Goal: Information Seeking & Learning: Check status

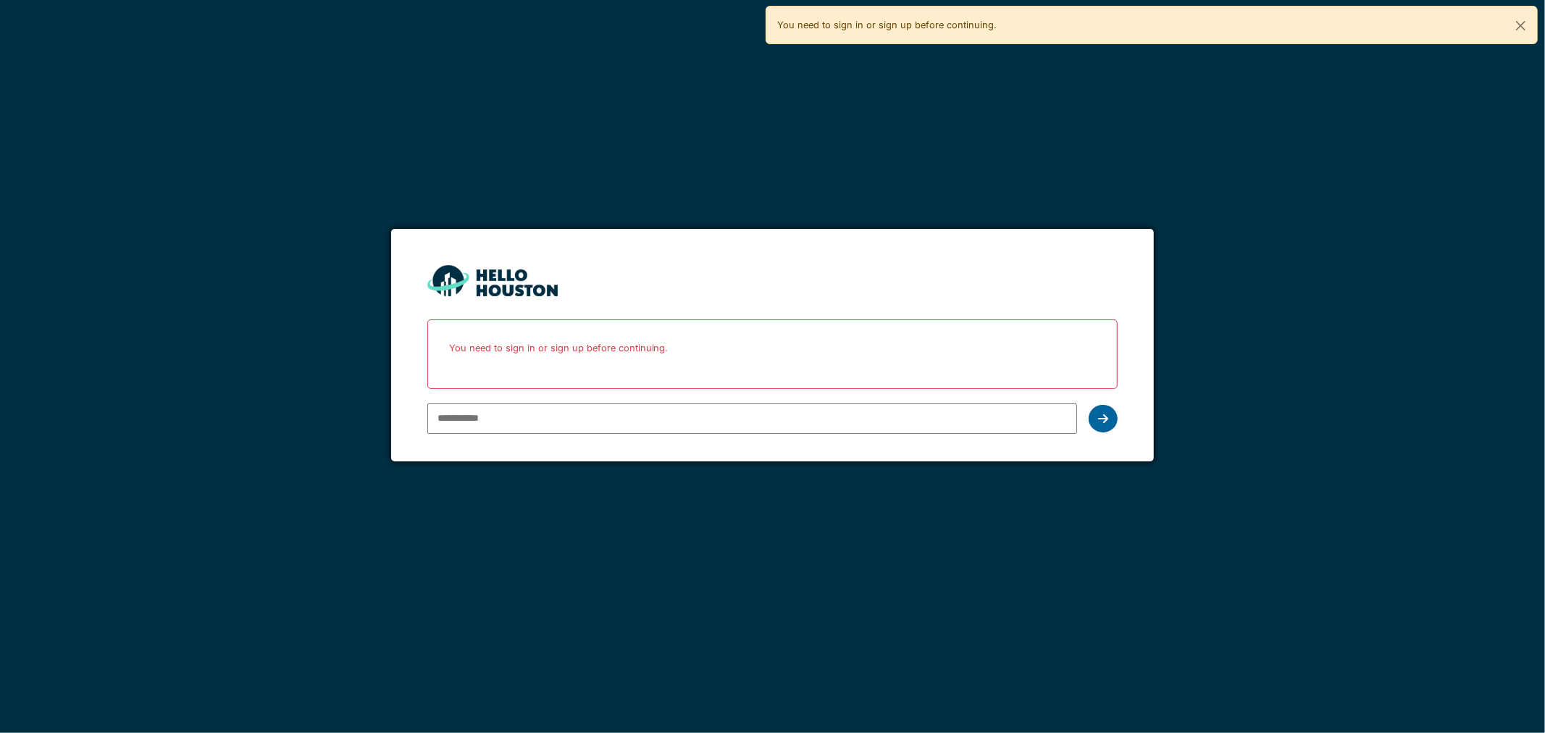
type input "**********"
click at [1104, 414] on icon at bounding box center [1103, 419] width 10 height 12
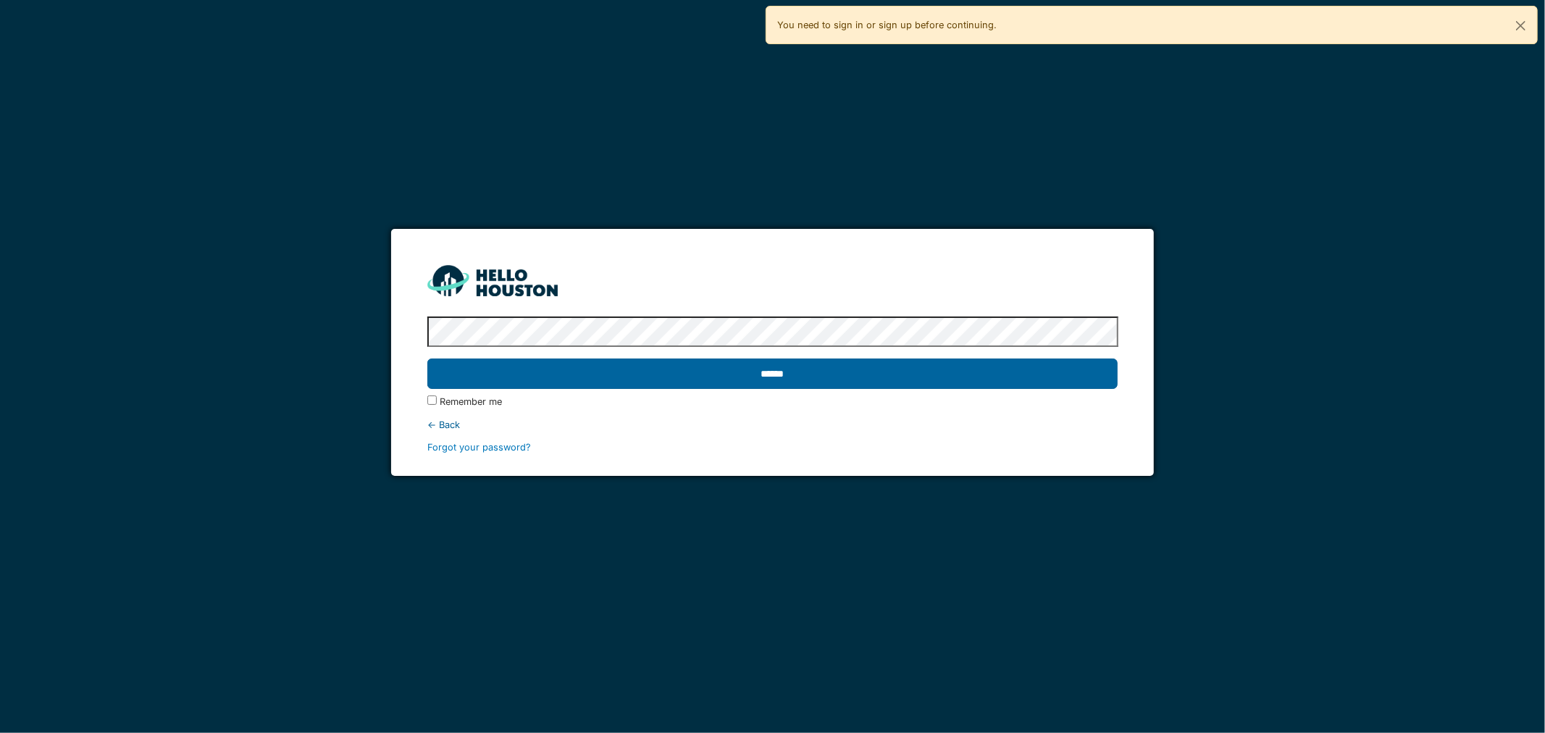
click at [635, 374] on input "******" at bounding box center [772, 373] width 691 height 30
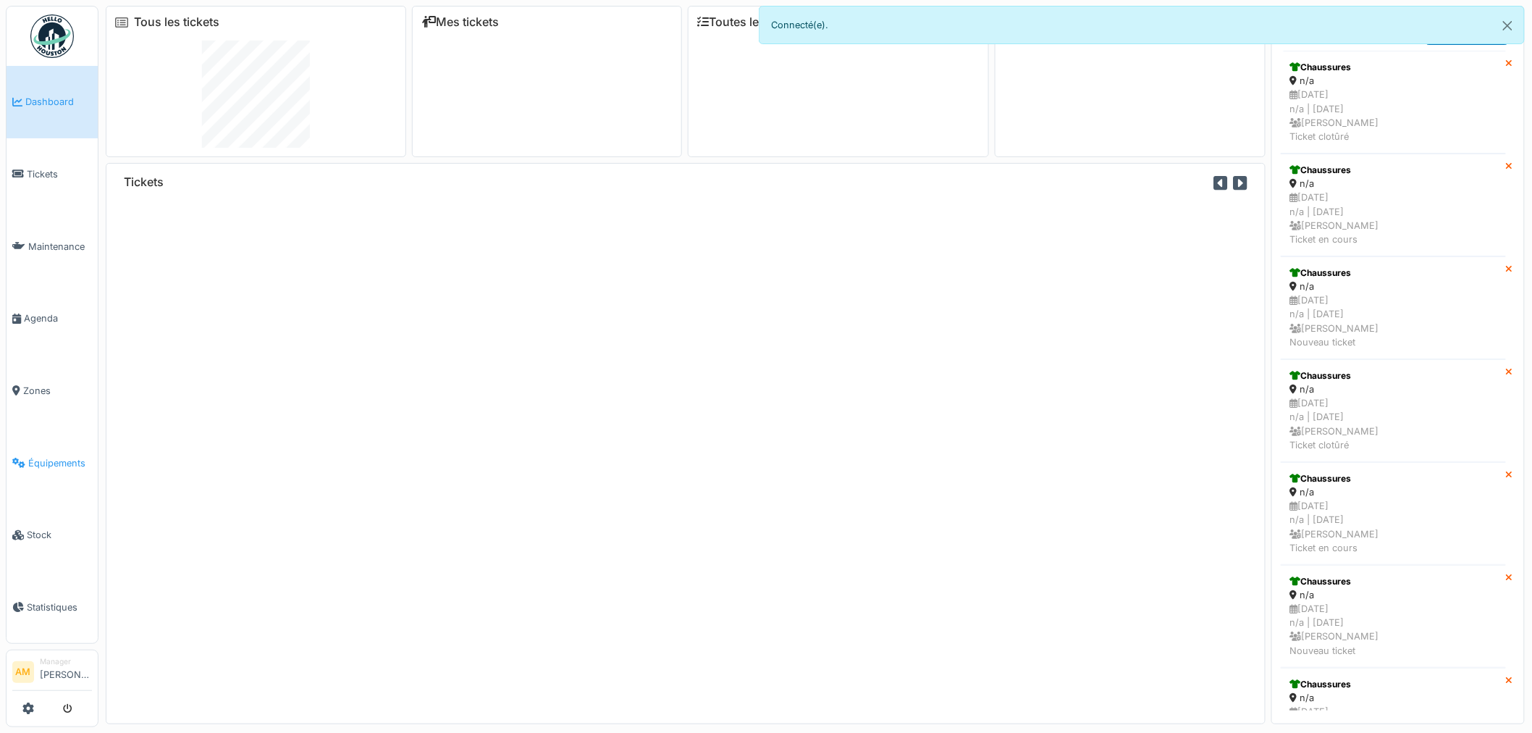
click at [66, 456] on span "Équipements" at bounding box center [60, 463] width 64 height 14
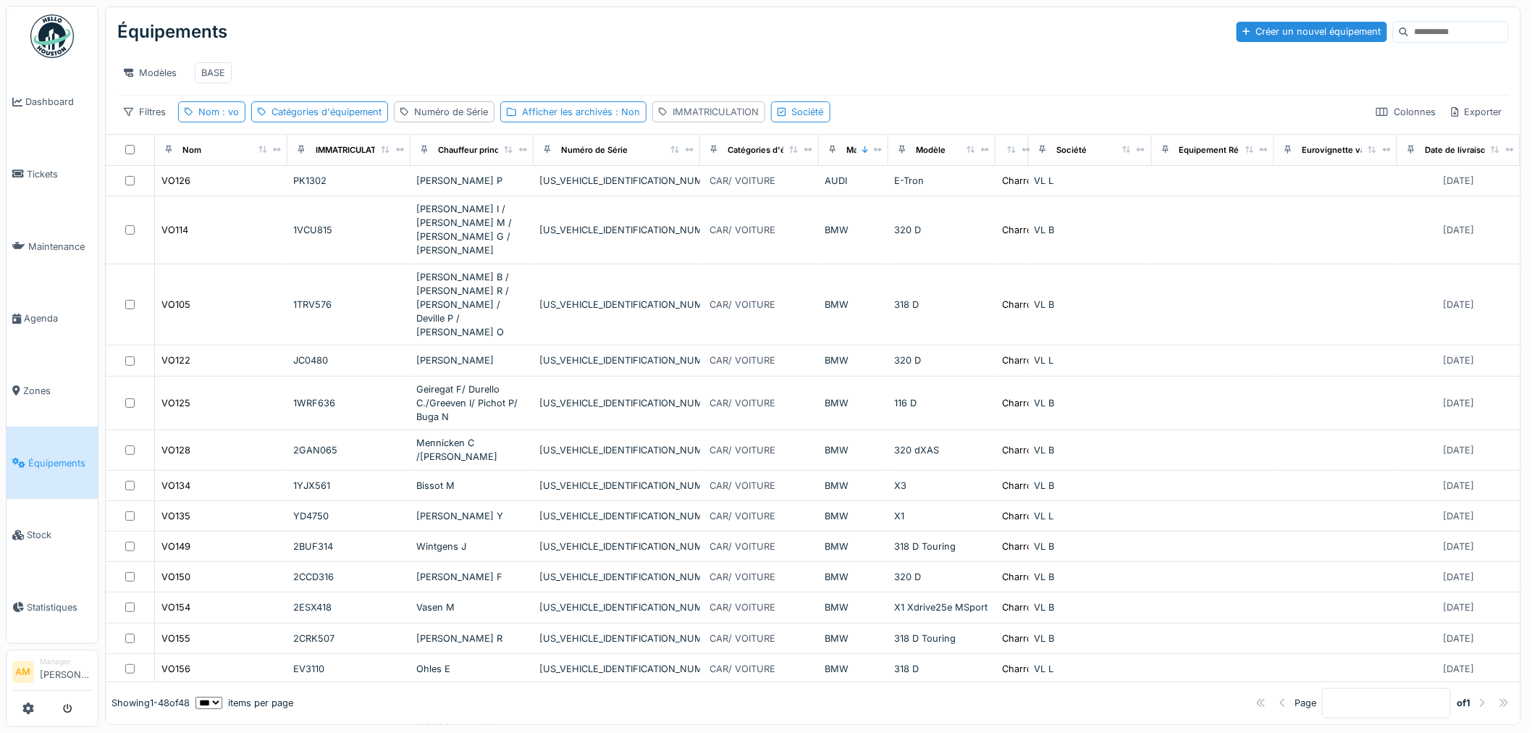
click at [711, 119] on div "IMMATRICULATION" at bounding box center [716, 112] width 86 height 14
click at [715, 201] on label "IMMATRICULATION" at bounding box center [718, 193] width 112 height 17
click at [715, 201] on input "IMMATRICULATION" at bounding box center [757, 194] width 203 height 30
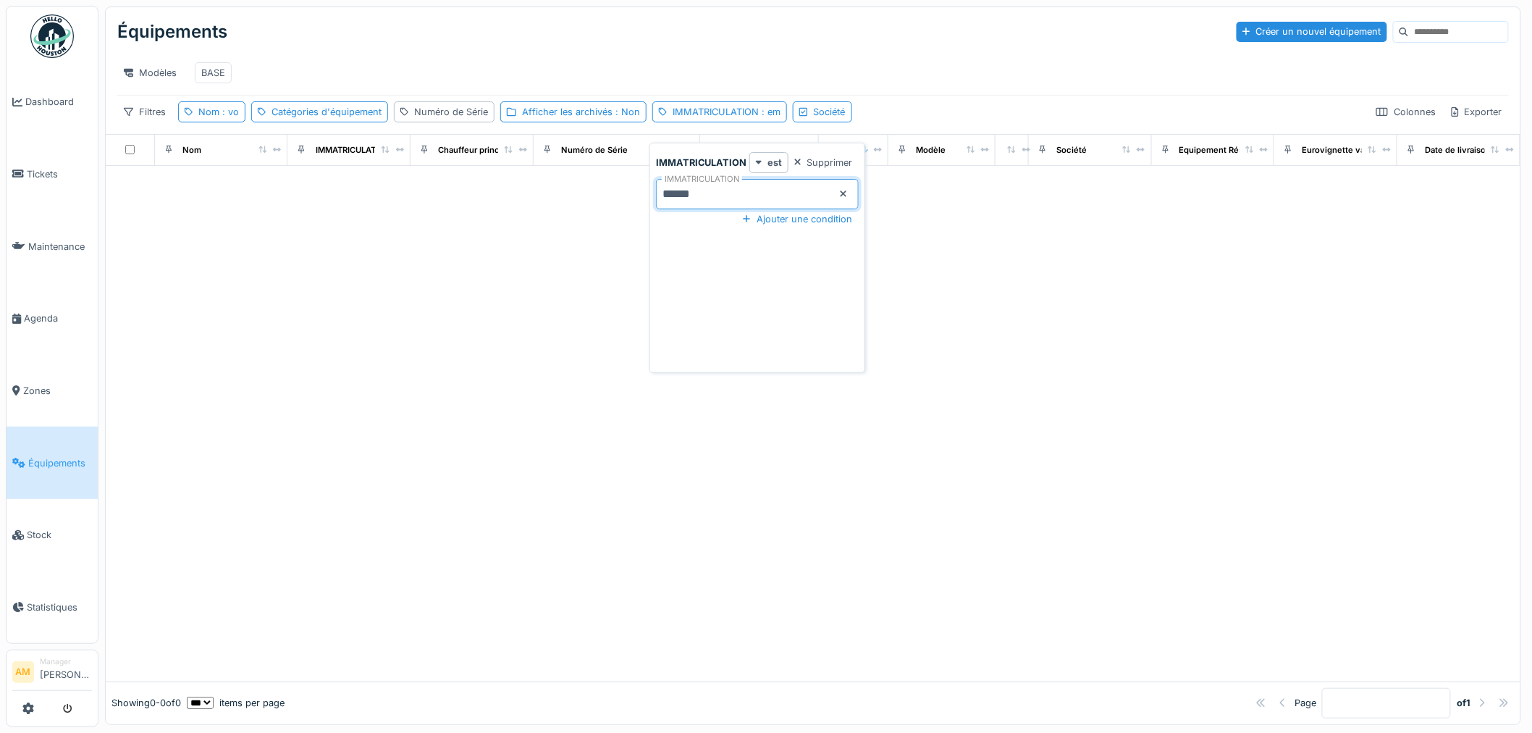
type input "******"
click at [239, 119] on div "Nom : vo" at bounding box center [211, 111] width 67 height 21
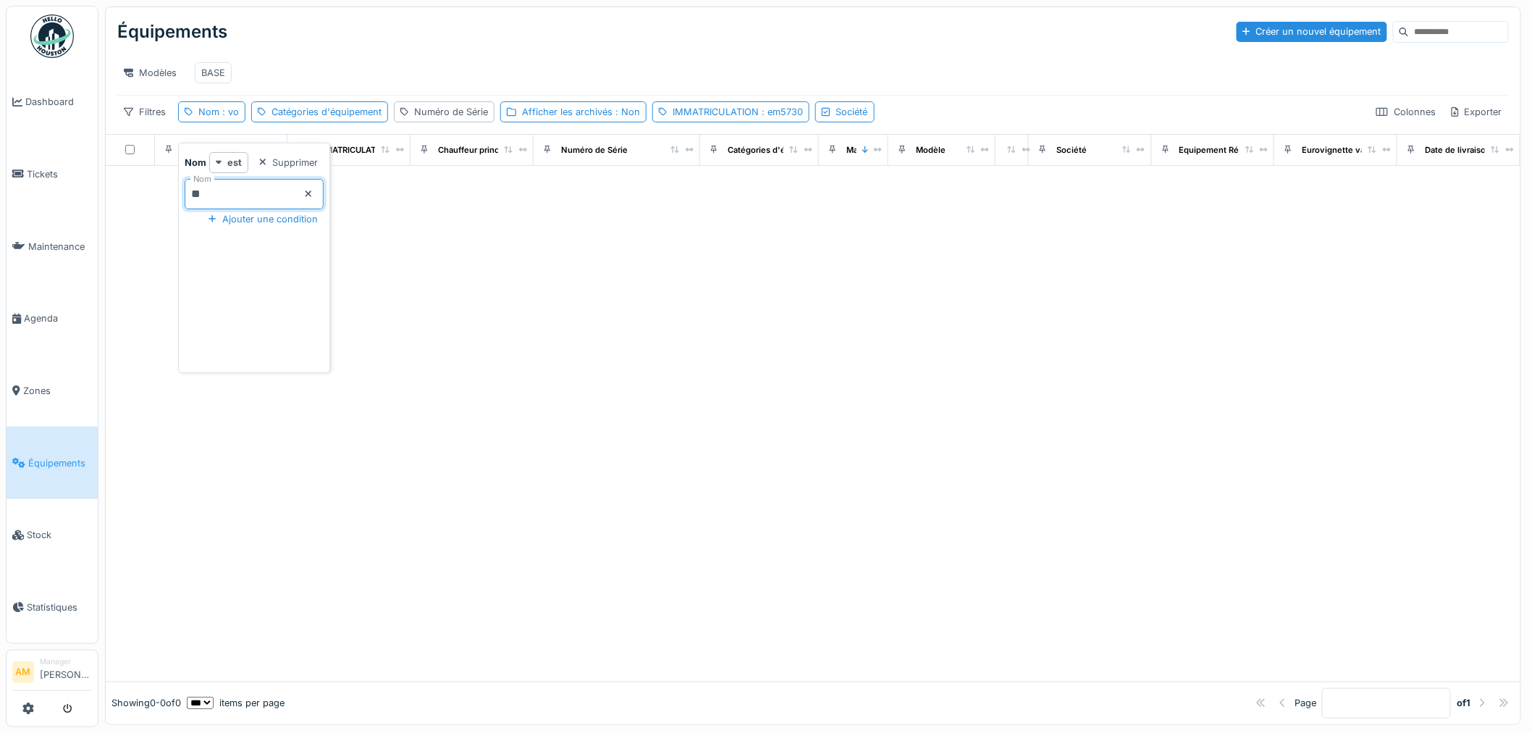
drag, startPoint x: 218, startPoint y: 196, endPoint x: 164, endPoint y: 211, distance: 55.9
click at [164, 211] on body "Dashboard Tickets Maintenance [GEOGRAPHIC_DATA] Zones Équipements Stock Statist…" at bounding box center [766, 366] width 1532 height 733
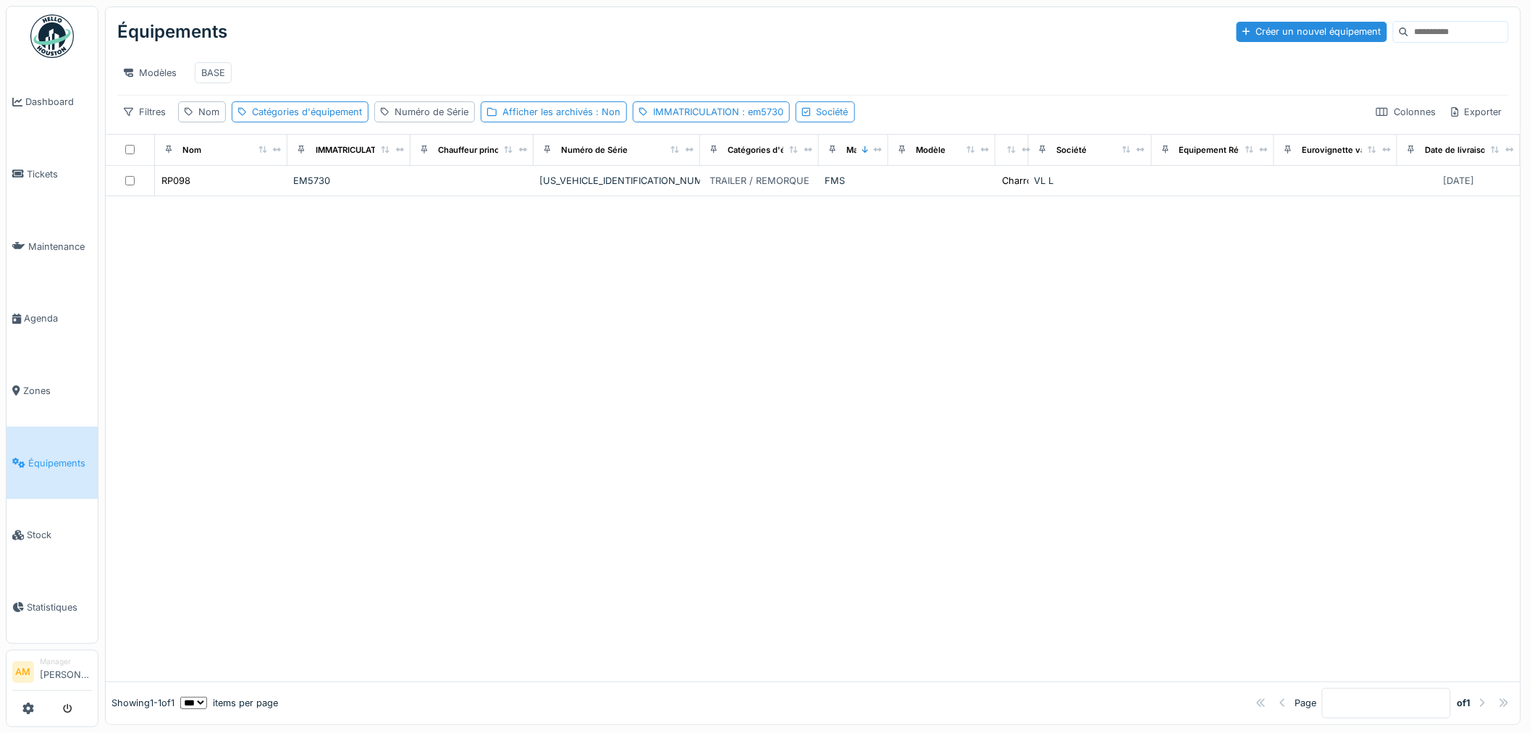
click at [956, 587] on div at bounding box center [813, 438] width 1415 height 485
click at [727, 119] on div "IMMATRICULATION : em5730" at bounding box center [718, 112] width 130 height 14
drag, startPoint x: 687, startPoint y: 181, endPoint x: 716, endPoint y: 197, distance: 33.1
click at [686, 181] on label "IMMATRICULATION" at bounding box center [683, 179] width 80 height 12
click at [686, 181] on input "******" at bounding box center [738, 194] width 203 height 30
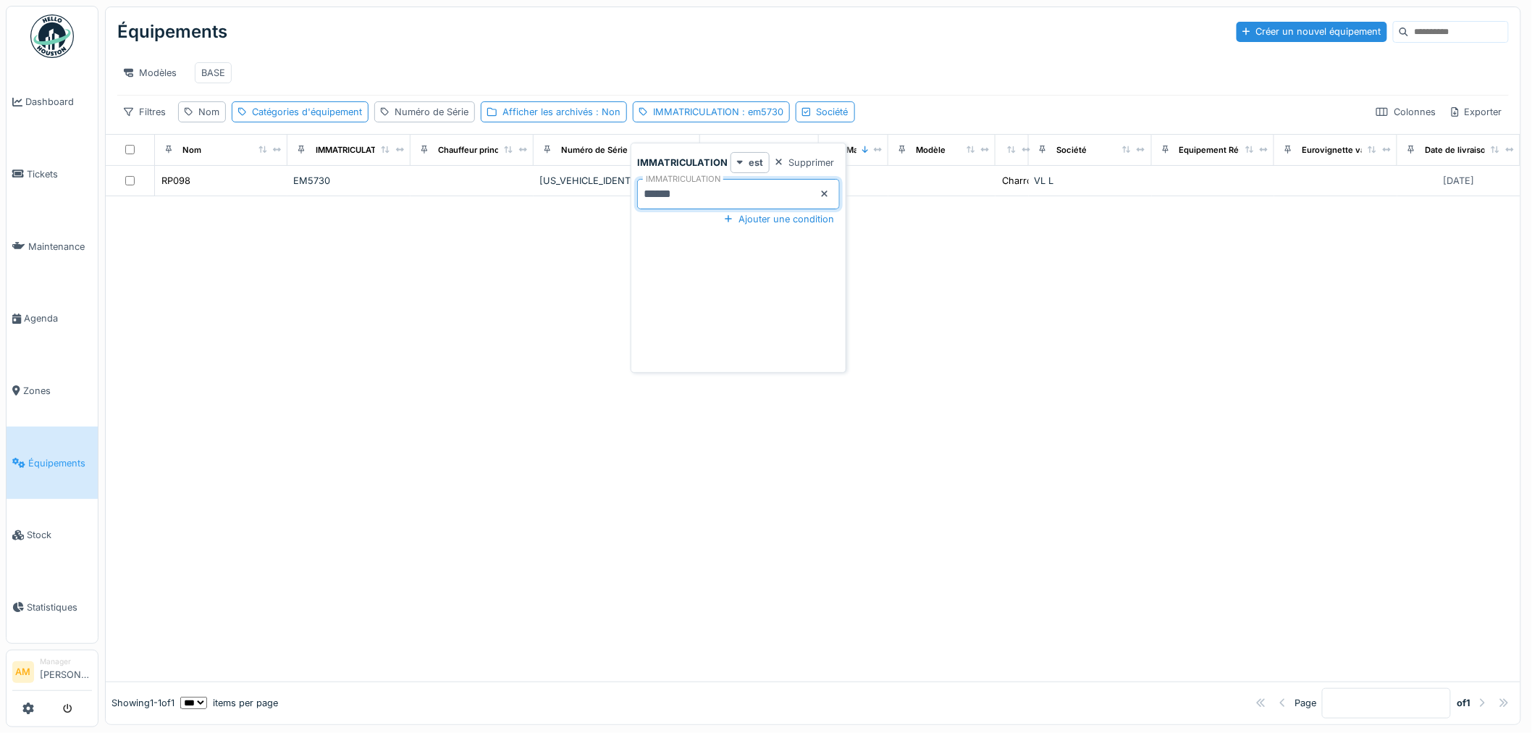
drag, startPoint x: 717, startPoint y: 197, endPoint x: 504, endPoint y: 211, distance: 213.4
click at [551, 206] on body "Dashboard Tickets Maintenance [GEOGRAPHIC_DATA] Zones Équipements Stock Statist…" at bounding box center [766, 366] width 1532 height 733
drag, startPoint x: 648, startPoint y: 204, endPoint x: 608, endPoint y: 206, distance: 39.9
click at [608, 206] on body "Dashboard Tickets Maintenance [GEOGRAPHIC_DATA] Zones Équipements Stock Statist…" at bounding box center [766, 366] width 1532 height 733
click at [701, 190] on input "**" at bounding box center [738, 194] width 203 height 30
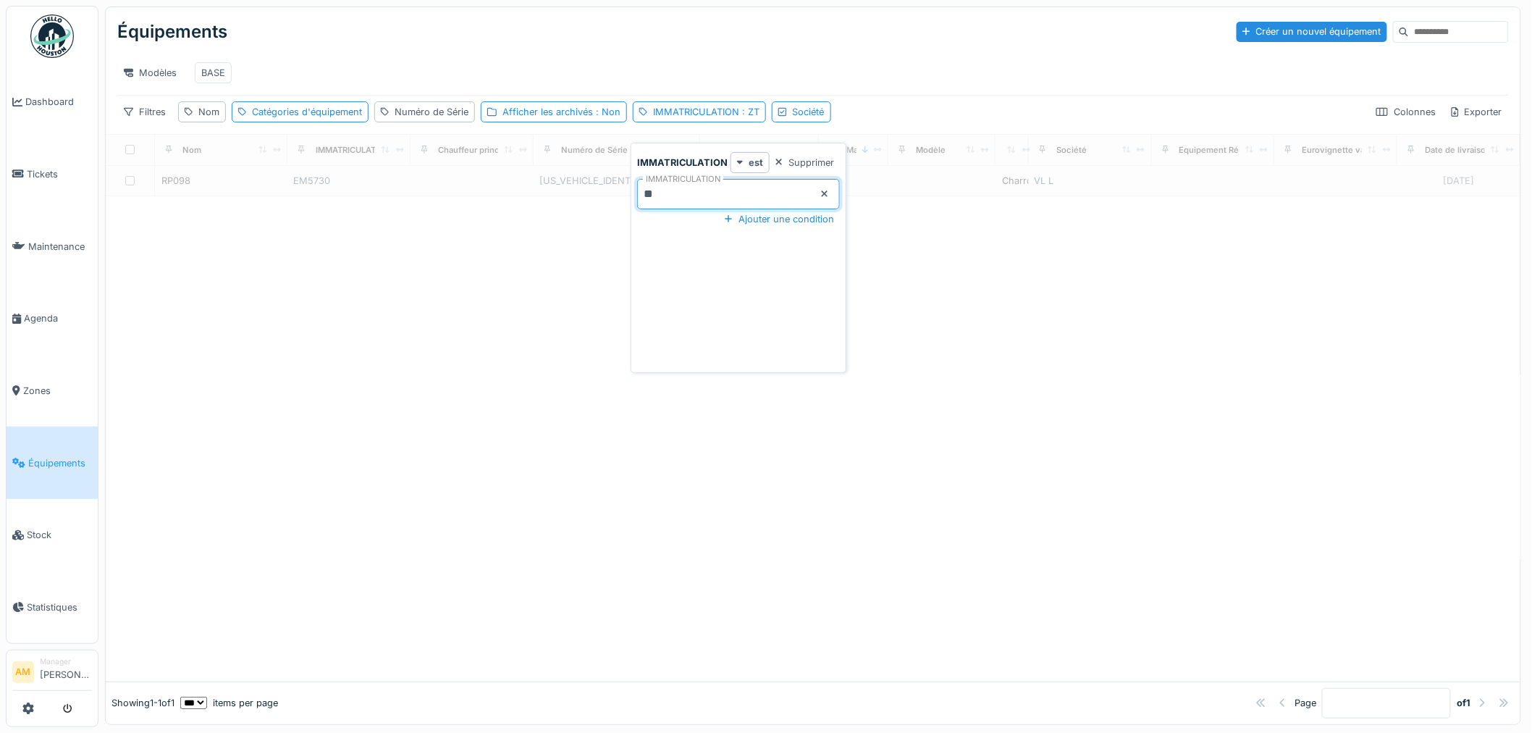
click at [708, 190] on input "**" at bounding box center [738, 194] width 203 height 30
click at [701, 188] on input "****" at bounding box center [738, 194] width 203 height 30
click at [684, 185] on label "IMMATRICULATION" at bounding box center [683, 179] width 80 height 12
click at [684, 185] on input "****" at bounding box center [738, 194] width 203 height 30
click at [692, 192] on input "****" at bounding box center [738, 194] width 203 height 30
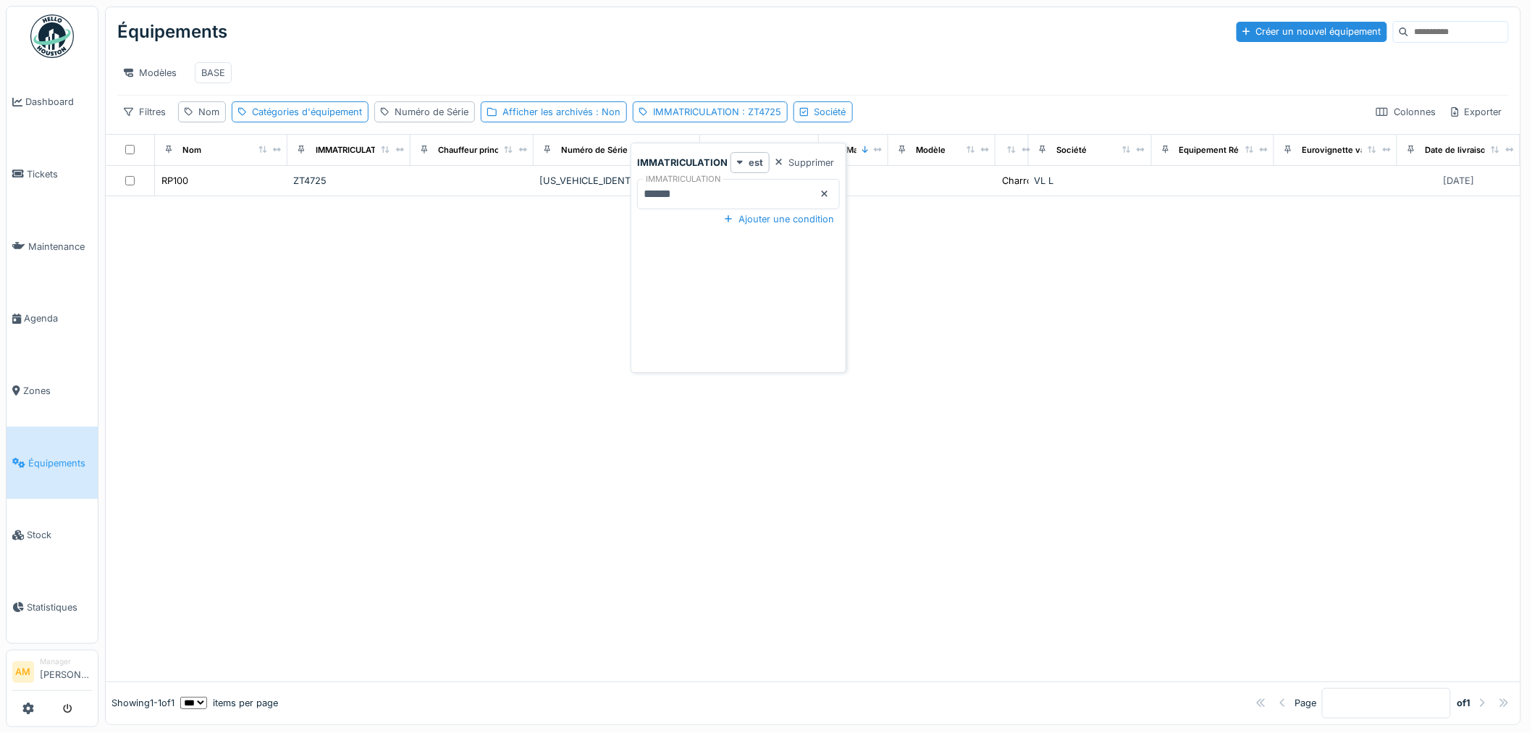
click at [706, 197] on input "******" at bounding box center [738, 194] width 203 height 30
drag, startPoint x: 706, startPoint y: 197, endPoint x: 62, endPoint y: 243, distance: 646.2
click at [62, 243] on body "Dashboard Tickets Maintenance [GEOGRAPHIC_DATA] Zones Équipements Stock Statist…" at bounding box center [766, 366] width 1532 height 733
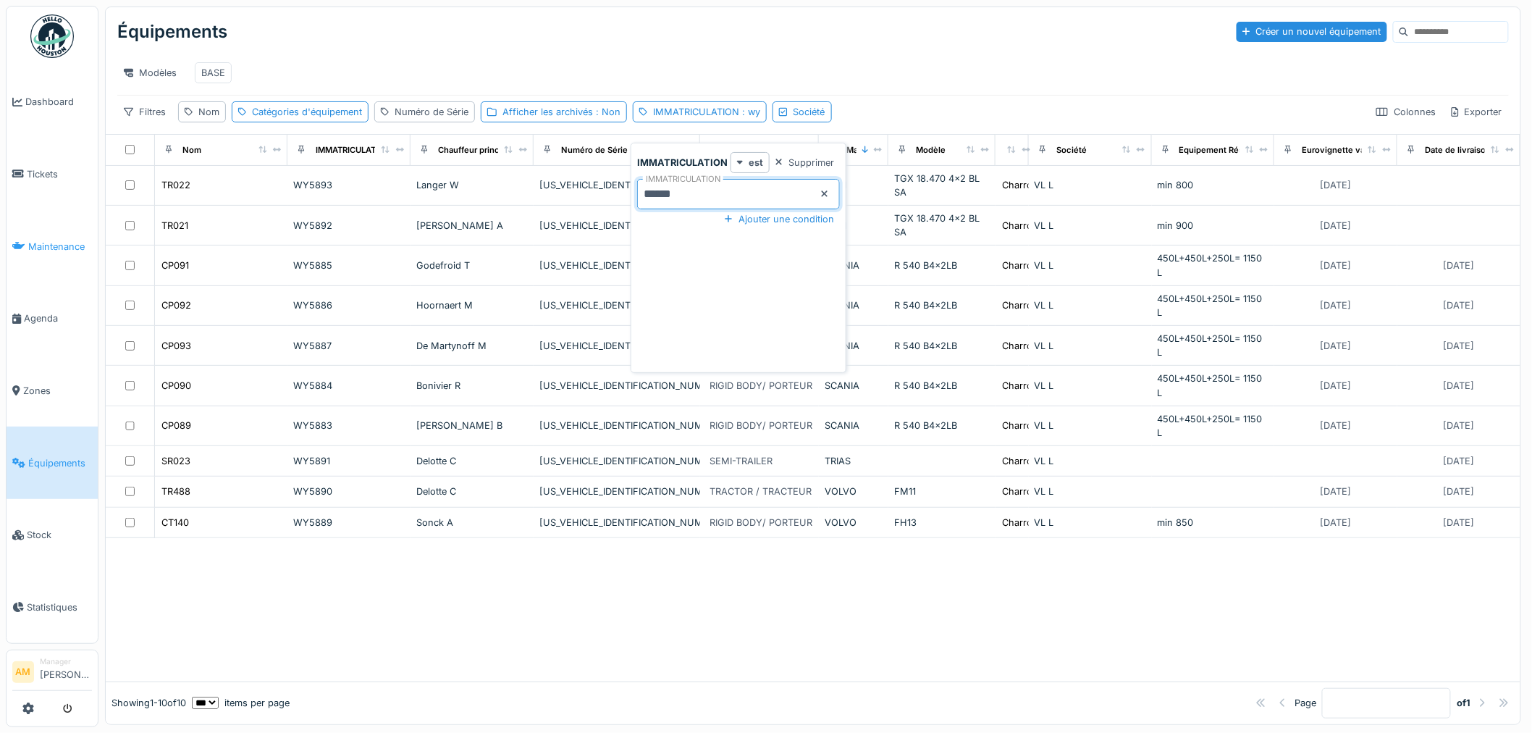
type input "******"
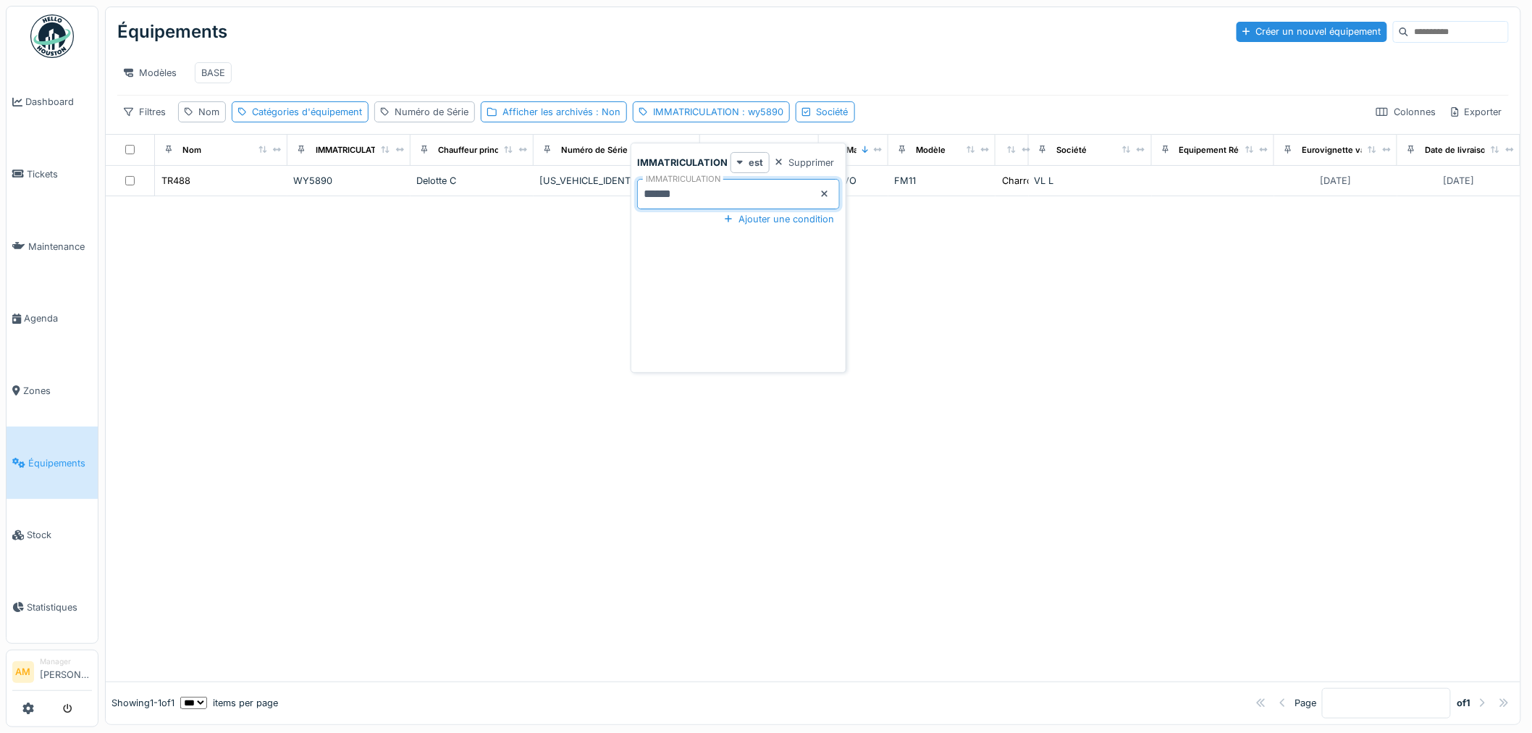
click at [348, 314] on div at bounding box center [813, 438] width 1415 height 485
click at [732, 119] on div "IMMATRICULATION : wy5890" at bounding box center [718, 112] width 130 height 14
click at [693, 208] on input "******" at bounding box center [738, 194] width 203 height 30
drag, startPoint x: 705, startPoint y: 200, endPoint x: 367, endPoint y: 227, distance: 338.6
click at [418, 222] on body "Dashboard Tickets Maintenance [GEOGRAPHIC_DATA] Zones Équipements Stock Statist…" at bounding box center [766, 366] width 1532 height 733
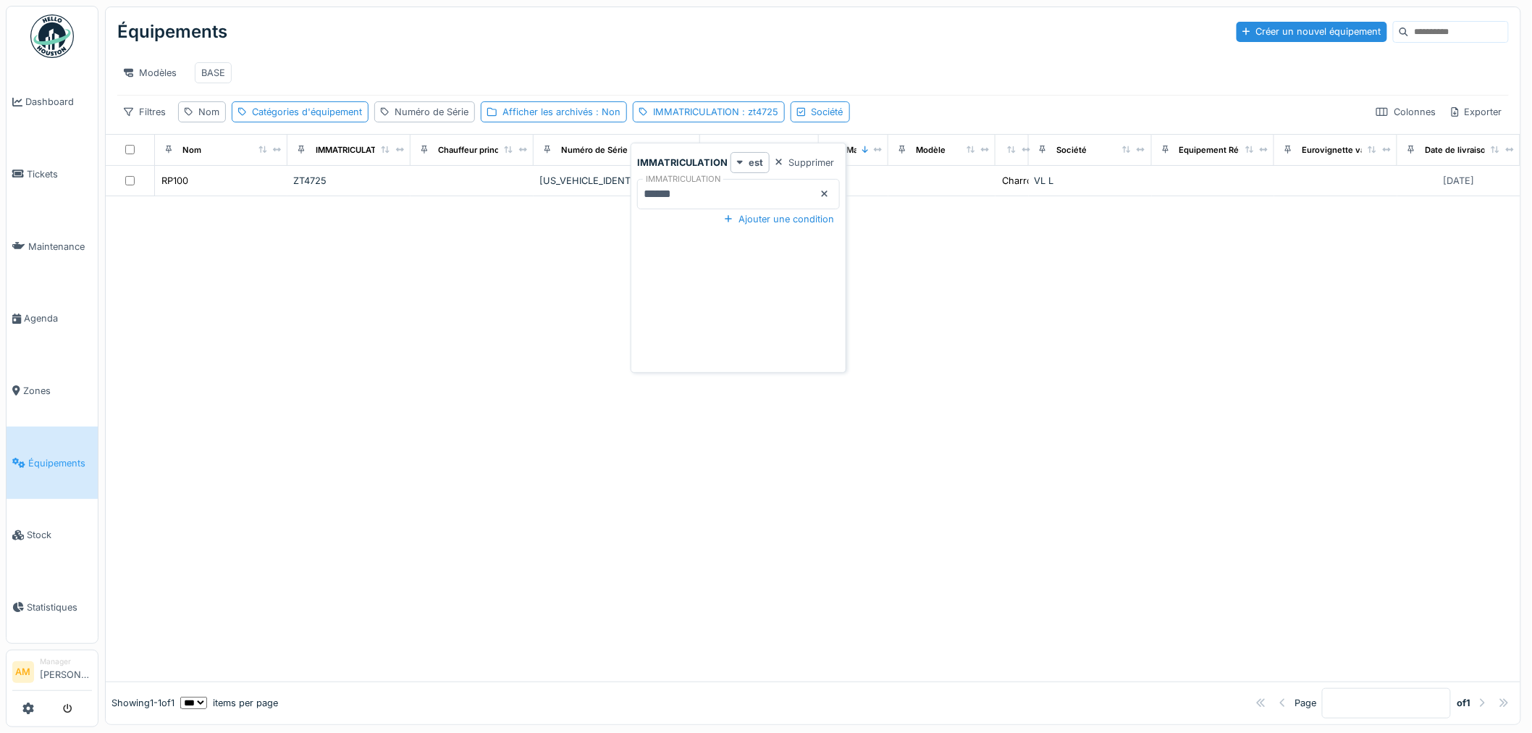
click at [704, 196] on input "******" at bounding box center [738, 194] width 203 height 30
click at [713, 196] on input "******" at bounding box center [738, 194] width 203 height 30
drag, startPoint x: 708, startPoint y: 200, endPoint x: 676, endPoint y: 193, distance: 31.8
click at [676, 193] on input "******" at bounding box center [738, 194] width 203 height 30
drag, startPoint x: 715, startPoint y: 200, endPoint x: 348, endPoint y: 221, distance: 367.8
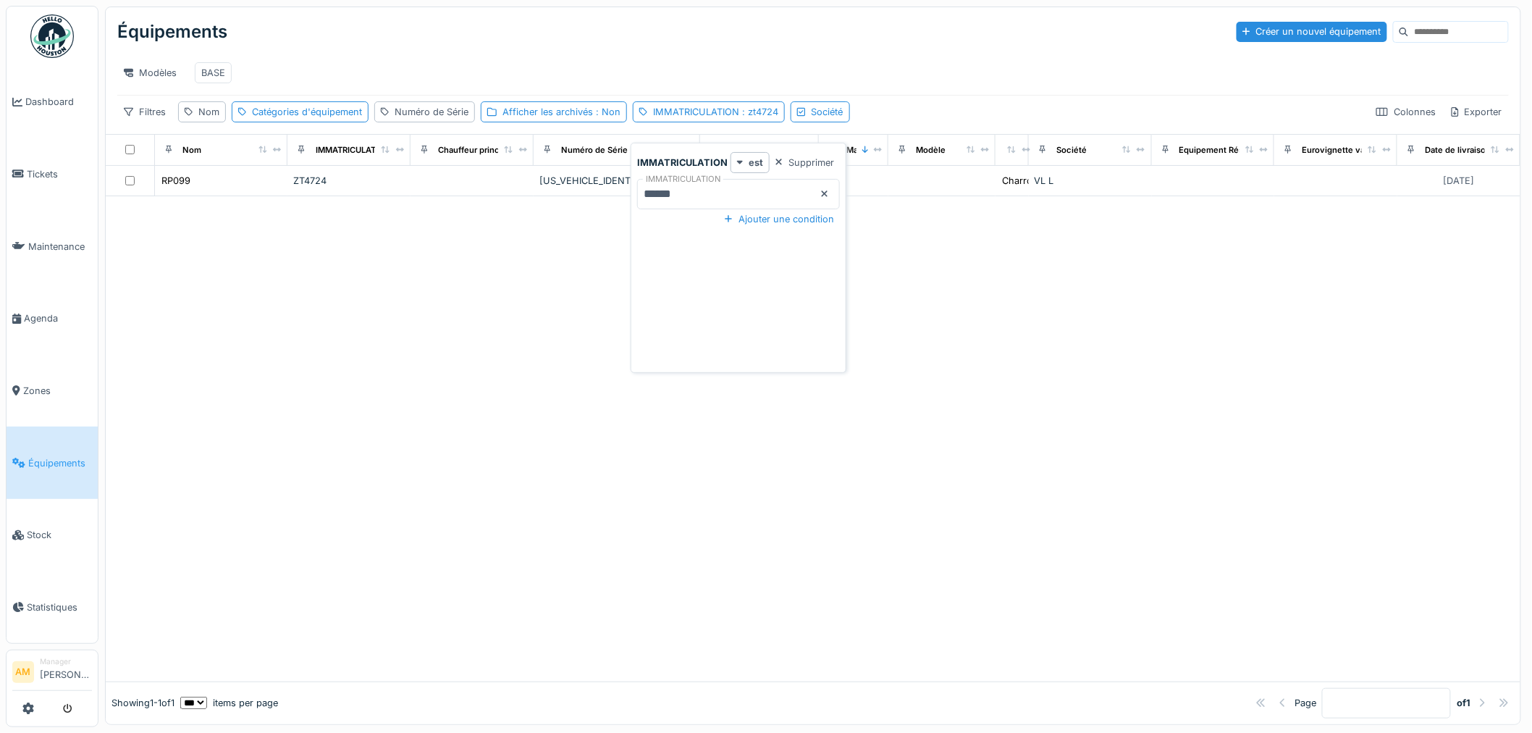
click at [437, 214] on body "Dashboard Tickets Maintenance [GEOGRAPHIC_DATA] Zones Équipements Stock Statist…" at bounding box center [766, 366] width 1532 height 733
drag, startPoint x: 652, startPoint y: 196, endPoint x: 320, endPoint y: 215, distance: 332.3
click at [322, 214] on body "Dashboard Tickets Maintenance [GEOGRAPHIC_DATA] Zones Équipements Stock Statist…" at bounding box center [766, 366] width 1532 height 733
drag, startPoint x: 726, startPoint y: 198, endPoint x: 558, endPoint y: 214, distance: 169.4
click at [569, 214] on body "Dashboard Tickets Maintenance [GEOGRAPHIC_DATA] Zones Équipements Stock Statist…" at bounding box center [766, 366] width 1532 height 733
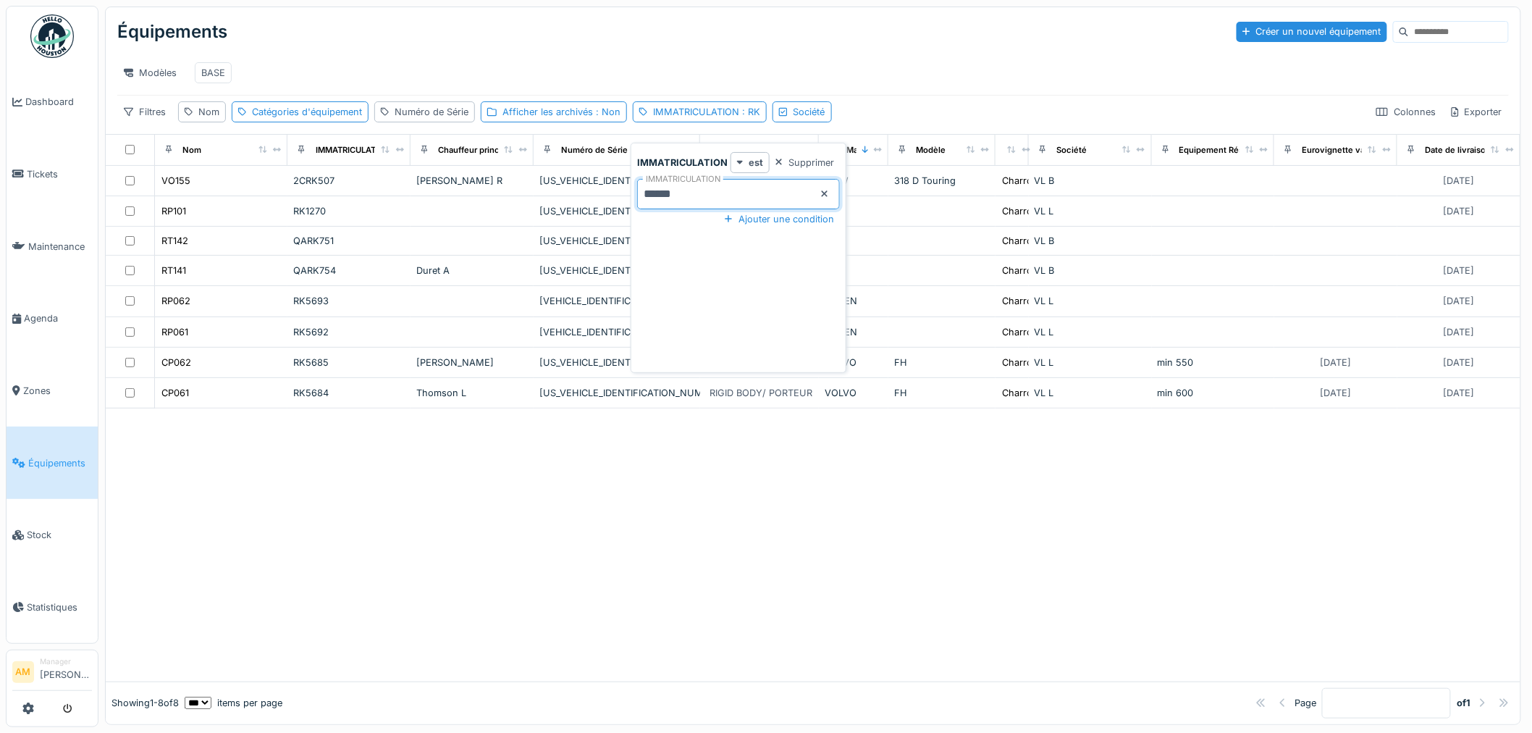
type input "******"
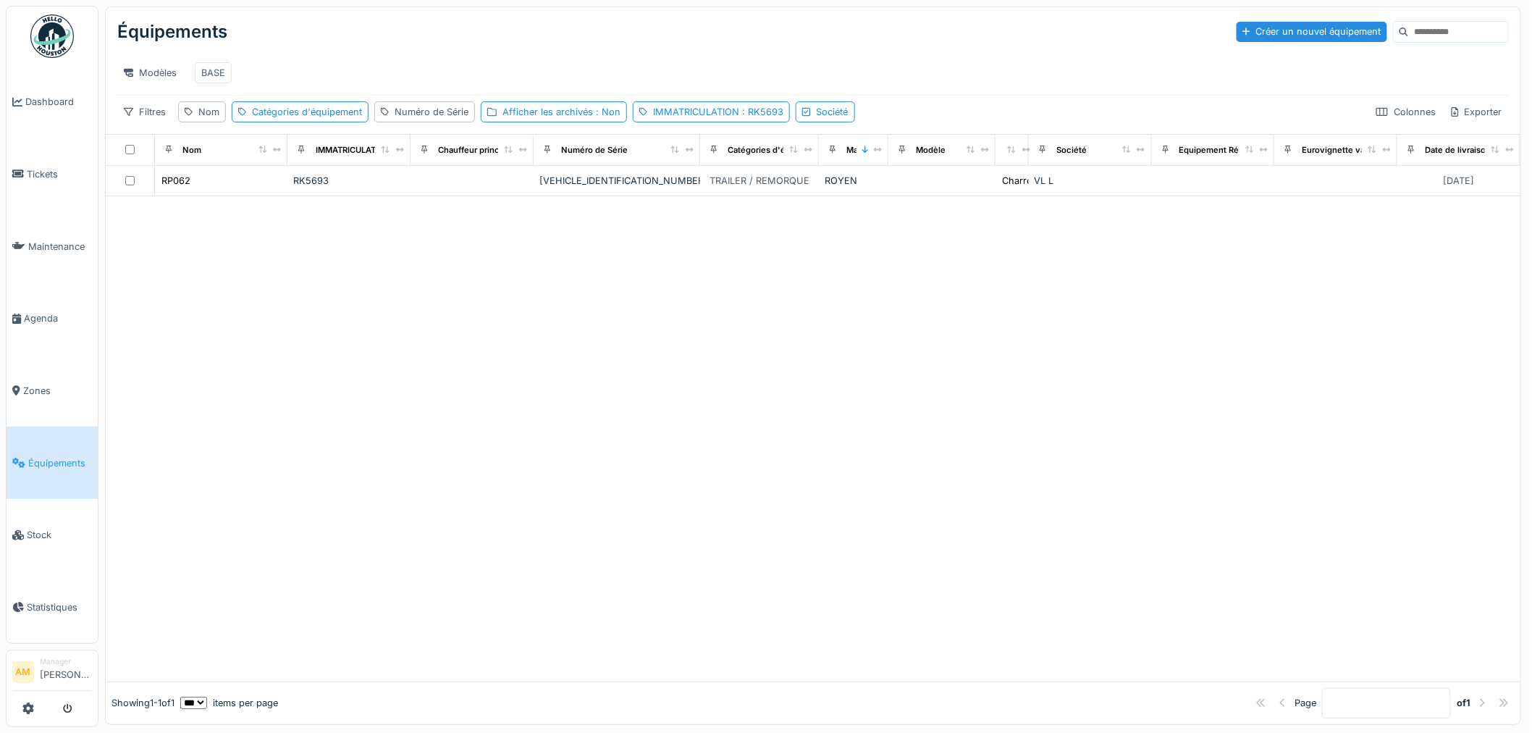
drag, startPoint x: 471, startPoint y: 361, endPoint x: 395, endPoint y: 358, distance: 75.4
click at [464, 359] on div at bounding box center [813, 438] width 1415 height 485
drag, startPoint x: 701, startPoint y: 127, endPoint x: 708, endPoint y: 141, distance: 14.9
click at [700, 119] on div "IMMATRICULATION : RK5693" at bounding box center [718, 112] width 130 height 14
drag, startPoint x: 696, startPoint y: 197, endPoint x: 348, endPoint y: 216, distance: 348.9
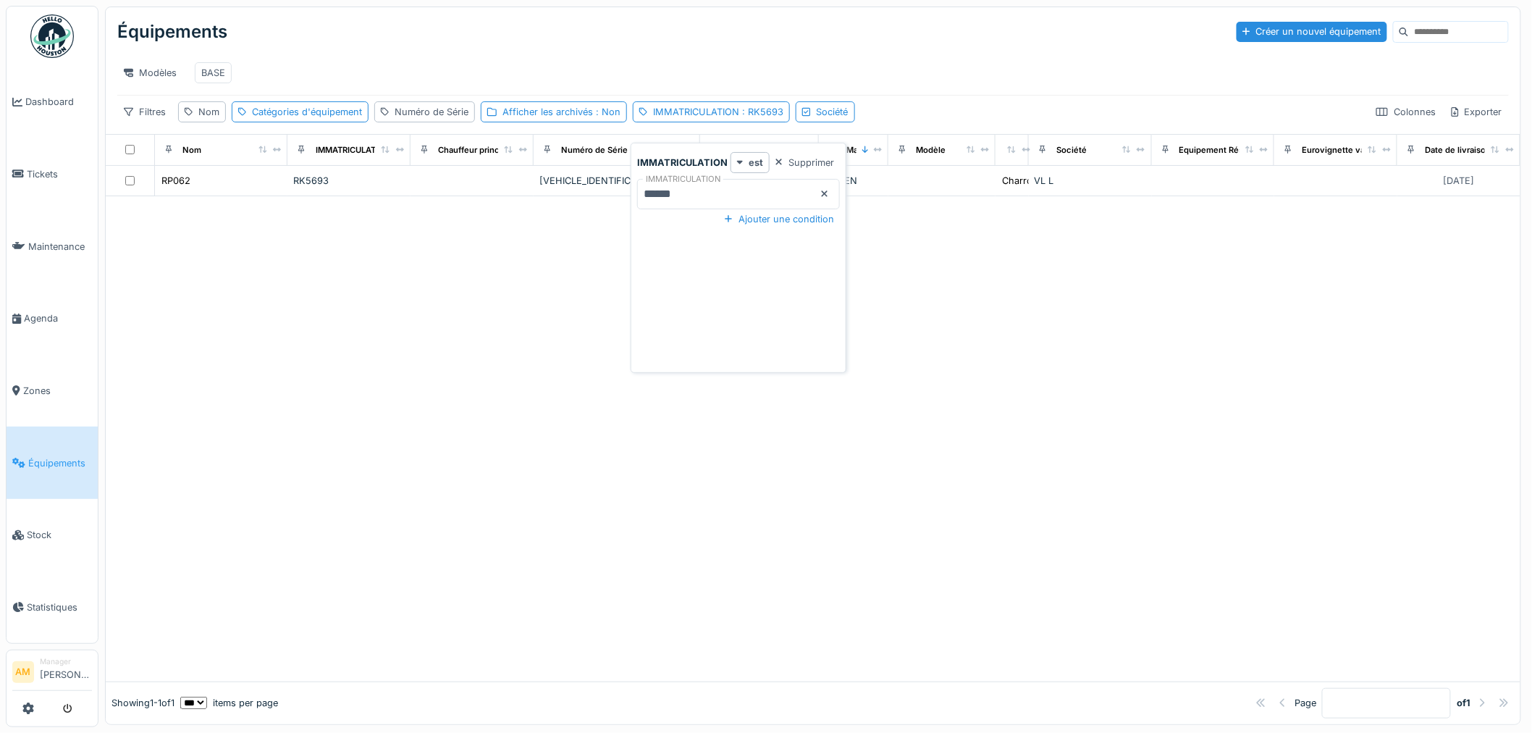
click at [369, 222] on body "Dashboard Tickets Maintenance [GEOGRAPHIC_DATA] Zones Équipements Stock Statist…" at bounding box center [766, 366] width 1532 height 733
click at [729, 205] on input "******" at bounding box center [738, 194] width 203 height 30
drag, startPoint x: 700, startPoint y: 199, endPoint x: 486, endPoint y: 217, distance: 215.1
click at [491, 222] on body "Dashboard Tickets Maintenance [GEOGRAPHIC_DATA] Zones Équipements Stock Statist…" at bounding box center [766, 366] width 1532 height 733
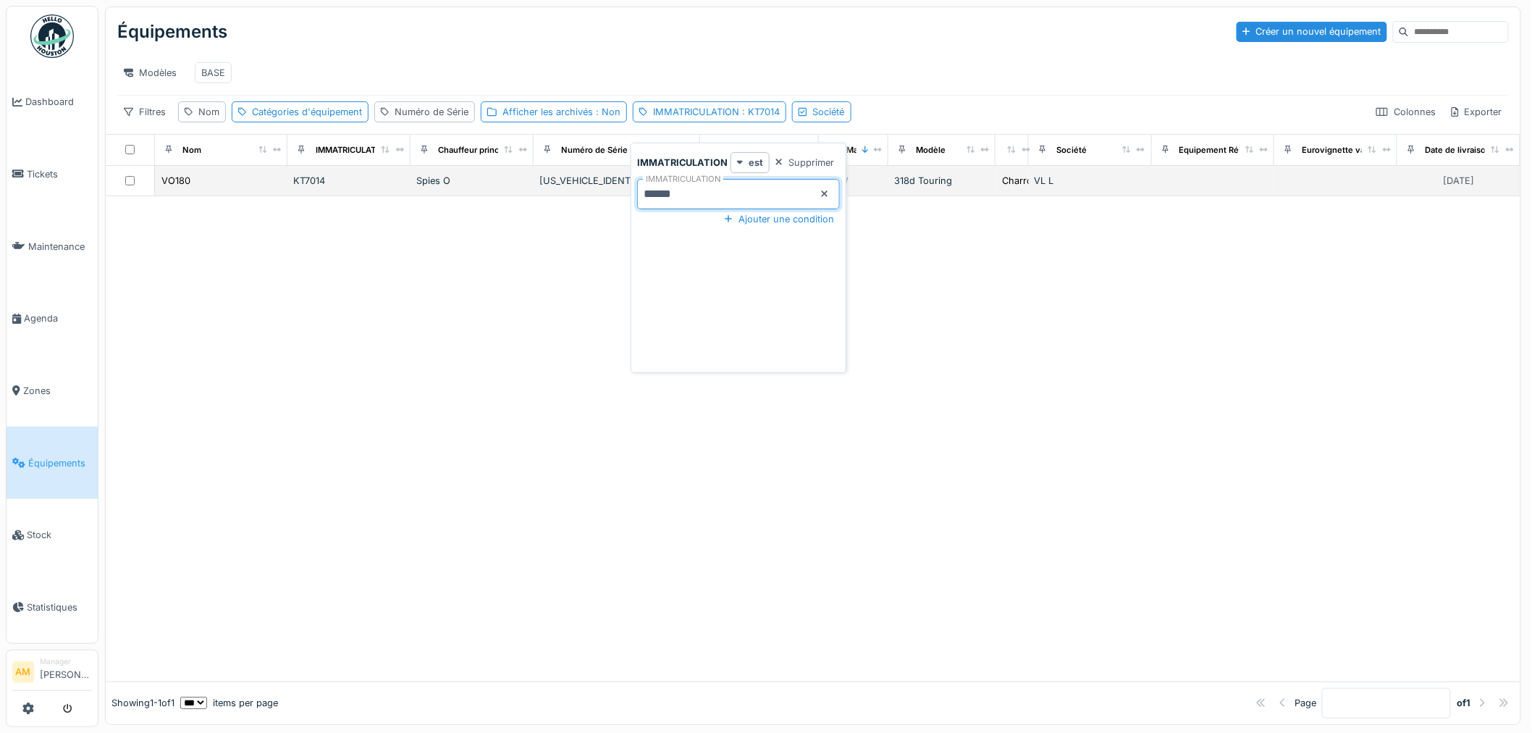
drag, startPoint x: 707, startPoint y: 198, endPoint x: 518, endPoint y: 207, distance: 189.2
click at [518, 207] on body "Dashboard Tickets Maintenance [GEOGRAPHIC_DATA] Zones Équipements Stock Statist…" at bounding box center [766, 366] width 1532 height 733
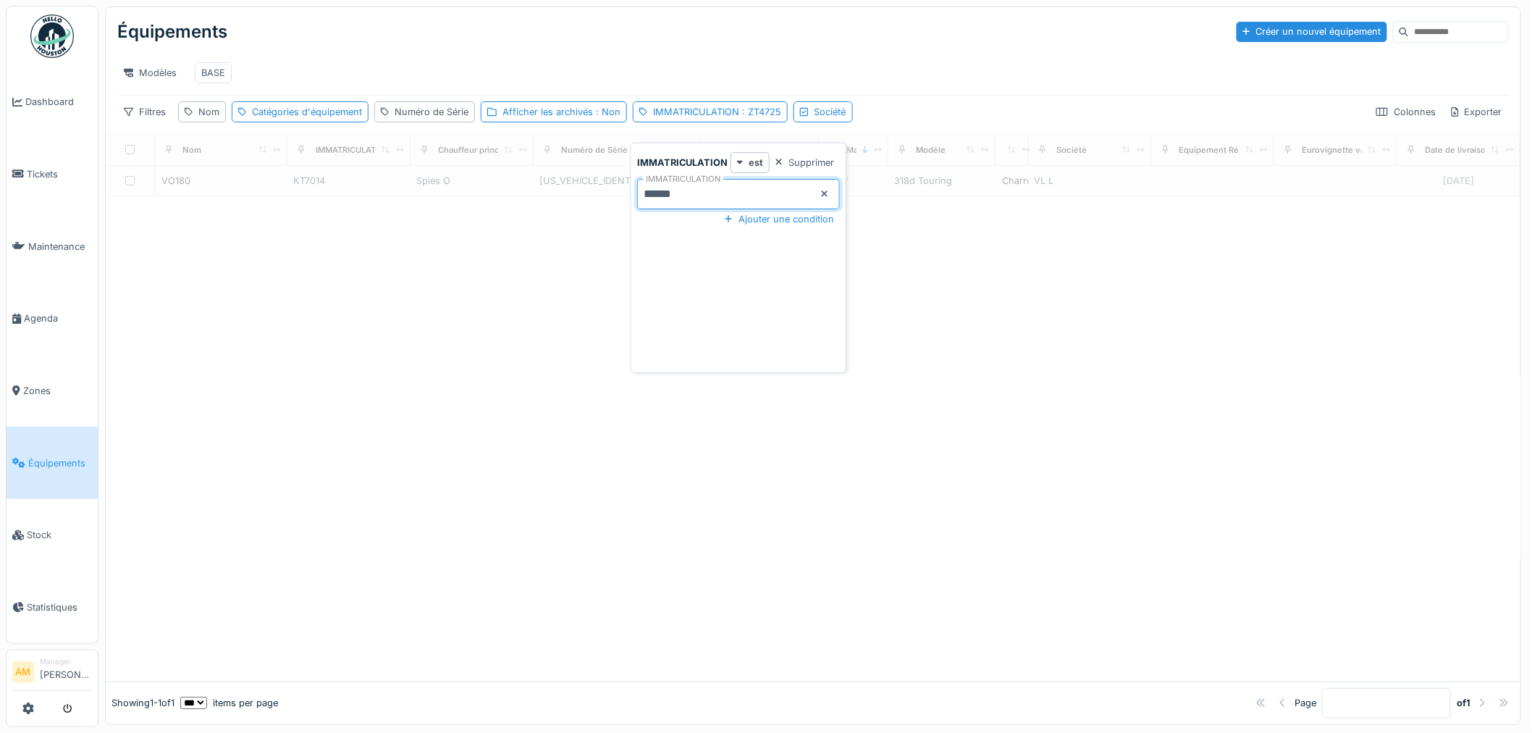
click at [705, 196] on input "******" at bounding box center [738, 194] width 203 height 30
click at [687, 335] on div "IMMATRICULATION est Supprimer IMMATRICULATION ****** Ajouter une condition" at bounding box center [738, 260] width 209 height 217
click at [684, 194] on input "******" at bounding box center [738, 194] width 203 height 30
drag, startPoint x: 718, startPoint y: 190, endPoint x: 549, endPoint y: 198, distance: 169.6
click at [561, 197] on body "Dashboard Tickets Maintenance [GEOGRAPHIC_DATA] Zones Équipements Stock Statist…" at bounding box center [766, 366] width 1532 height 733
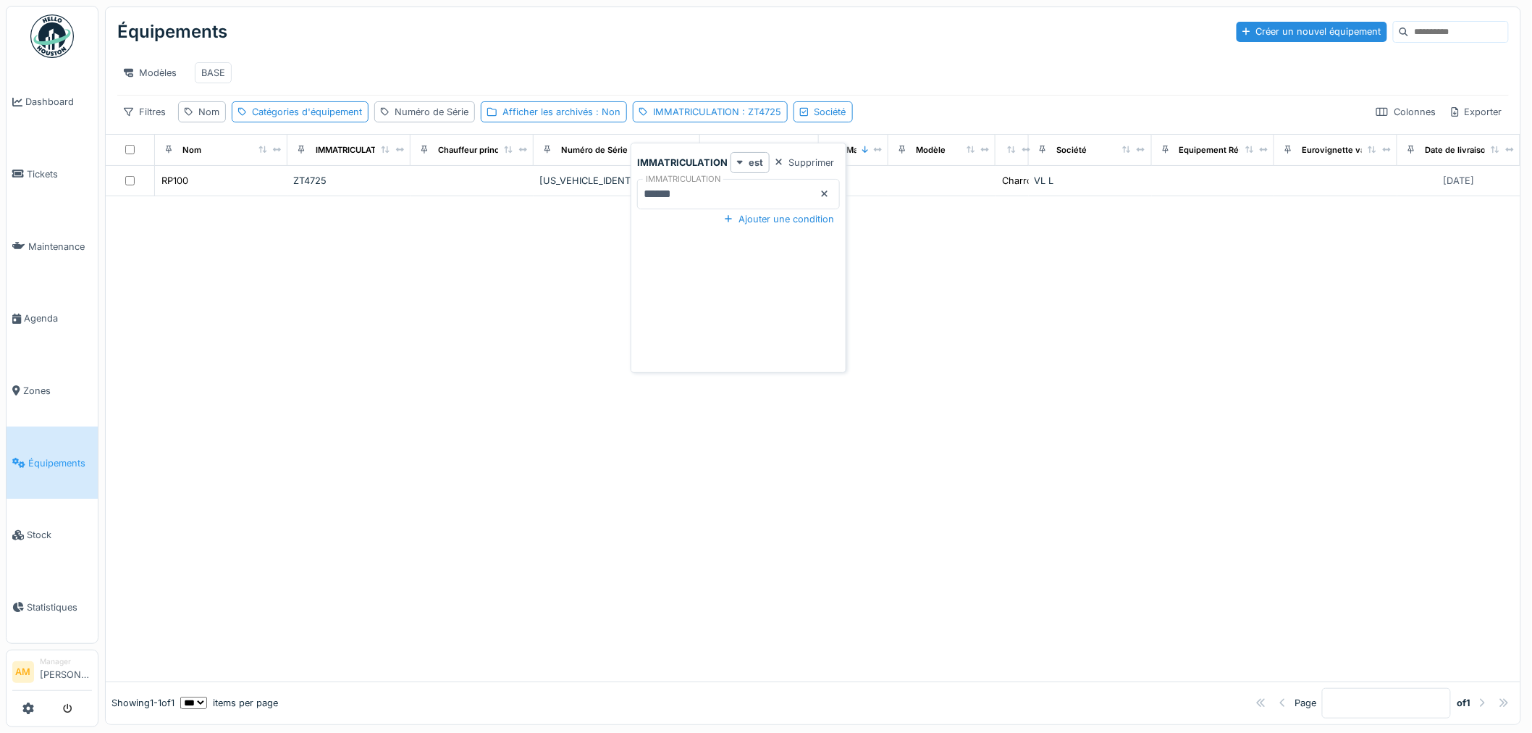
click at [705, 185] on input "******" at bounding box center [738, 194] width 203 height 30
drag, startPoint x: 676, startPoint y: 198, endPoint x: 351, endPoint y: 227, distance: 327.2
click at [387, 228] on body "Dashboard Tickets Maintenance [GEOGRAPHIC_DATA] Zones Équipements Stock Statist…" at bounding box center [766, 366] width 1532 height 733
drag, startPoint x: 717, startPoint y: 194, endPoint x: 520, endPoint y: 209, distance: 197.5
click at [520, 209] on body "Dashboard Tickets Maintenance [GEOGRAPHIC_DATA] Zones Équipements Stock Statist…" at bounding box center [766, 366] width 1532 height 733
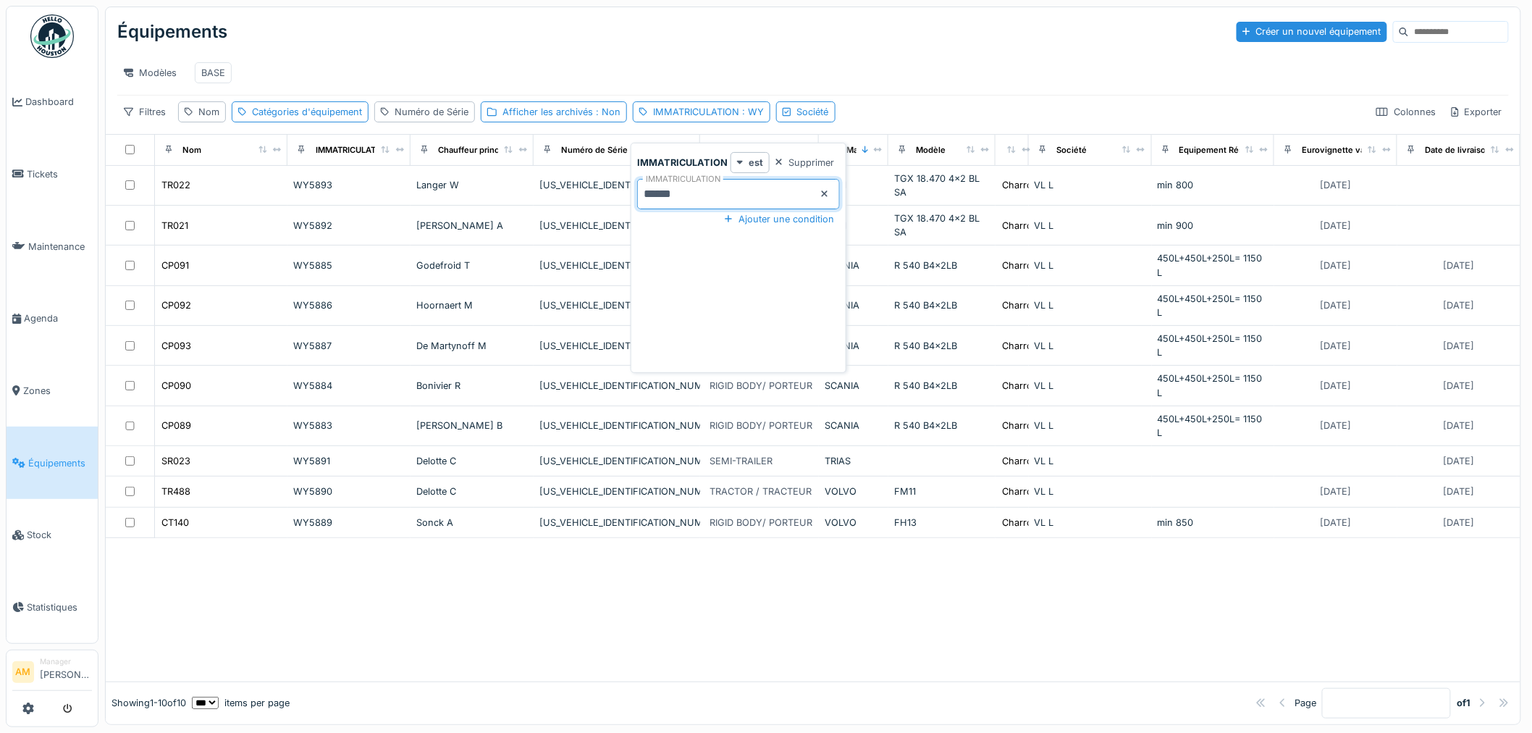
type input "******"
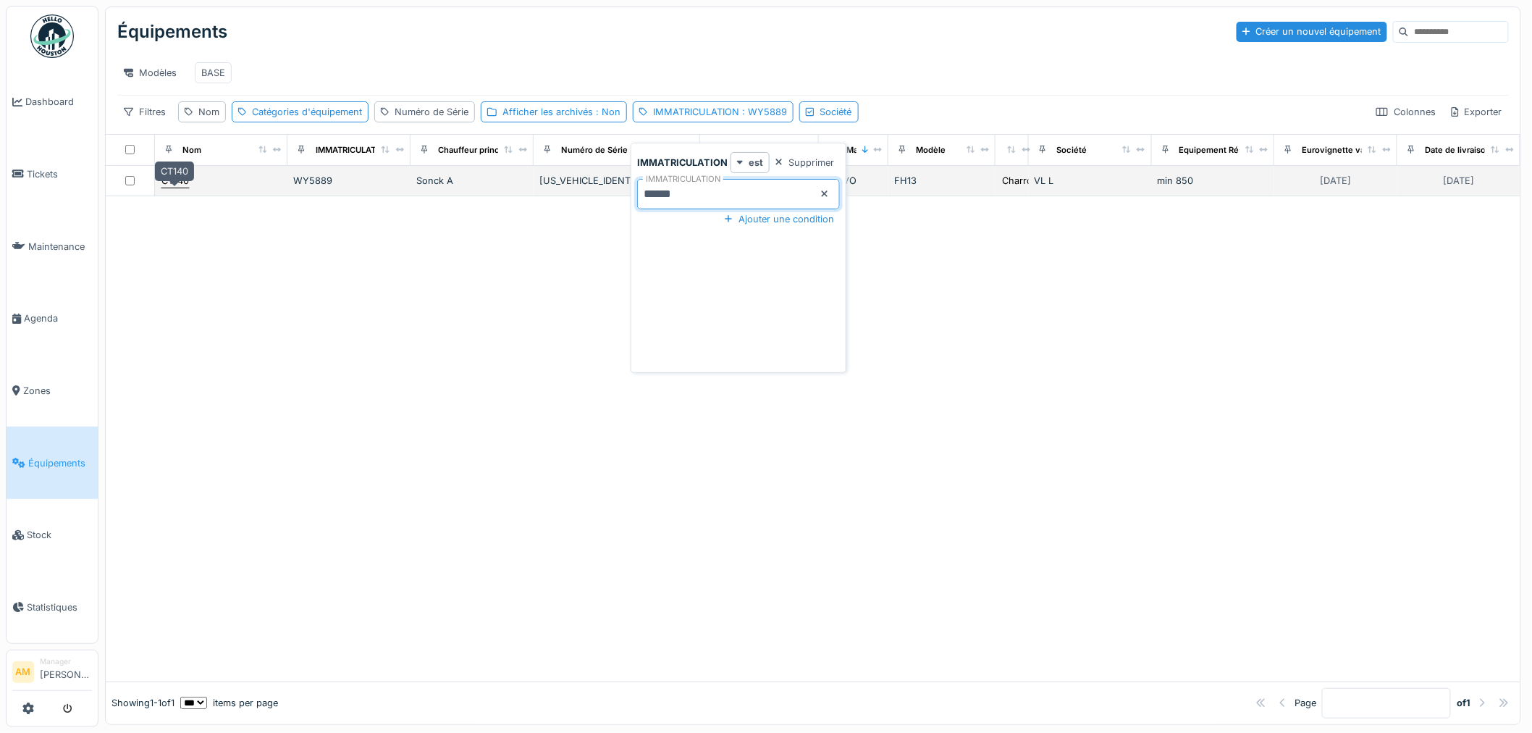
click at [175, 188] on div "CT140" at bounding box center [176, 181] width 28 height 14
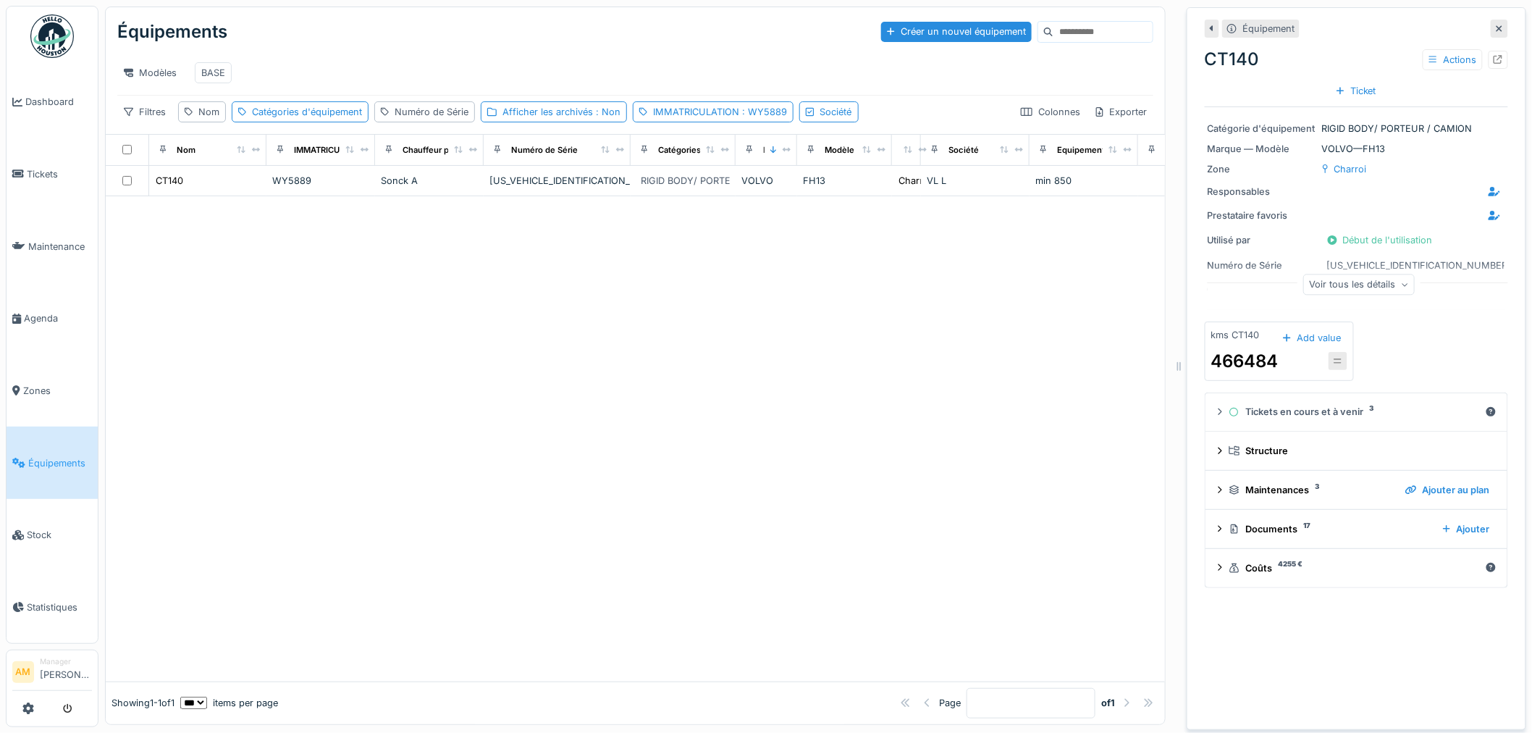
click at [1358, 288] on div "Voir tous les détails" at bounding box center [1360, 284] width 112 height 21
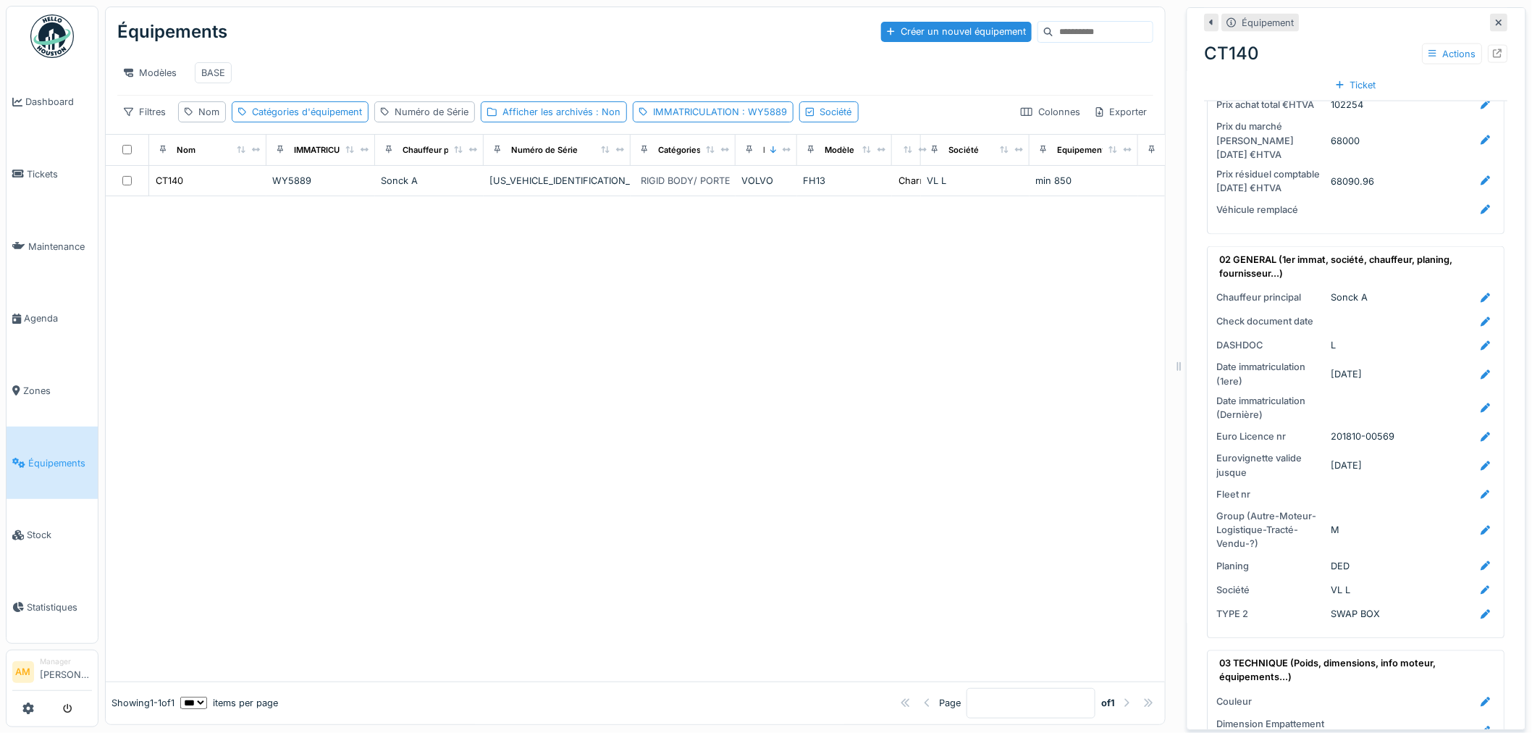
scroll to position [885, 0]
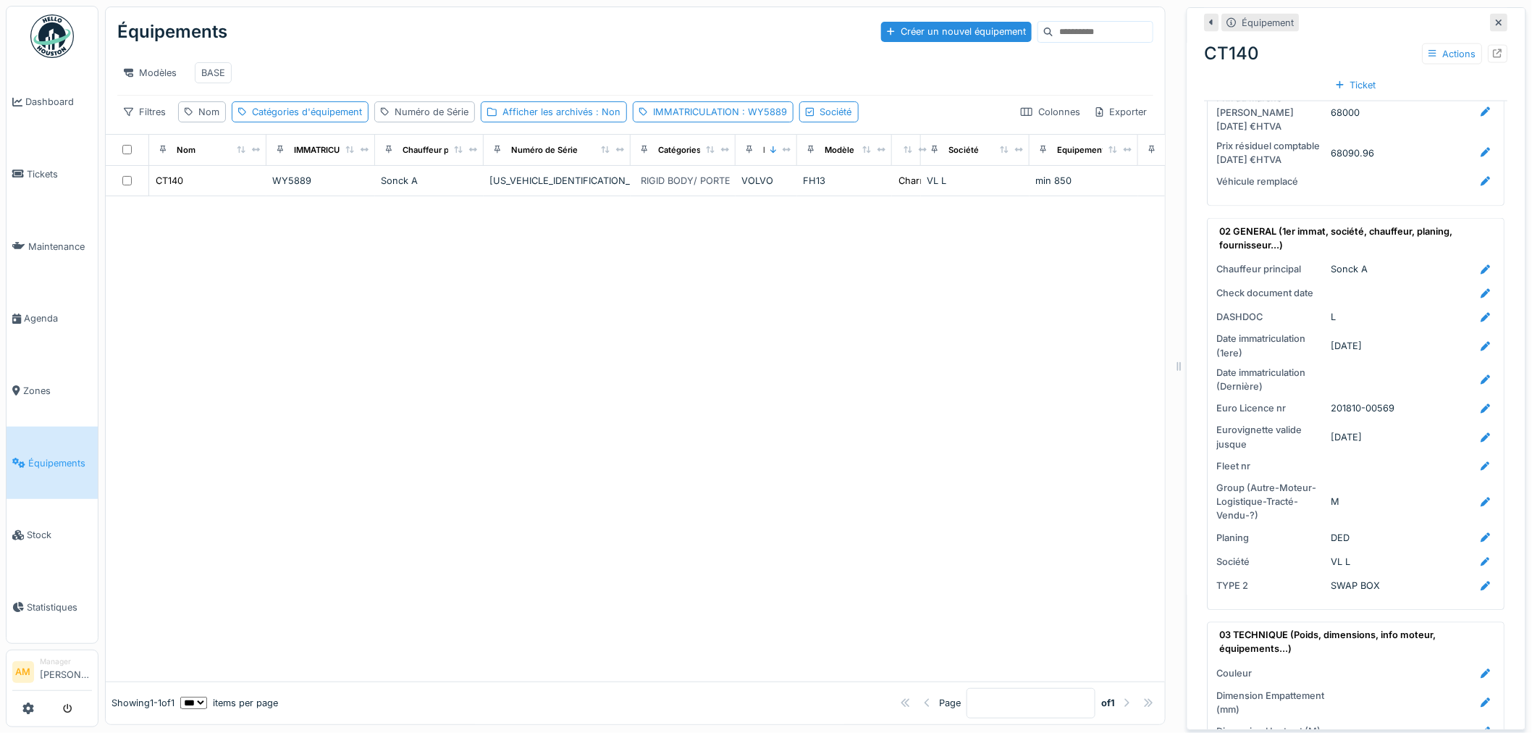
click at [268, 291] on div at bounding box center [636, 438] width 1060 height 485
click at [1497, 23] on icon at bounding box center [1500, 23] width 6 height 6
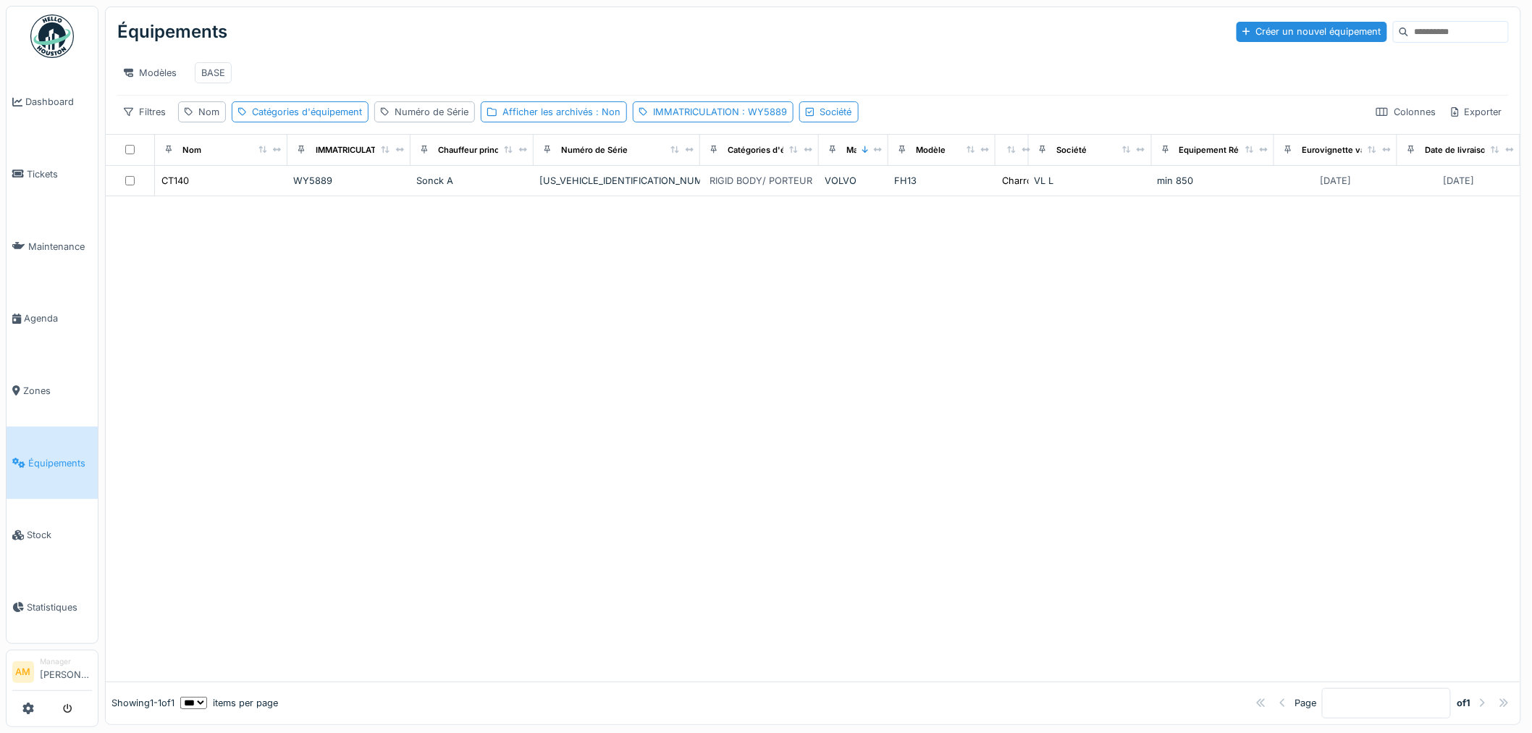
drag, startPoint x: 989, startPoint y: 384, endPoint x: 946, endPoint y: 371, distance: 44.7
click at [989, 379] on div at bounding box center [813, 438] width 1415 height 485
click at [1388, 119] on div "Colonnes" at bounding box center [1406, 111] width 72 height 21
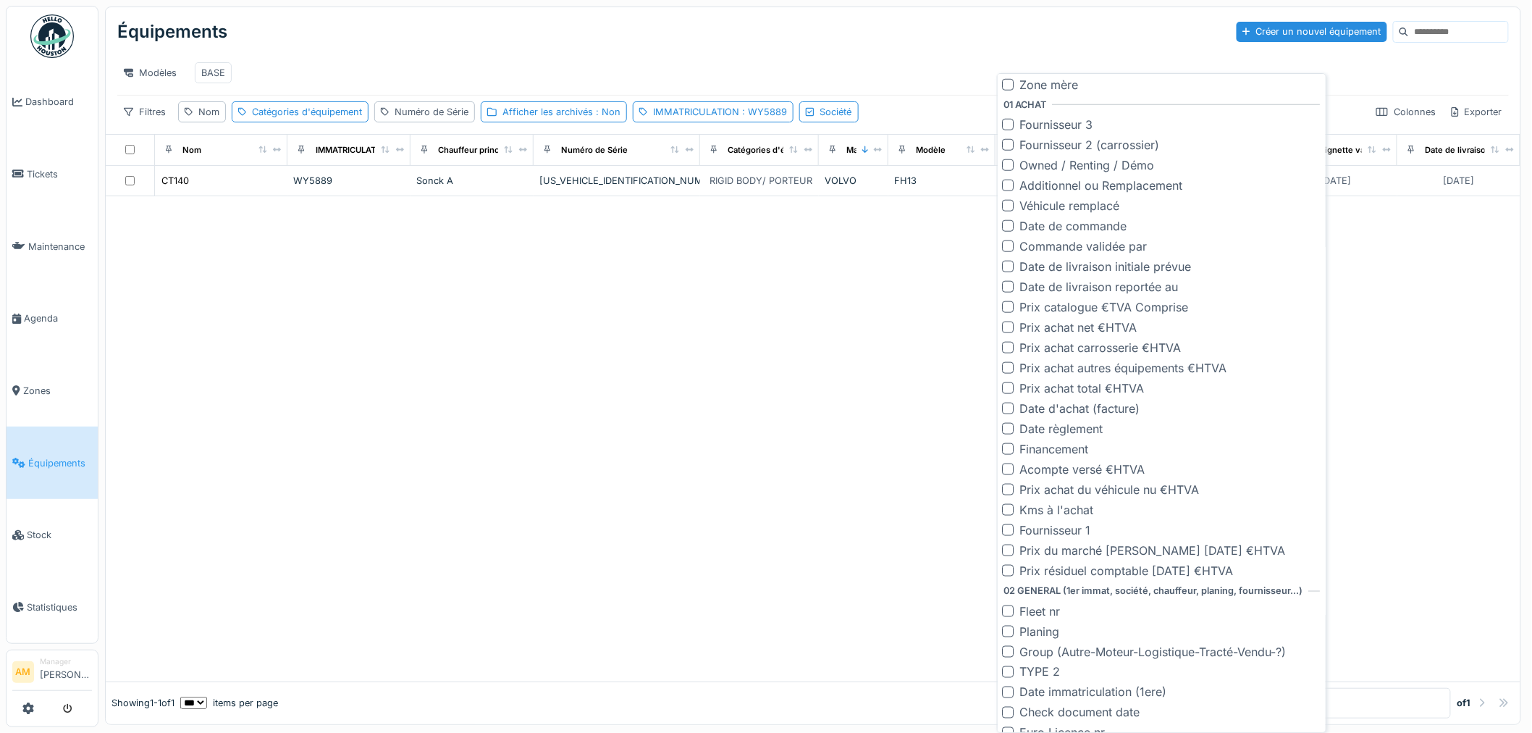
scroll to position [643, 0]
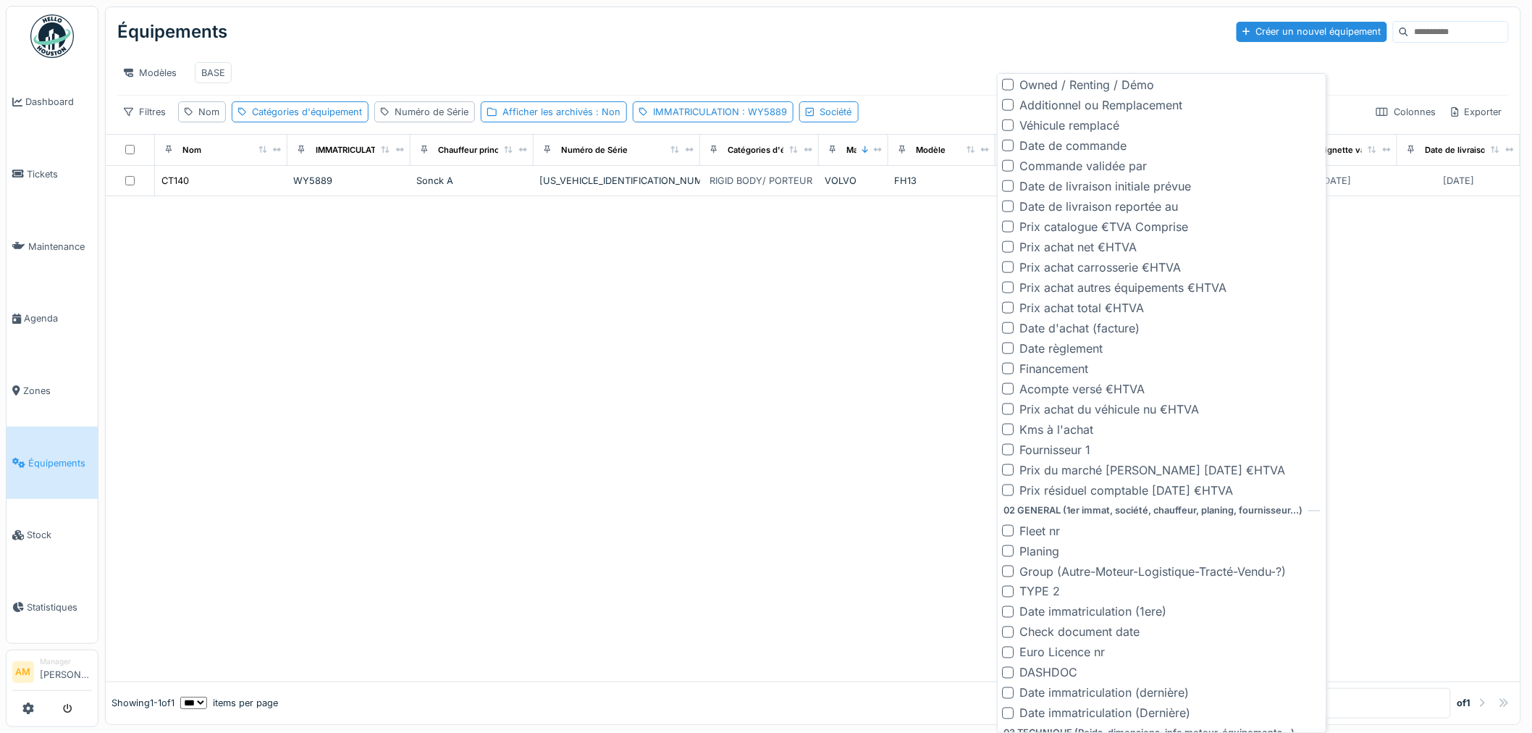
click at [733, 479] on div at bounding box center [813, 438] width 1415 height 485
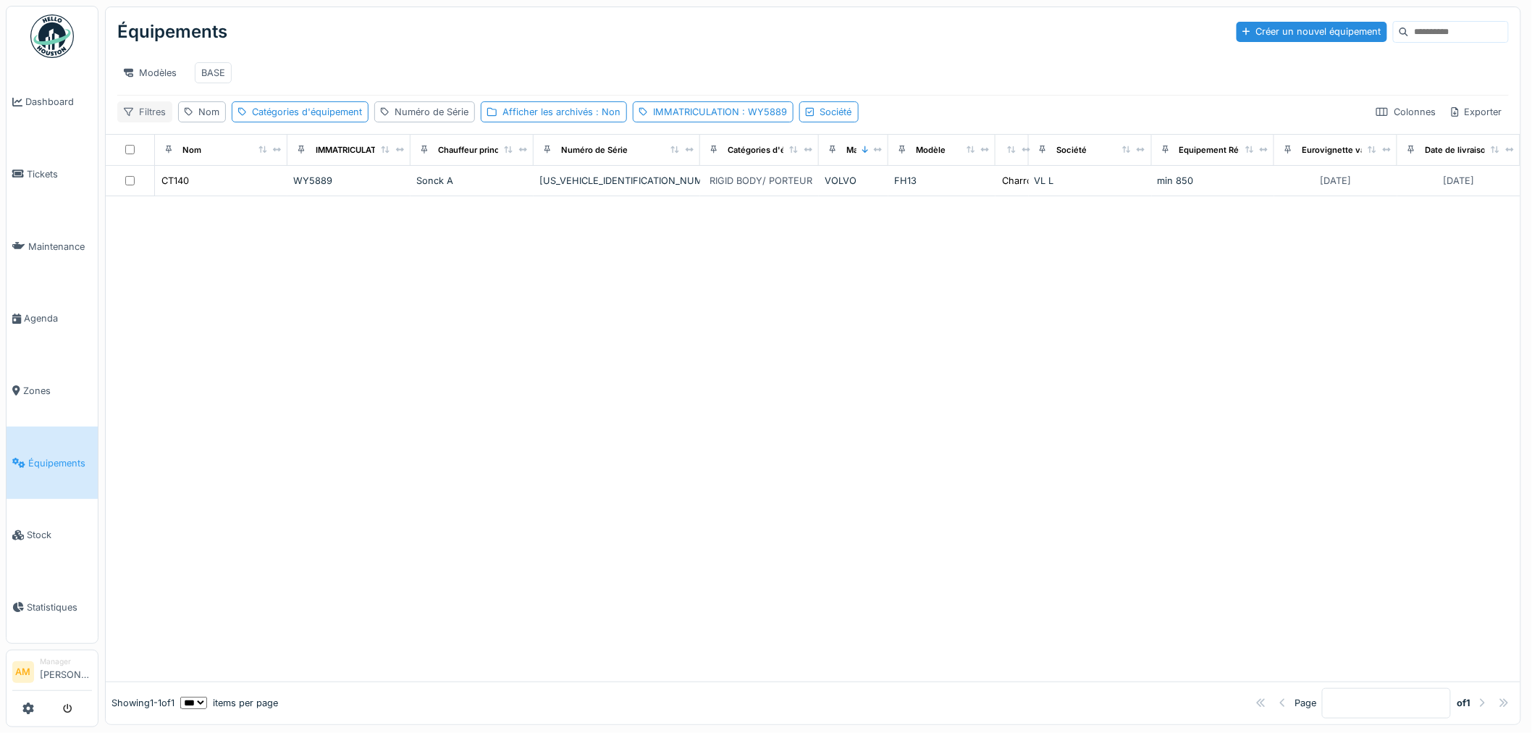
click at [145, 122] on div "Filtres" at bounding box center [144, 111] width 55 height 21
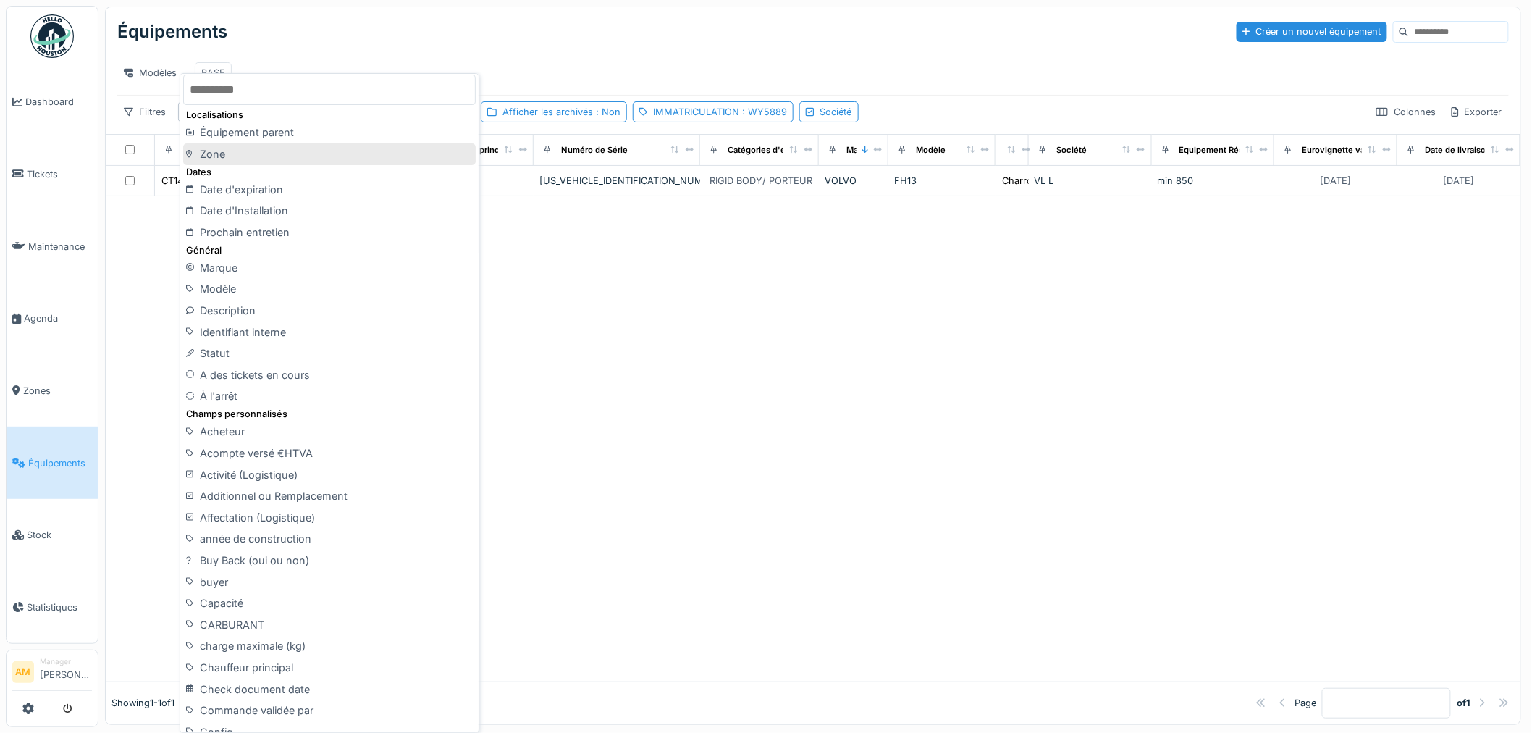
scroll to position [0, 0]
click at [242, 106] on input "text" at bounding box center [329, 95] width 293 height 30
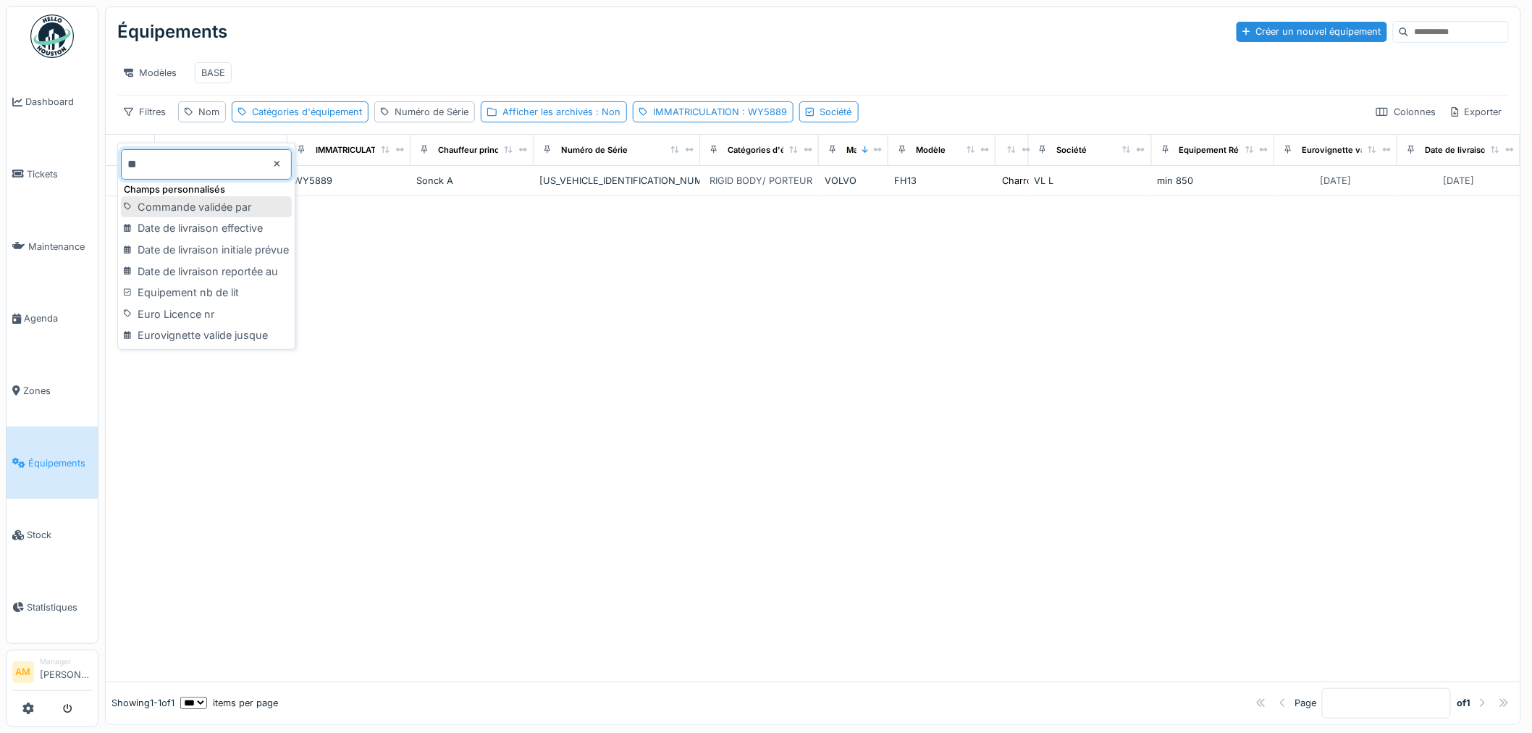
type input "**"
click at [164, 310] on div "Euro Licence nr" at bounding box center [206, 314] width 171 height 22
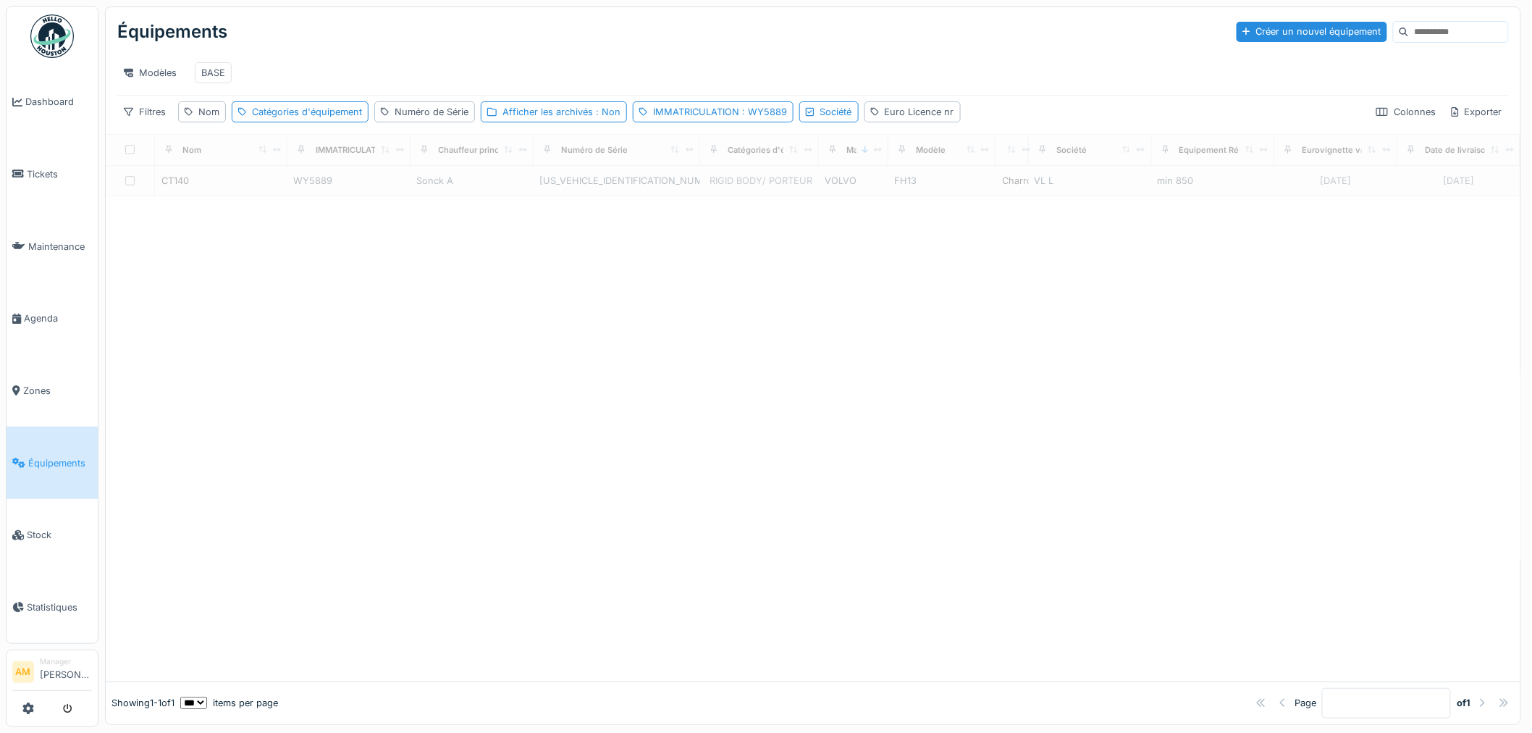
click at [415, 368] on div at bounding box center [813, 438] width 1415 height 485
drag, startPoint x: 443, startPoint y: 353, endPoint x: 758, endPoint y: 316, distance: 317.2
click at [451, 348] on div at bounding box center [813, 438] width 1415 height 485
click at [905, 119] on div "Euro Licence nr" at bounding box center [920, 112] width 70 height 14
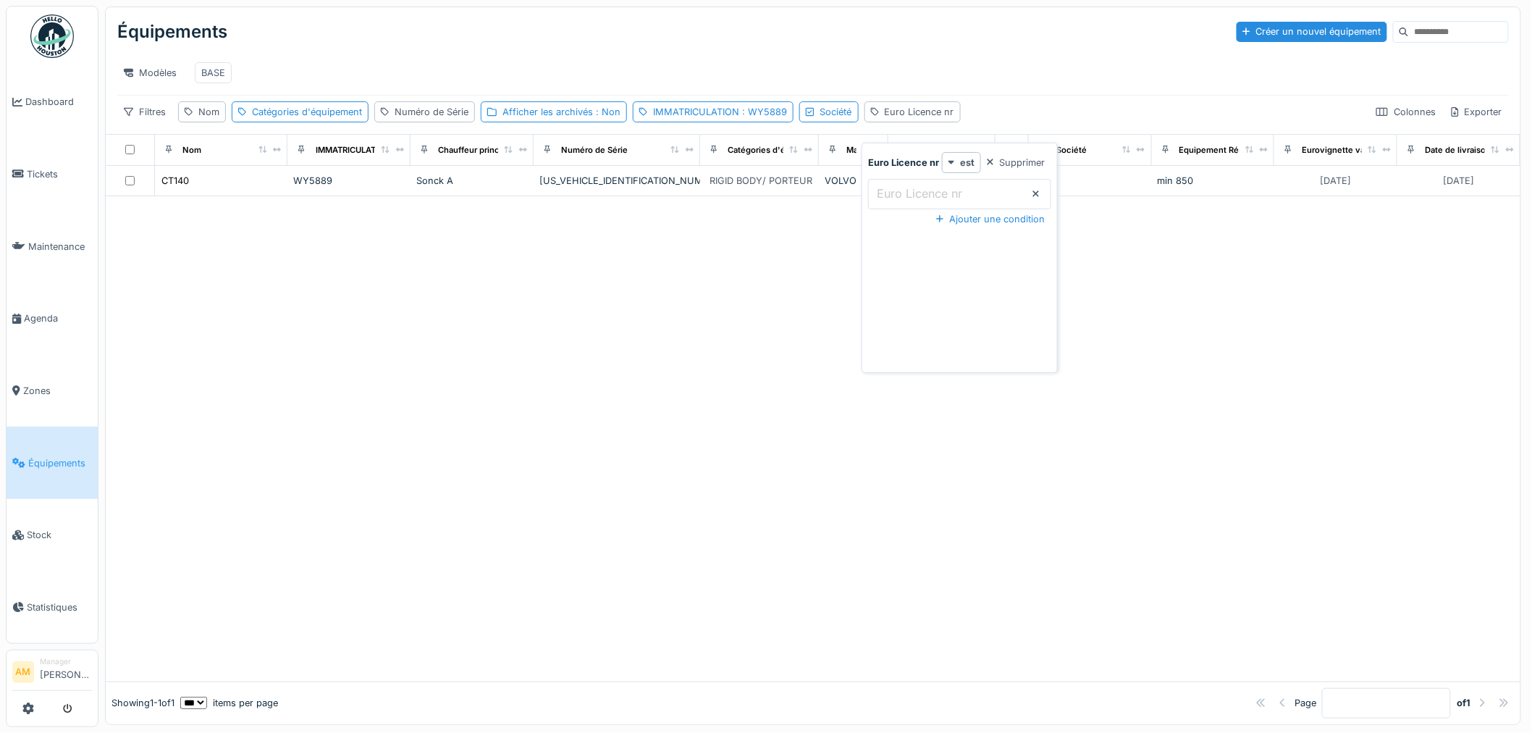
click at [925, 194] on label "Euro Licence nr" at bounding box center [919, 193] width 91 height 17
click at [925, 194] on nr_IyOTg "Euro Licence nr" at bounding box center [959, 194] width 183 height 30
type nr_IyOTg "*****"
drag, startPoint x: 952, startPoint y: 125, endPoint x: 947, endPoint y: 135, distance: 11.0
click at [955, 117] on span ": 92794" at bounding box center [973, 111] width 37 height 11
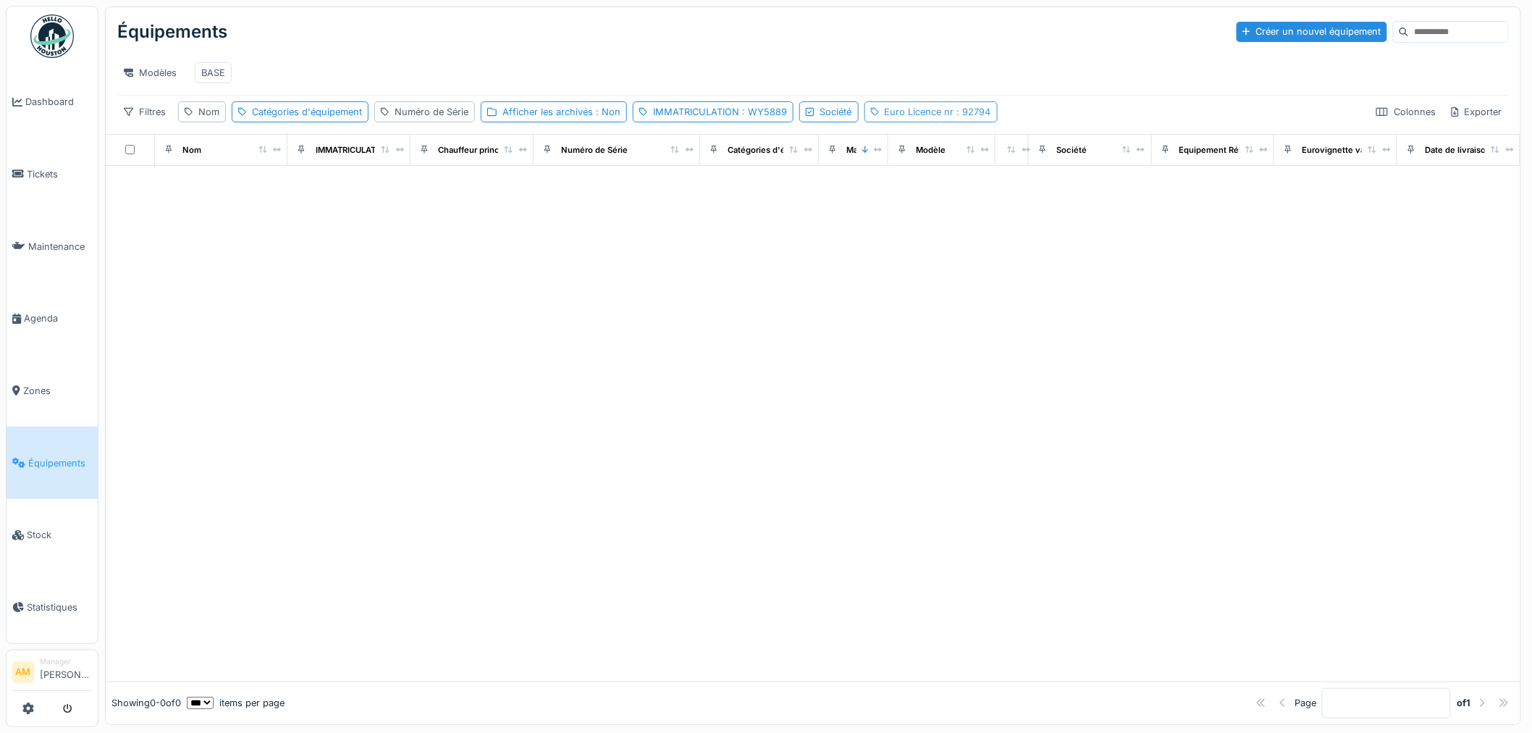
click at [976, 117] on span ": 92794" at bounding box center [973, 111] width 37 height 11
drag, startPoint x: 934, startPoint y: 190, endPoint x: 600, endPoint y: 230, distance: 336.9
click at [610, 229] on body "Dashboard Tickets Maintenance [GEOGRAPHIC_DATA] Zones Équipements Stock Statist…" at bounding box center [766, 366] width 1532 height 733
drag, startPoint x: 458, startPoint y: 307, endPoint x: 447, endPoint y: 298, distance: 13.9
click at [458, 308] on div at bounding box center [813, 424] width 1415 height 516
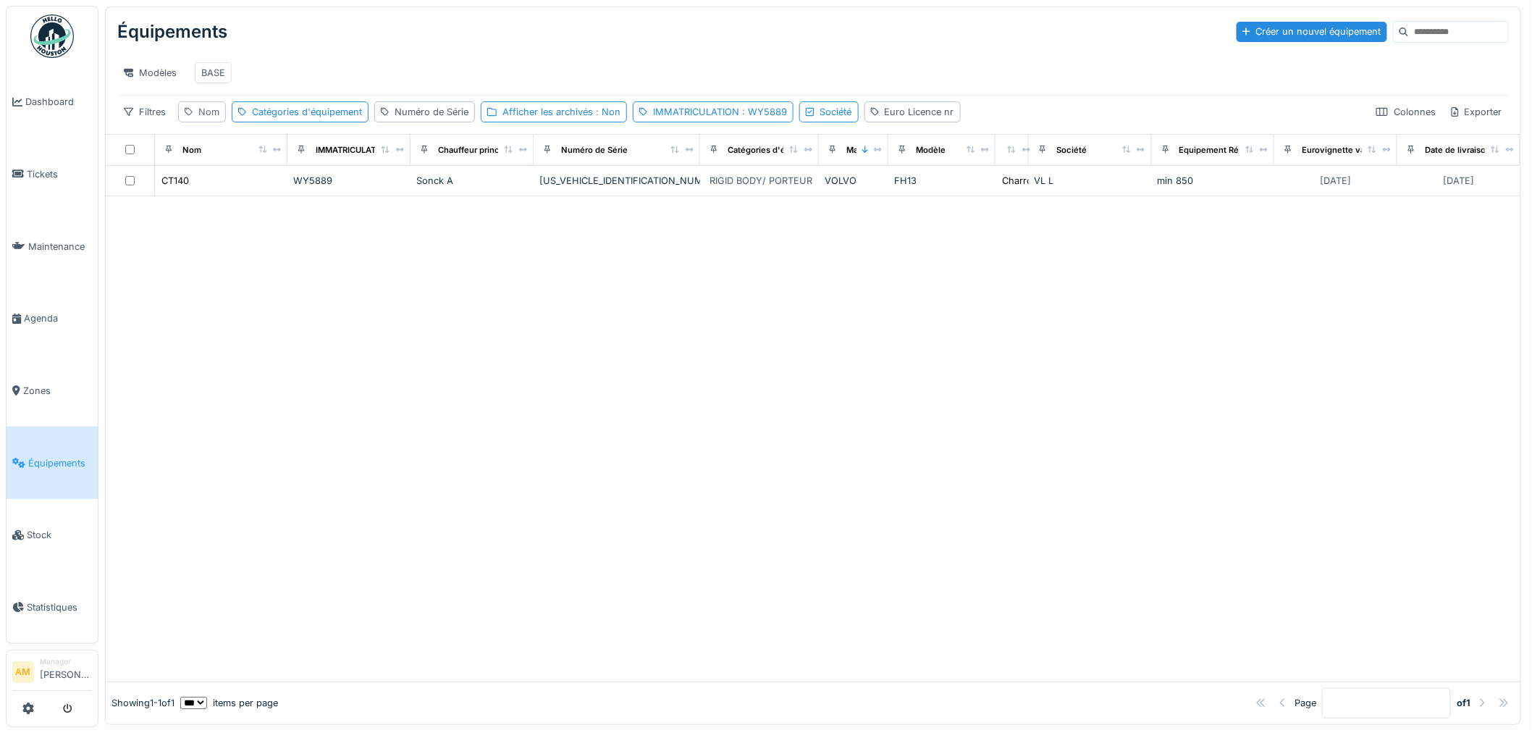
click at [206, 119] on div "Nom" at bounding box center [208, 112] width 21 height 14
drag, startPoint x: 226, startPoint y: 198, endPoint x: 237, endPoint y: 198, distance: 10.9
click at [226, 198] on input "Nom" at bounding box center [254, 194] width 139 height 30
type input "*****"
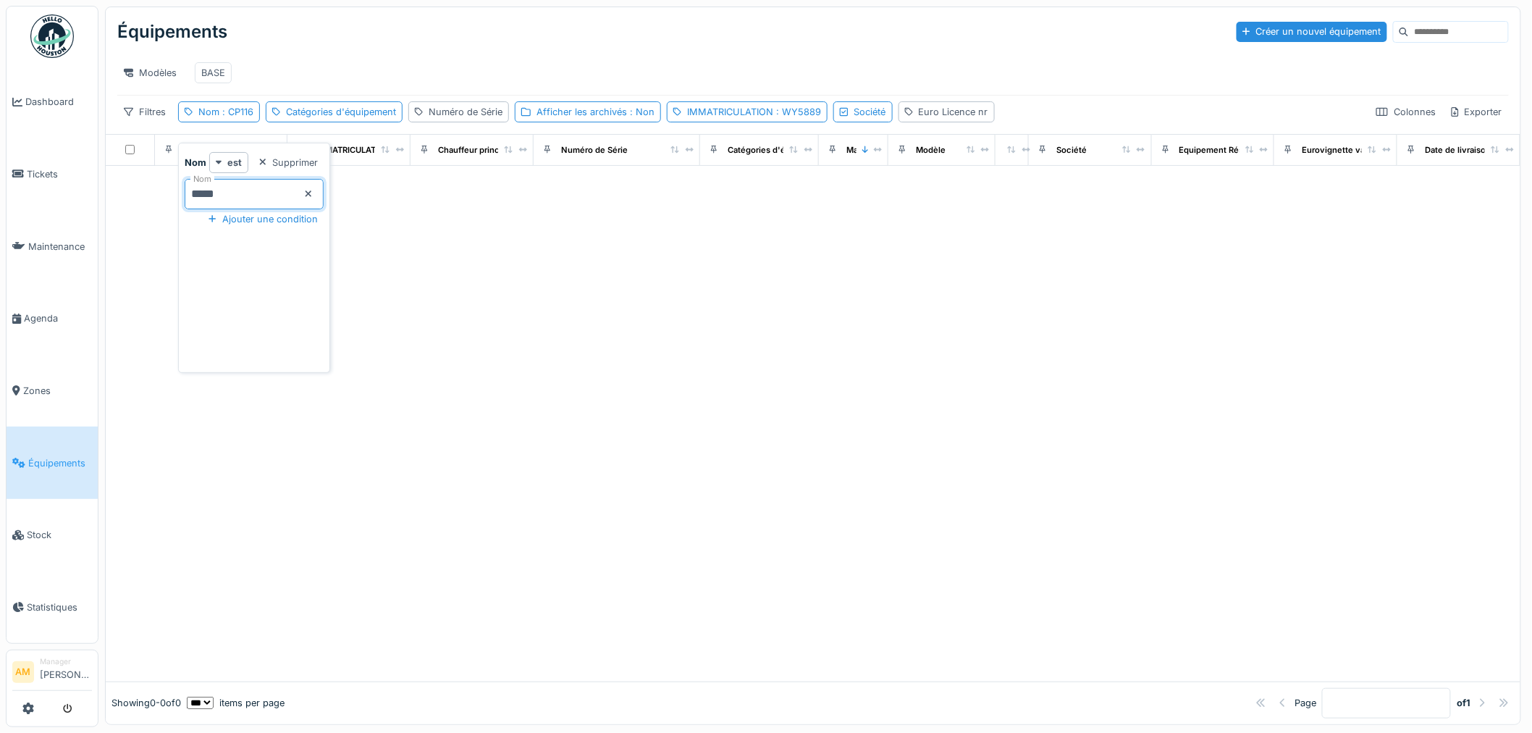
click at [659, 345] on div at bounding box center [813, 424] width 1415 height 516
click at [723, 119] on div "IMMATRICULATION : WY5889" at bounding box center [754, 112] width 134 height 14
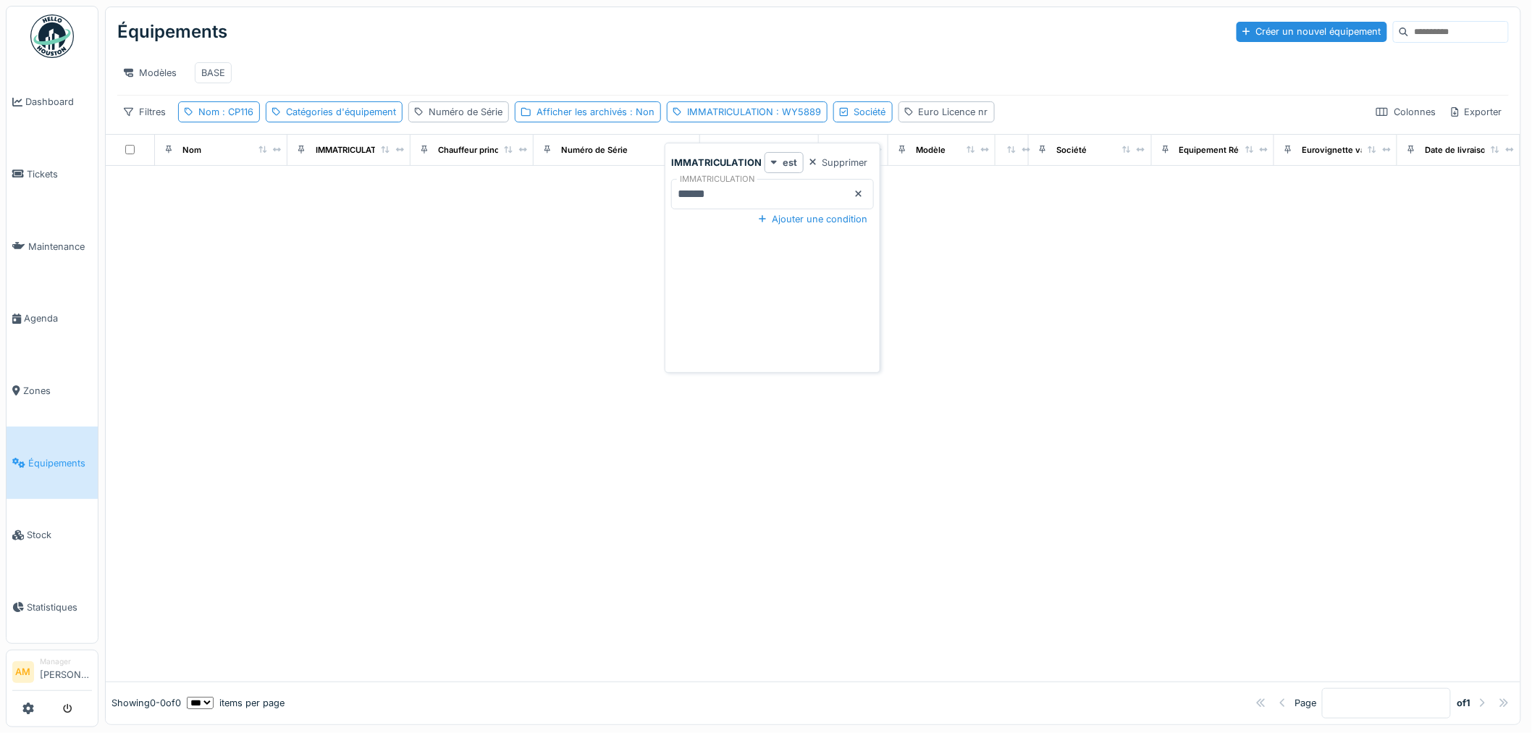
drag, startPoint x: 752, startPoint y: 199, endPoint x: 428, endPoint y: 230, distance: 325.2
click at [477, 232] on body "Dashboard Tickets Maintenance [GEOGRAPHIC_DATA] Zones Équipements Stock Statist…" at bounding box center [766, 366] width 1532 height 733
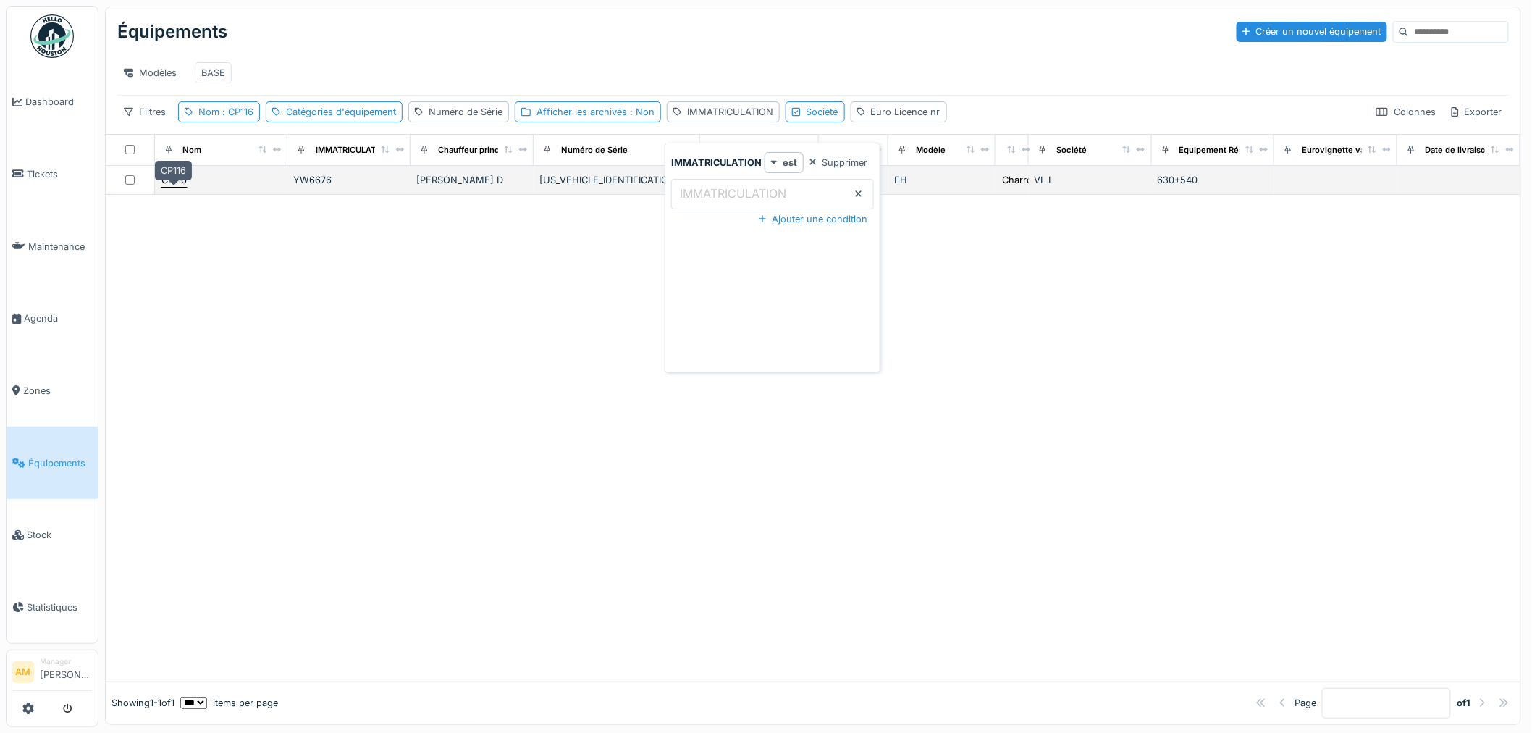
click at [183, 187] on div "CP116" at bounding box center [174, 180] width 25 height 14
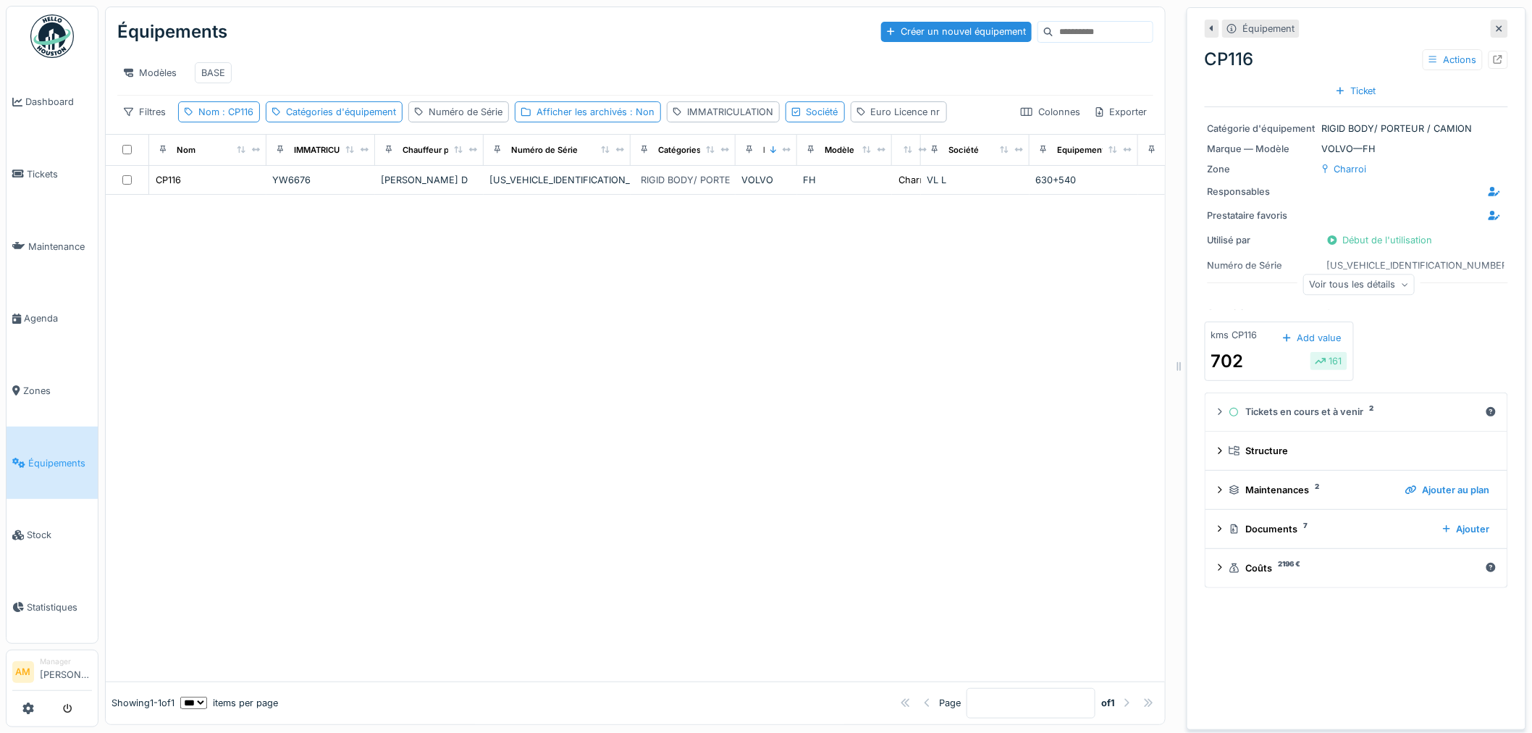
click at [1353, 291] on div "Voir tous les détails" at bounding box center [1360, 284] width 112 height 21
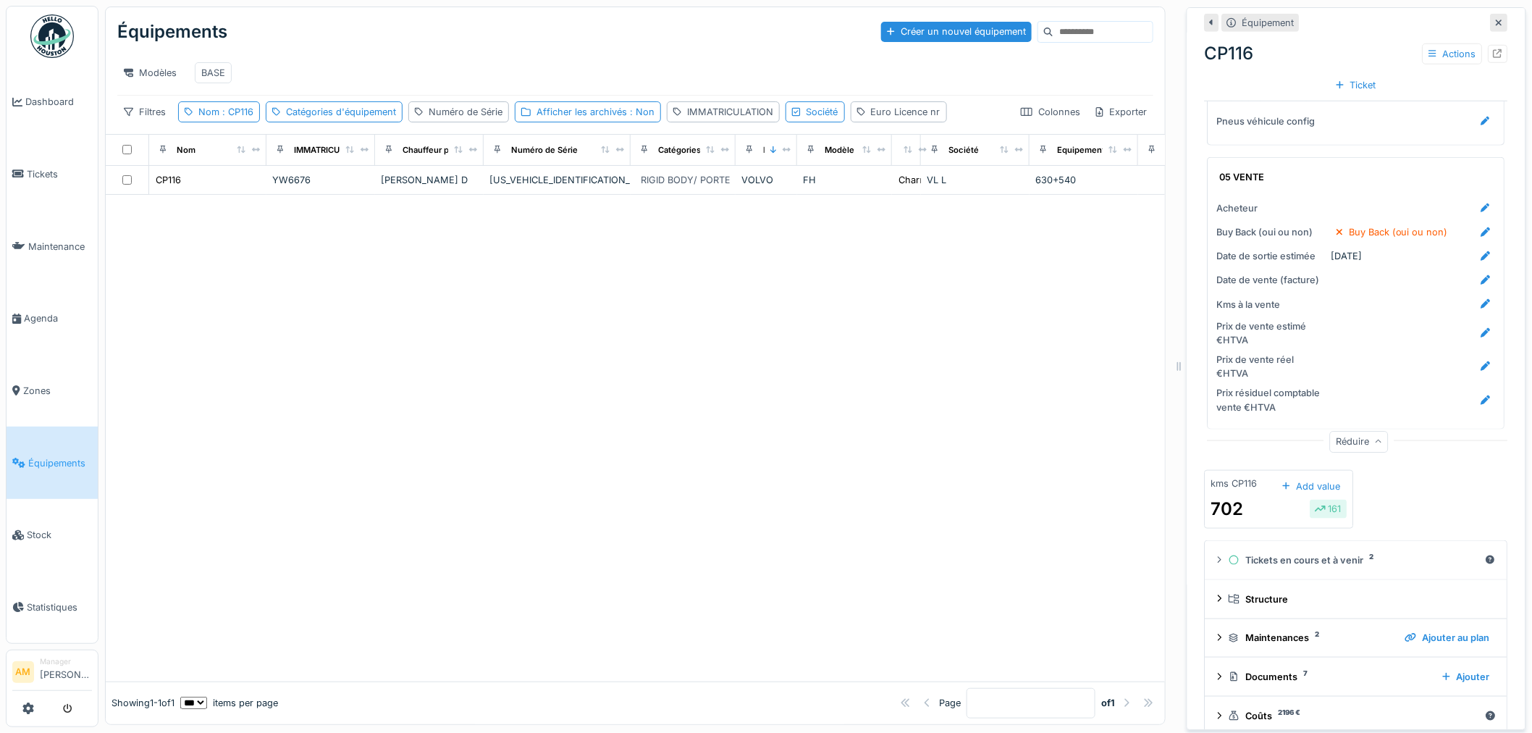
scroll to position [2751, 0]
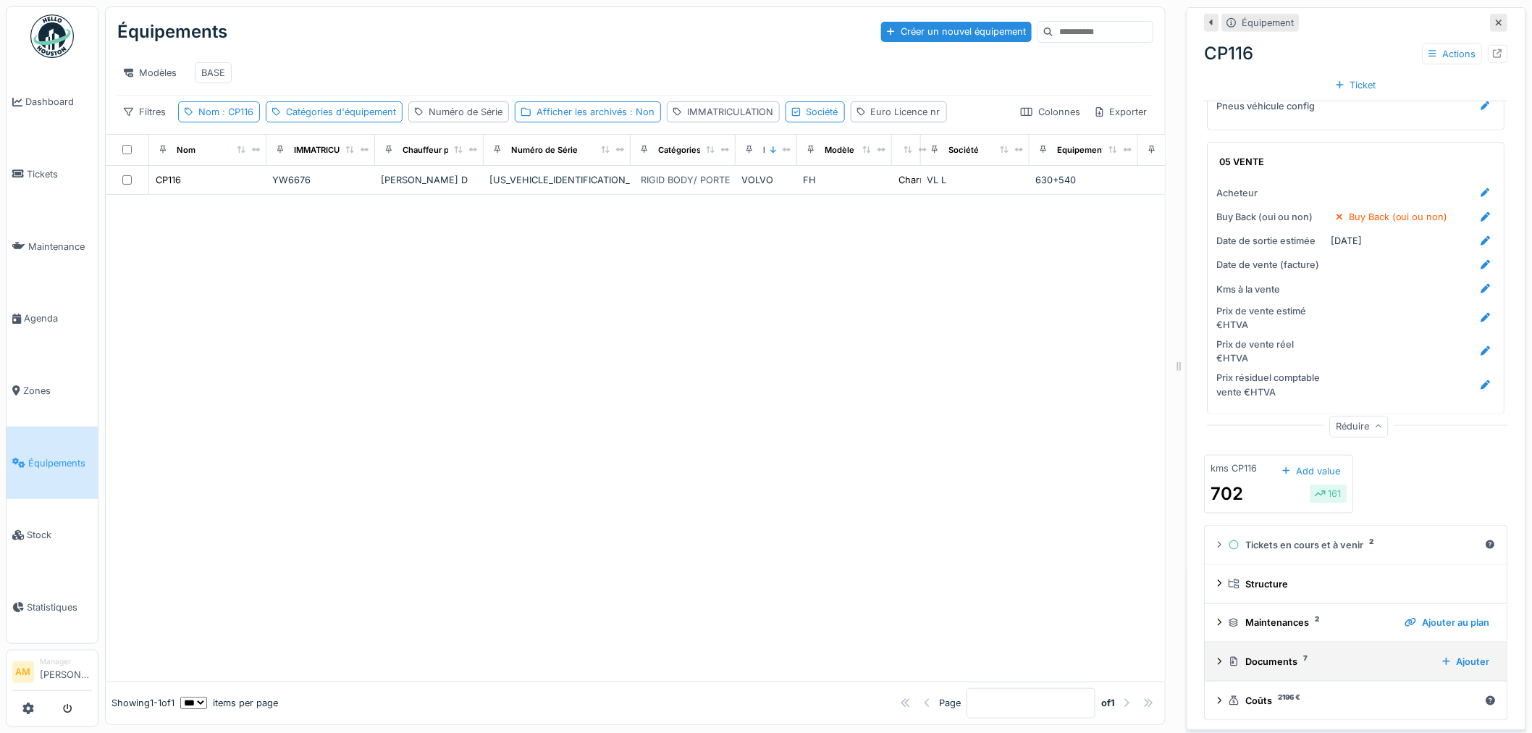
click at [1217, 652] on div "Documents 7 Ajouter" at bounding box center [1356, 662] width 279 height 20
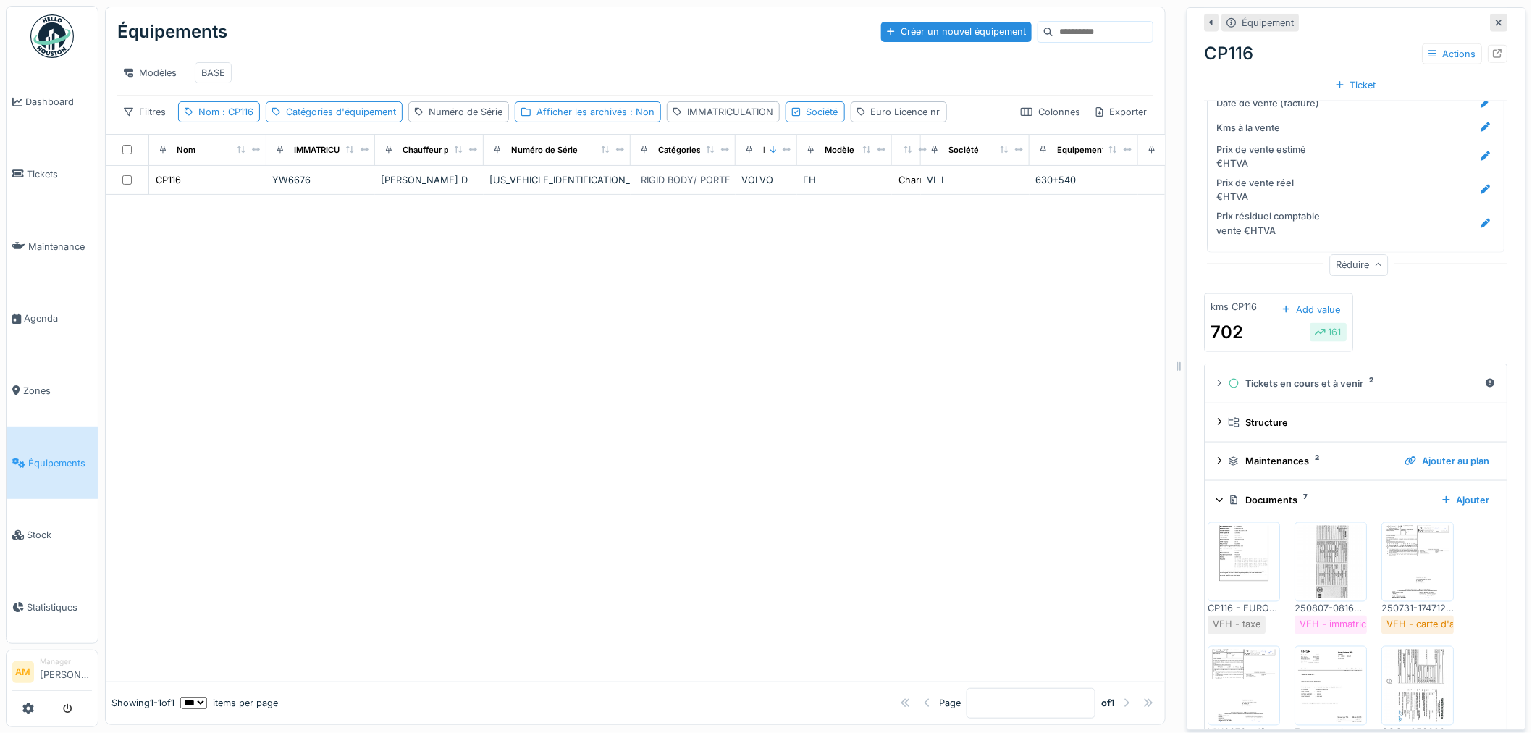
click at [1219, 554] on img at bounding box center [1244, 562] width 65 height 72
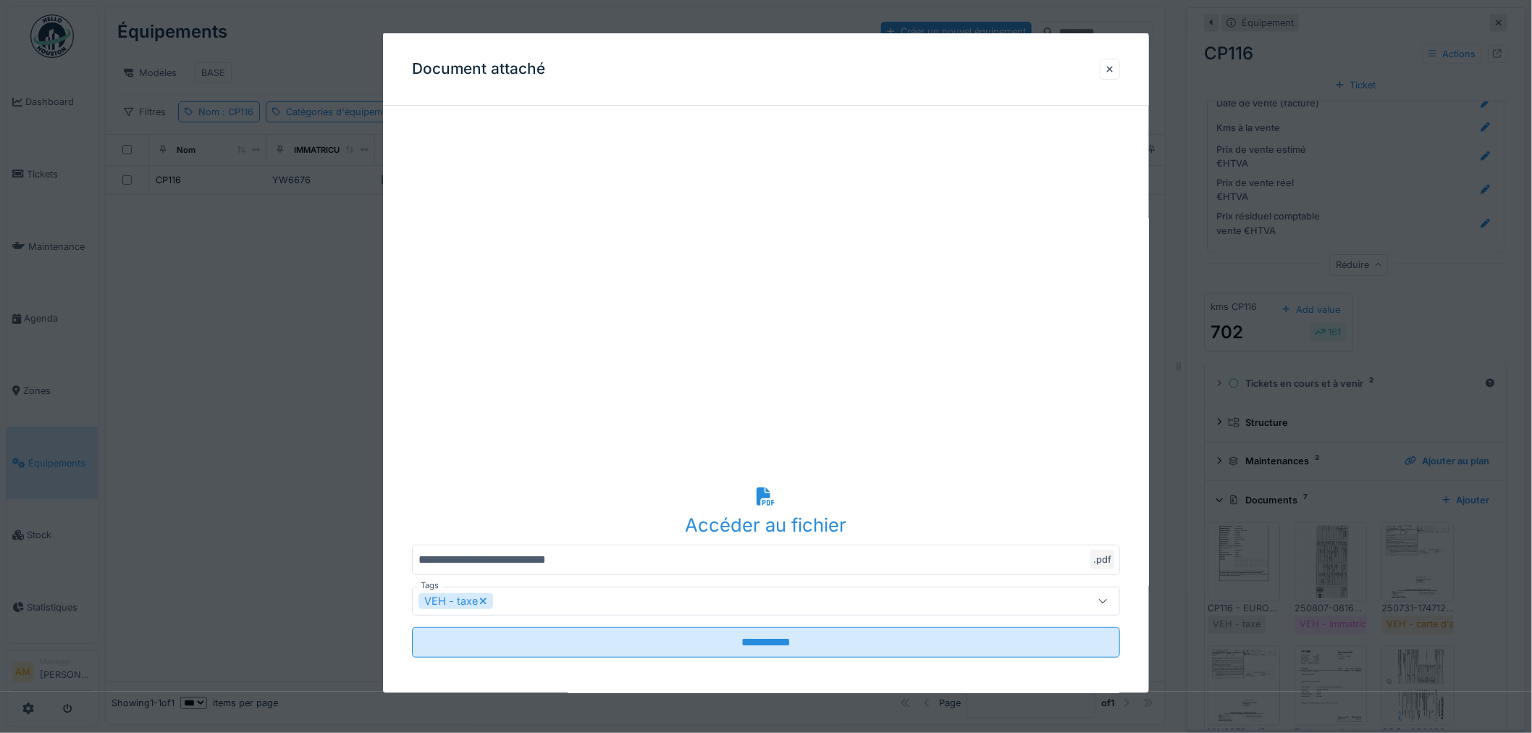
click at [1114, 67] on div at bounding box center [1110, 69] width 7 height 14
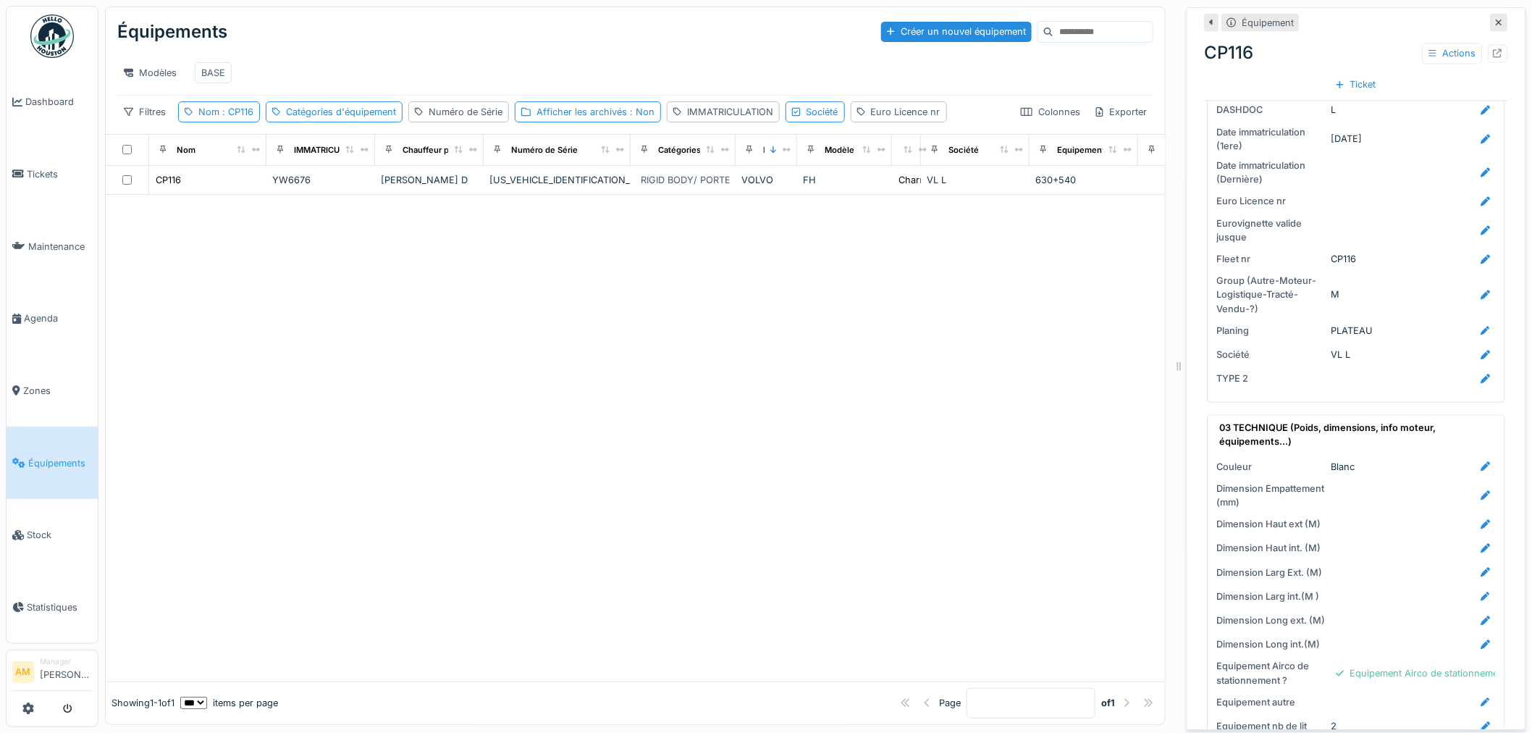
scroll to position [1036, 0]
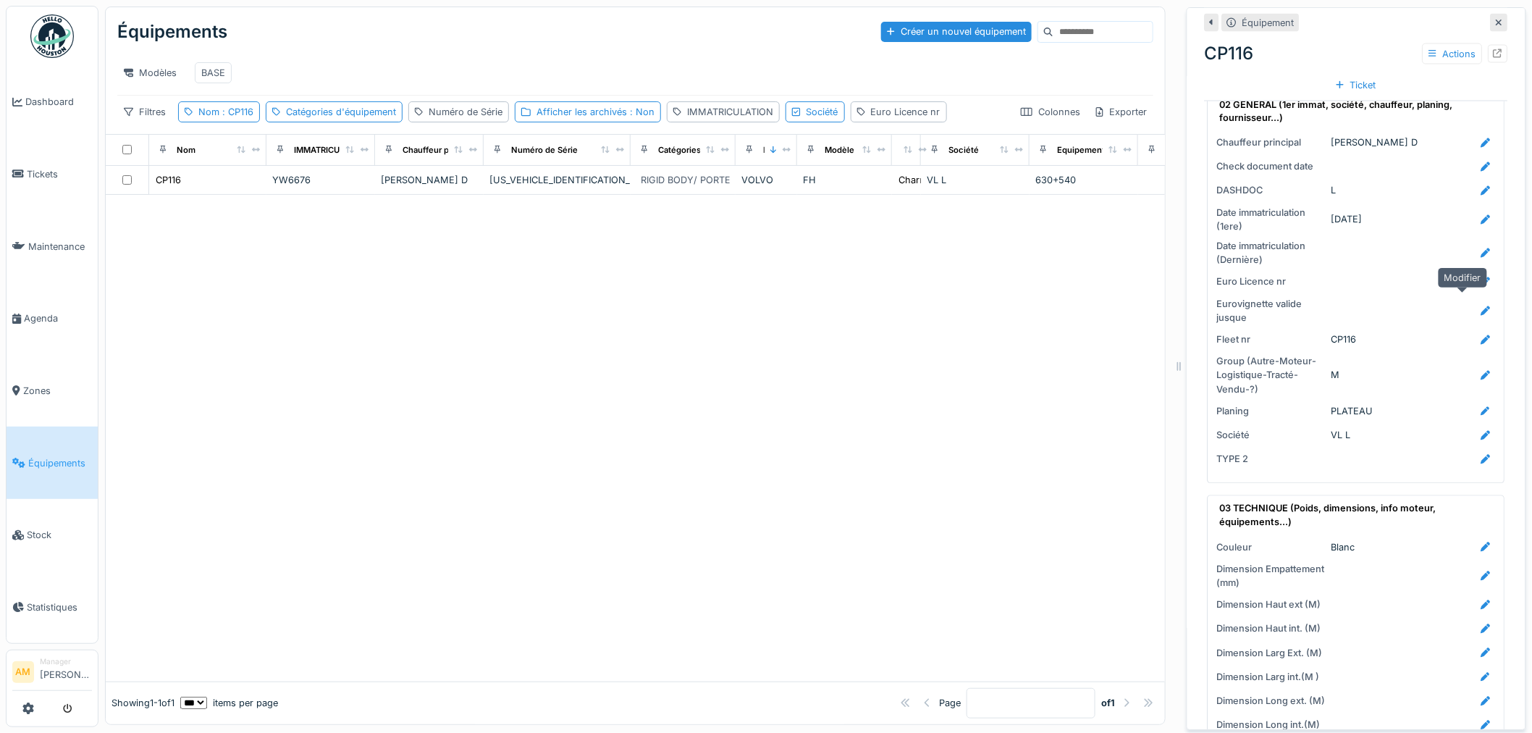
click at [1482, 306] on icon at bounding box center [1486, 310] width 9 height 9
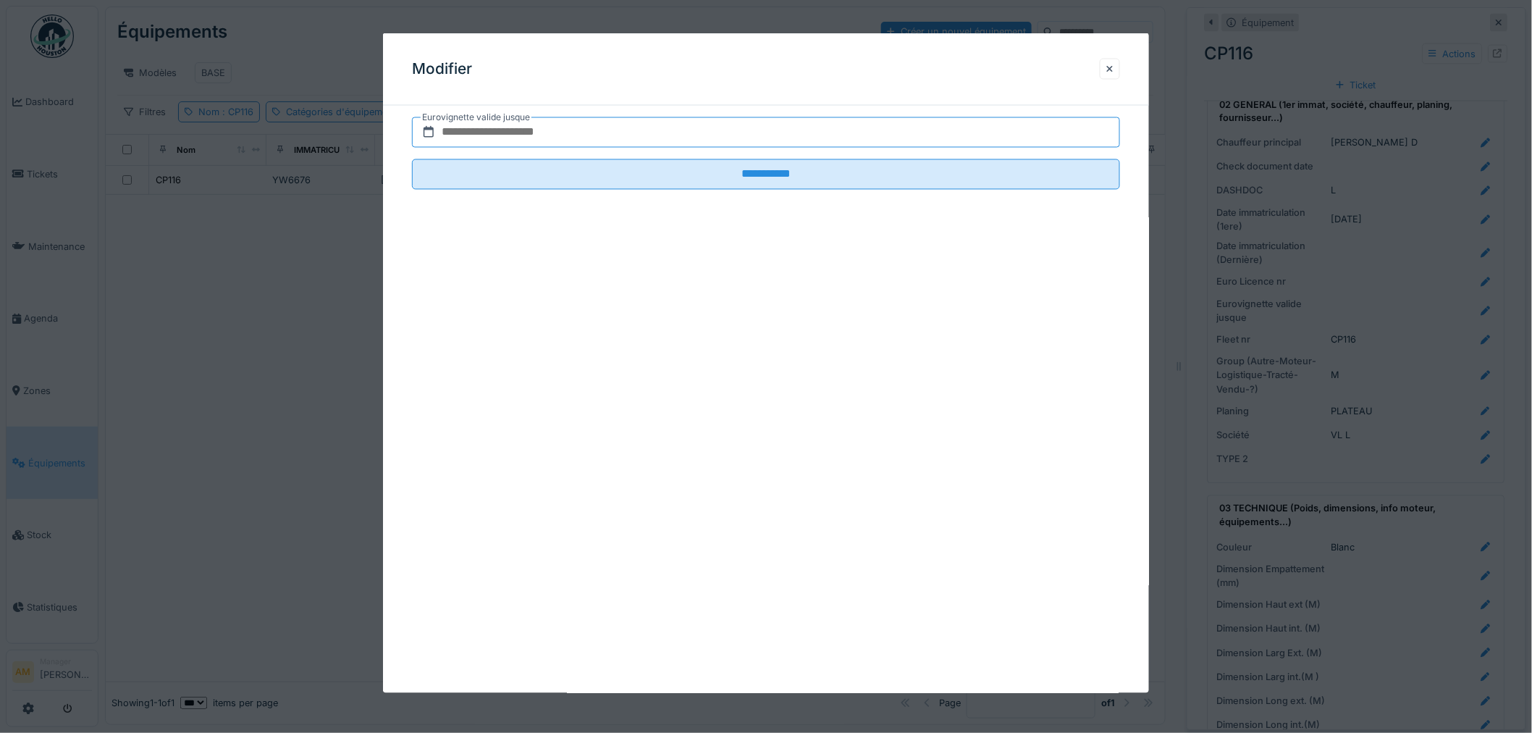
click at [595, 129] on input "text" at bounding box center [766, 132] width 708 height 30
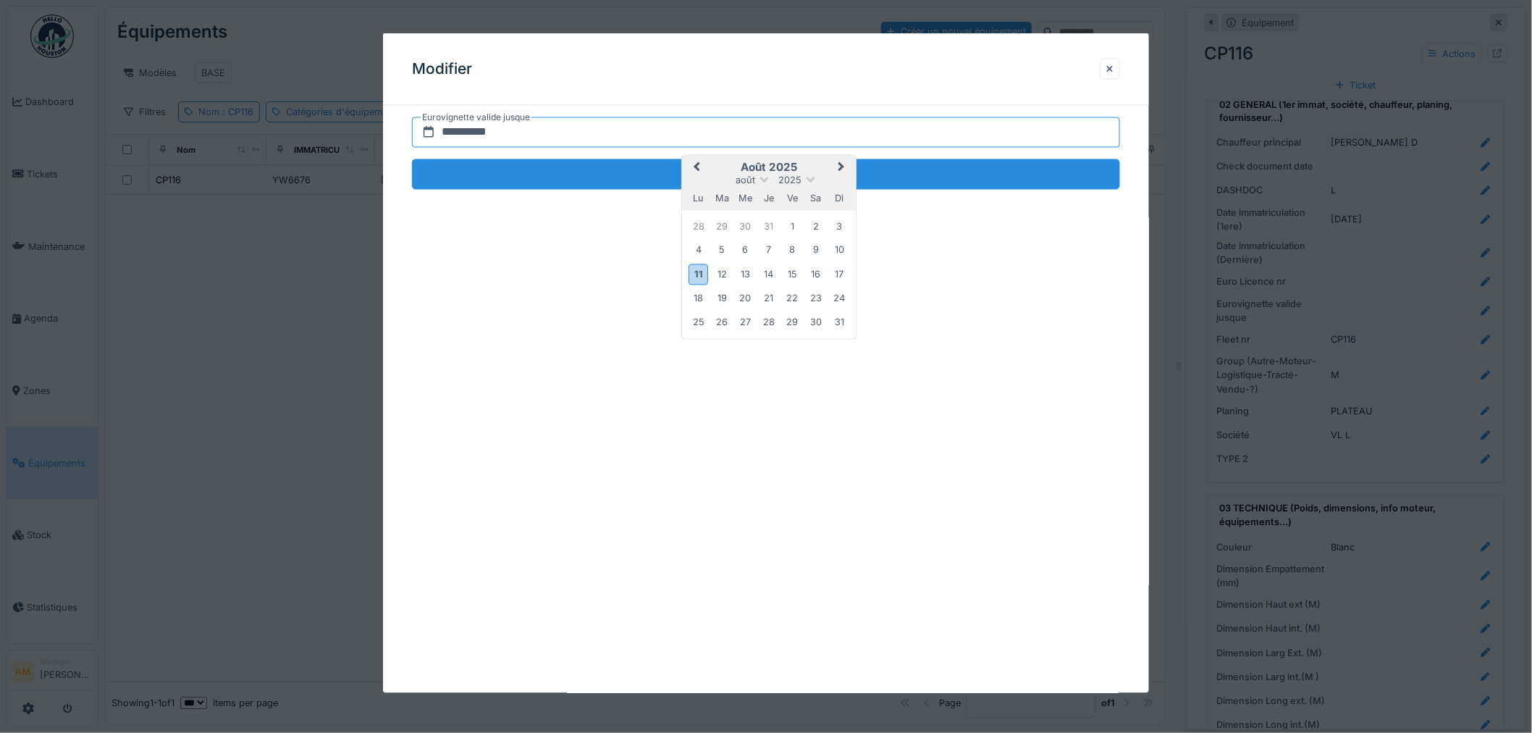
type input "**********"
click at [634, 177] on input "**********" at bounding box center [766, 174] width 708 height 30
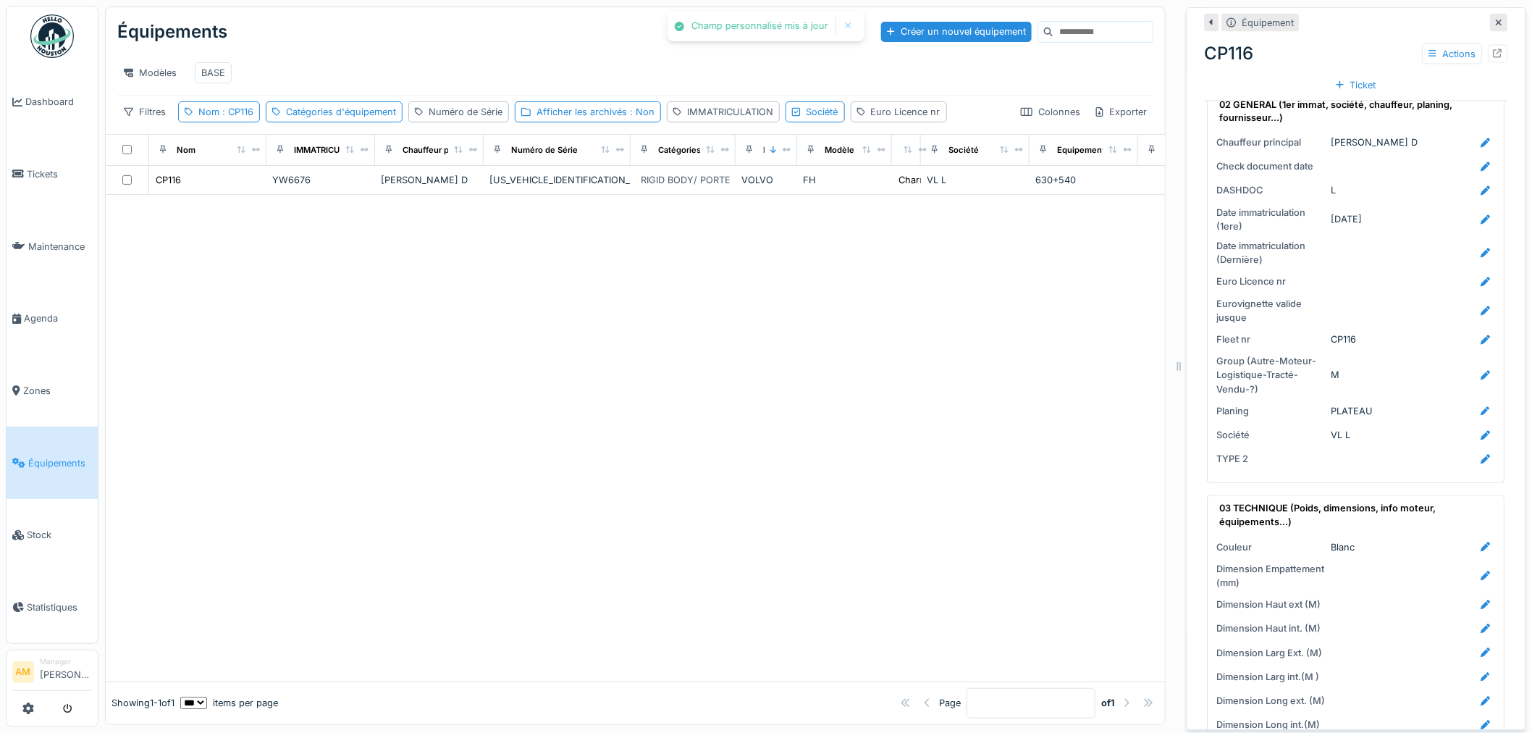
click at [701, 364] on div at bounding box center [636, 438] width 1060 height 487
click at [239, 110] on span ": CP116" at bounding box center [236, 111] width 34 height 11
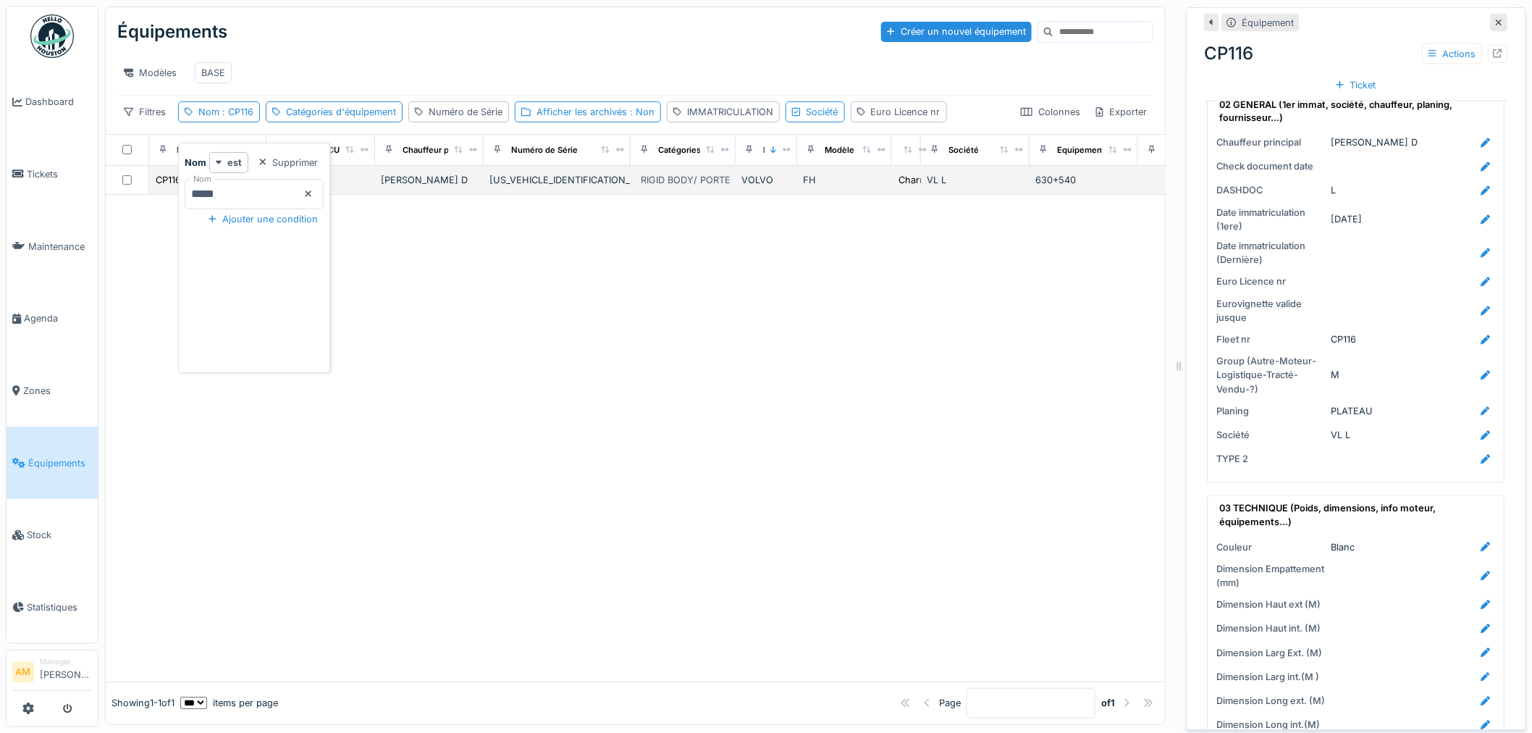
drag, startPoint x: 181, startPoint y: 177, endPoint x: 112, endPoint y: 175, distance: 68.8
click at [117, 177] on body "Dashboard Tickets Maintenance [GEOGRAPHIC_DATA] Zones Équipements Stock Statist…" at bounding box center [766, 366] width 1532 height 733
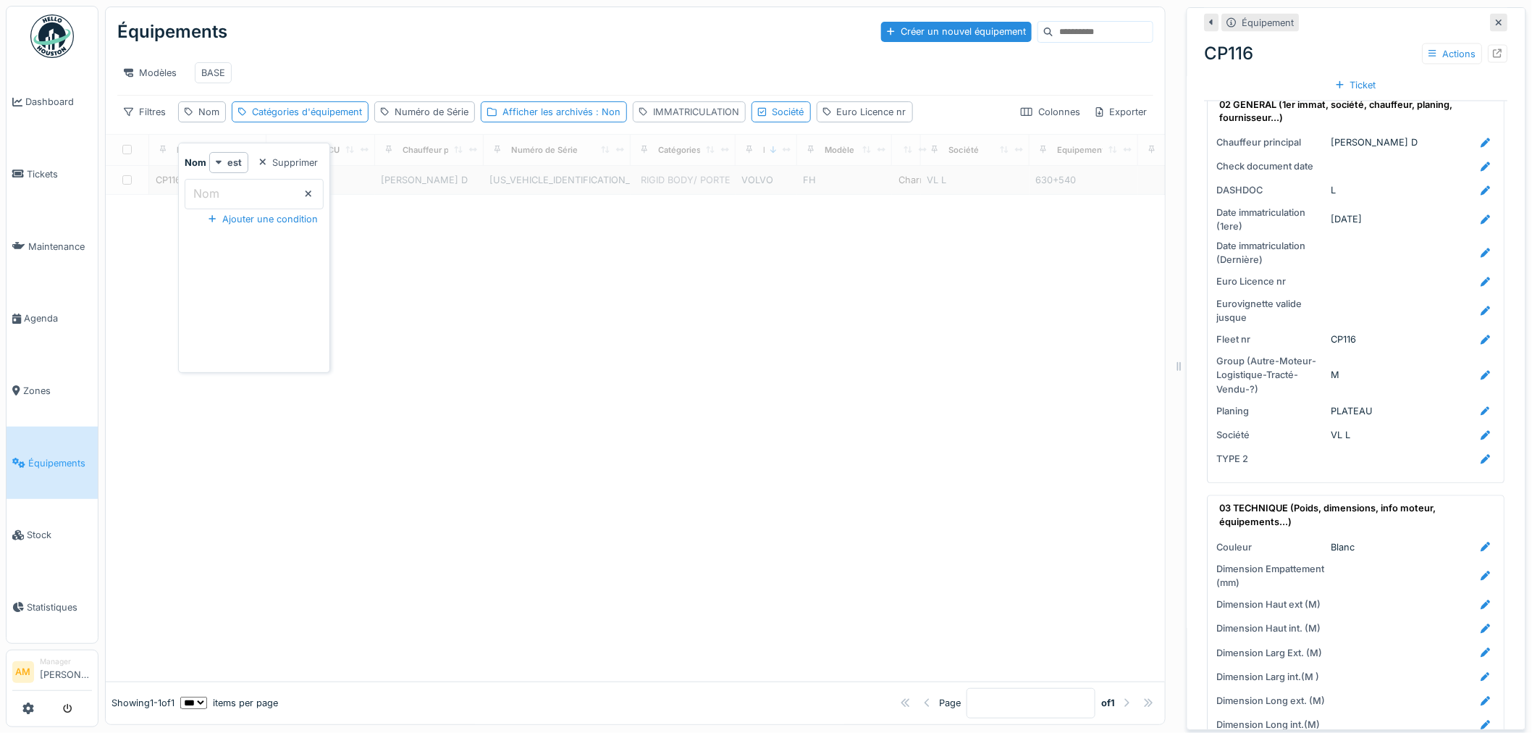
drag, startPoint x: 716, startPoint y: 110, endPoint x: 722, endPoint y: 102, distance: 10.3
click at [721, 104] on div "IMMATRICULATION" at bounding box center [689, 111] width 113 height 21
click at [710, 185] on label "IMMATRICULATION" at bounding box center [699, 193] width 112 height 17
click at [710, 179] on input "IMMATRICULATION" at bounding box center [738, 194] width 203 height 30
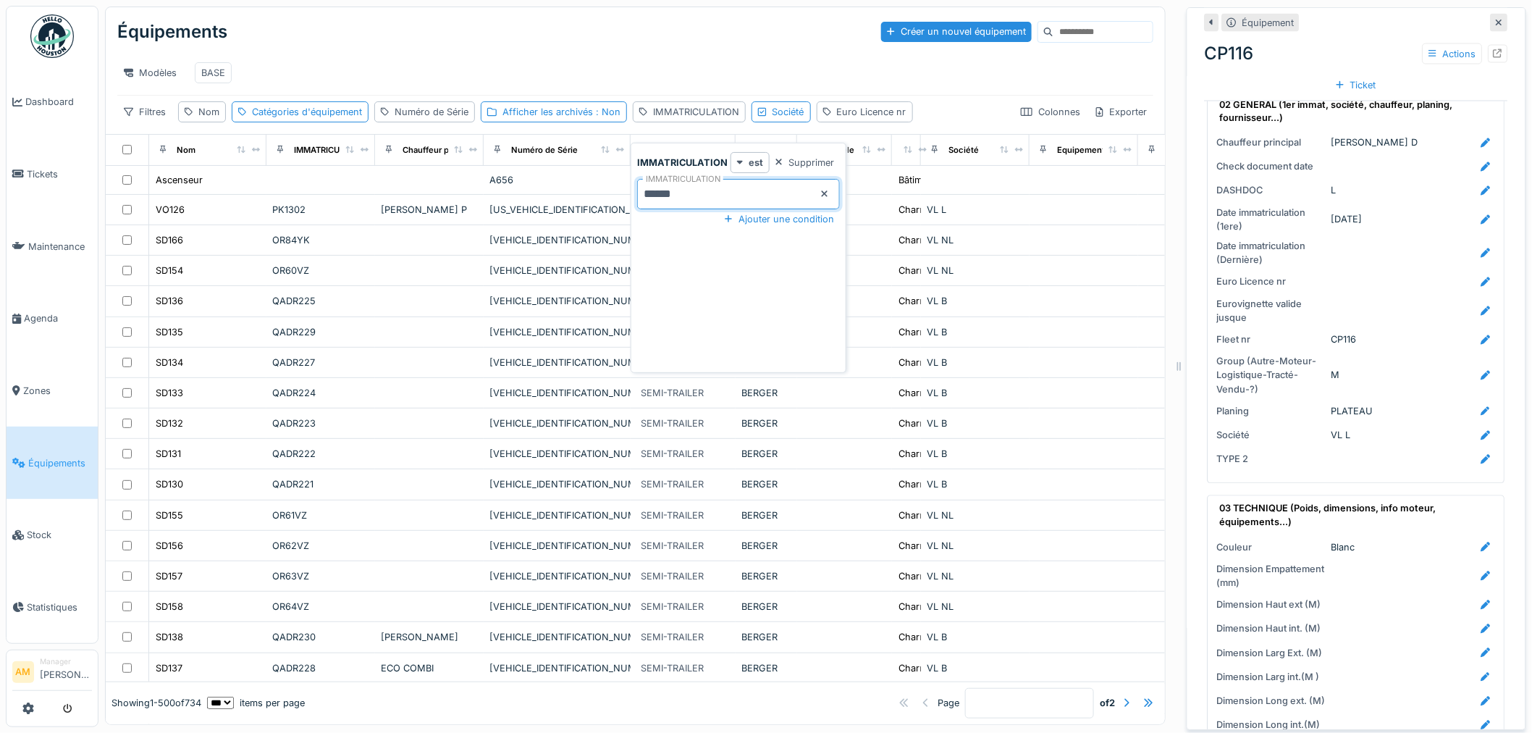
type input "******"
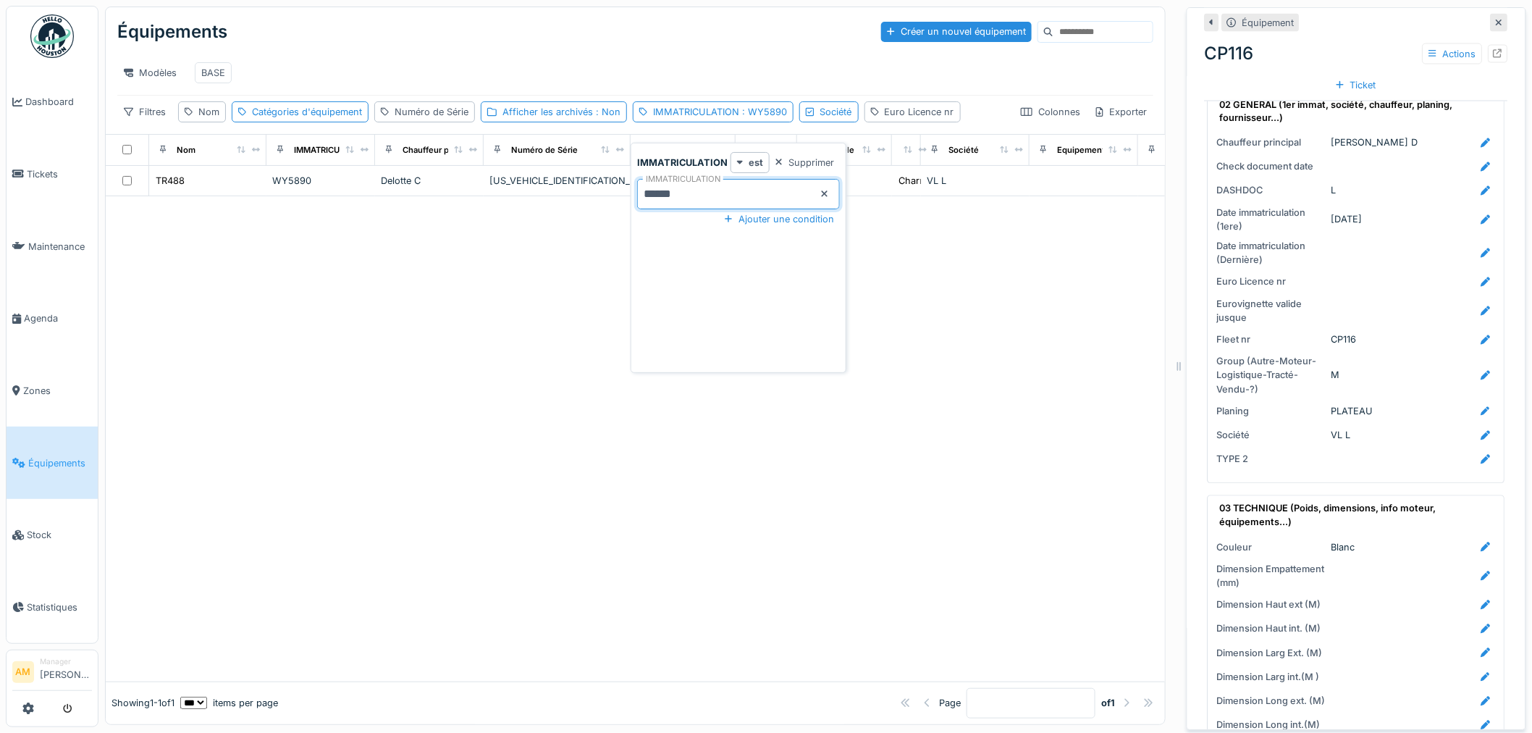
click at [353, 426] on div at bounding box center [636, 438] width 1060 height 485
click at [733, 109] on div "IMMATRICULATION : WY5890" at bounding box center [720, 112] width 134 height 14
drag, startPoint x: 511, startPoint y: 217, endPoint x: 446, endPoint y: 225, distance: 65.6
click at [469, 222] on body "Dashboard Tickets Maintenance [GEOGRAPHIC_DATA] Zones Équipements Stock Statist…" at bounding box center [766, 366] width 1532 height 733
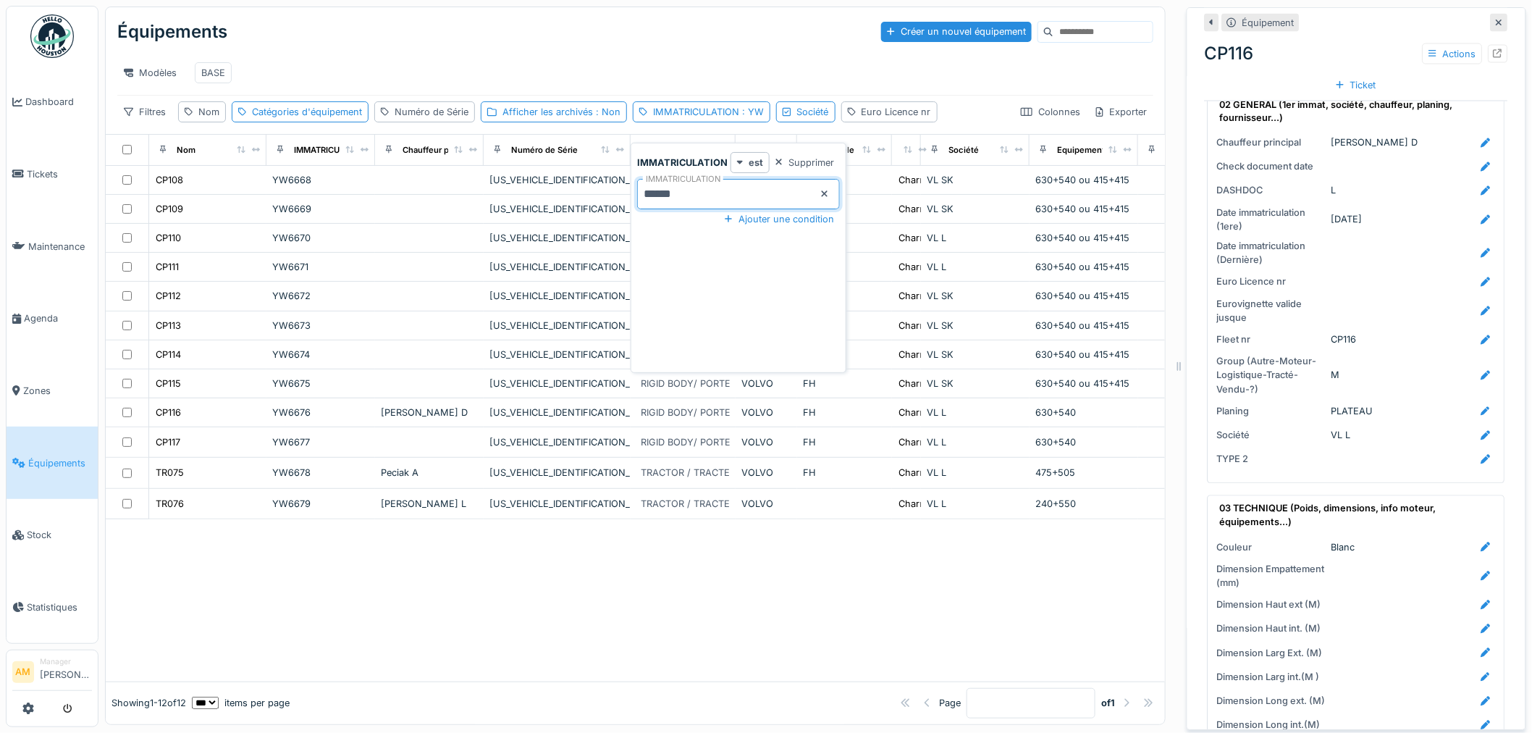
type input "******"
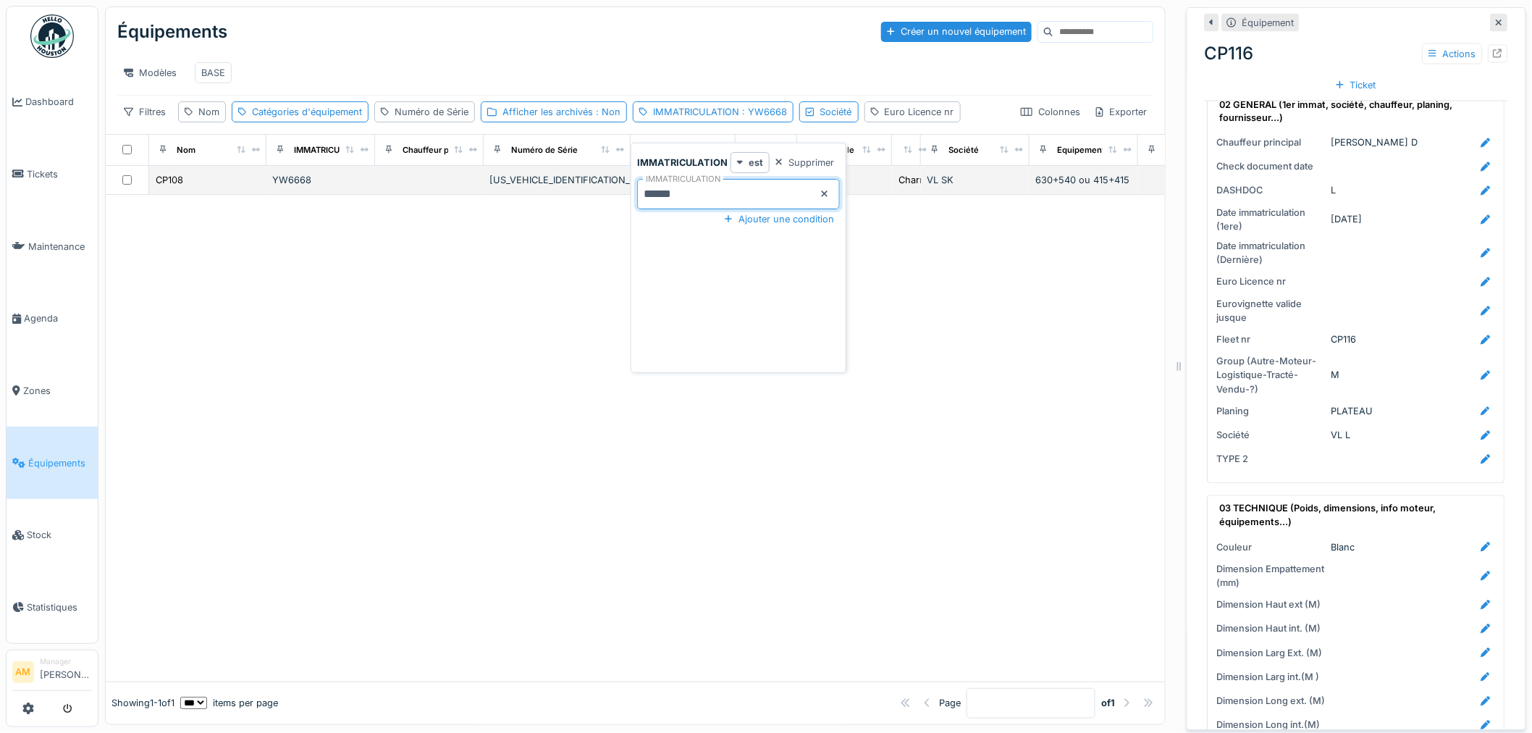
click at [197, 177] on div "CP108" at bounding box center [208, 179] width 106 height 15
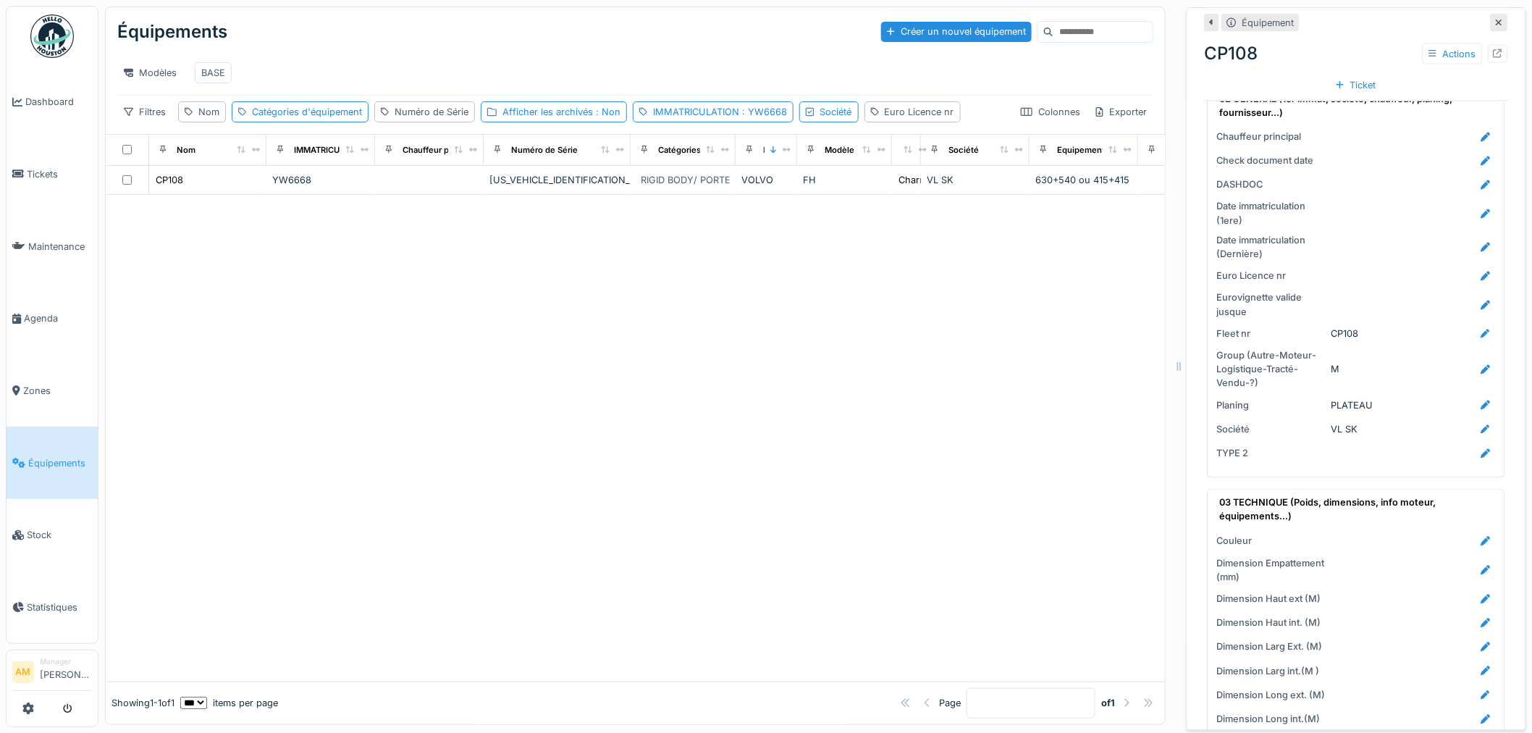
scroll to position [1126, 0]
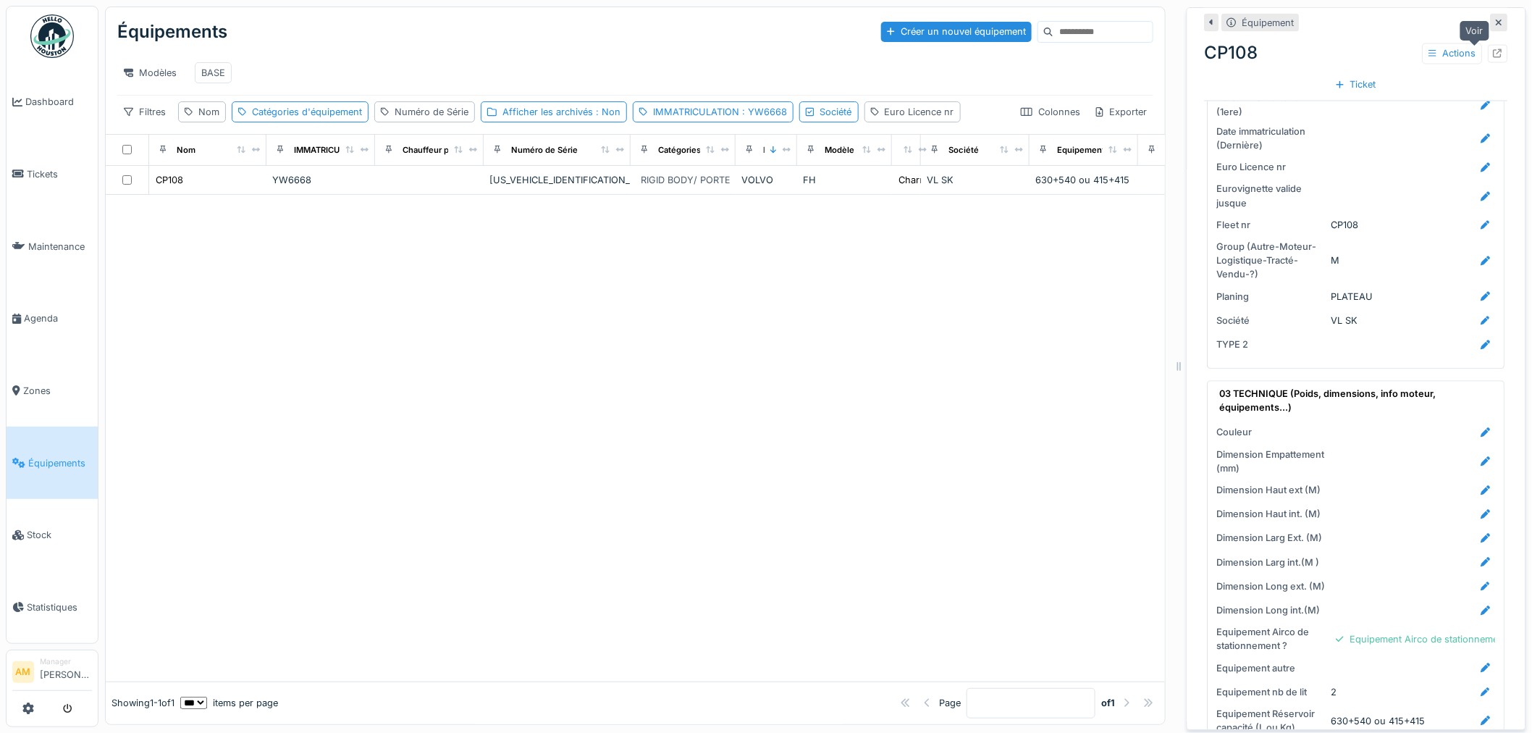
click at [1494, 49] on icon at bounding box center [1498, 53] width 9 height 9
click at [757, 113] on span ": YW6668" at bounding box center [763, 111] width 48 height 11
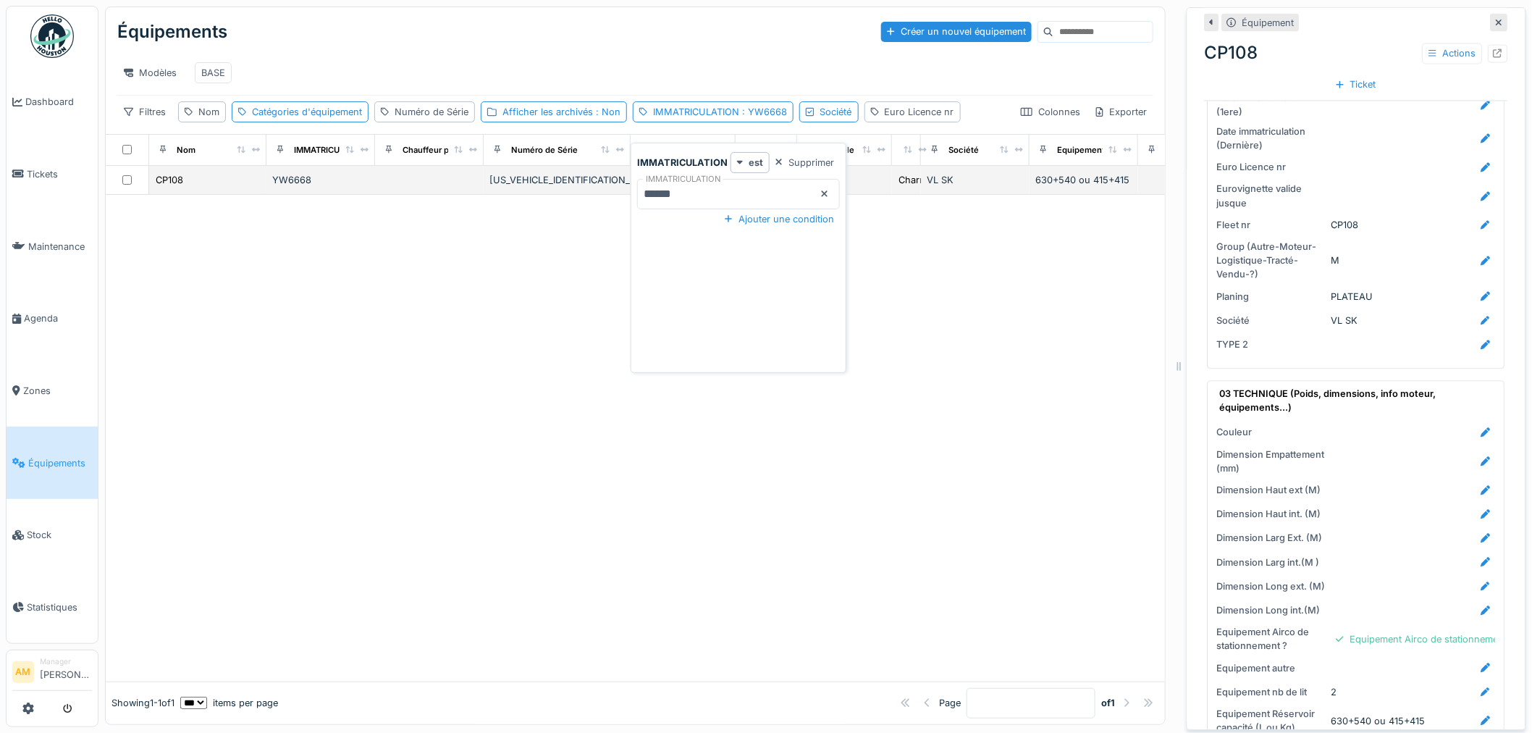
drag, startPoint x: 724, startPoint y: 184, endPoint x: 397, endPoint y: 167, distance: 327.8
click at [521, 201] on body "Dashboard Tickets Maintenance [GEOGRAPHIC_DATA] Zones Équipements Stock Statist…" at bounding box center [766, 366] width 1532 height 733
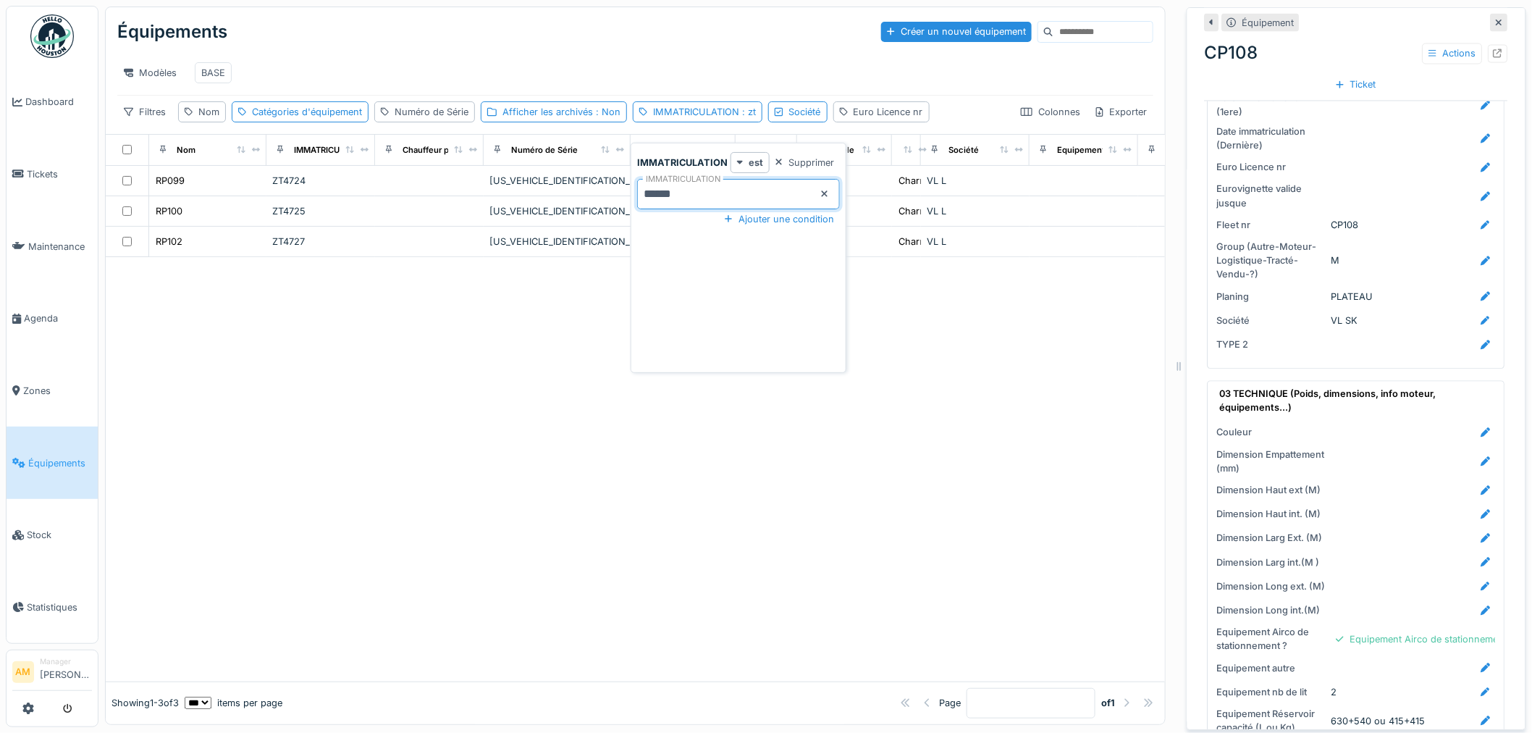
type input "******"
click at [349, 311] on div at bounding box center [636, 438] width 1060 height 485
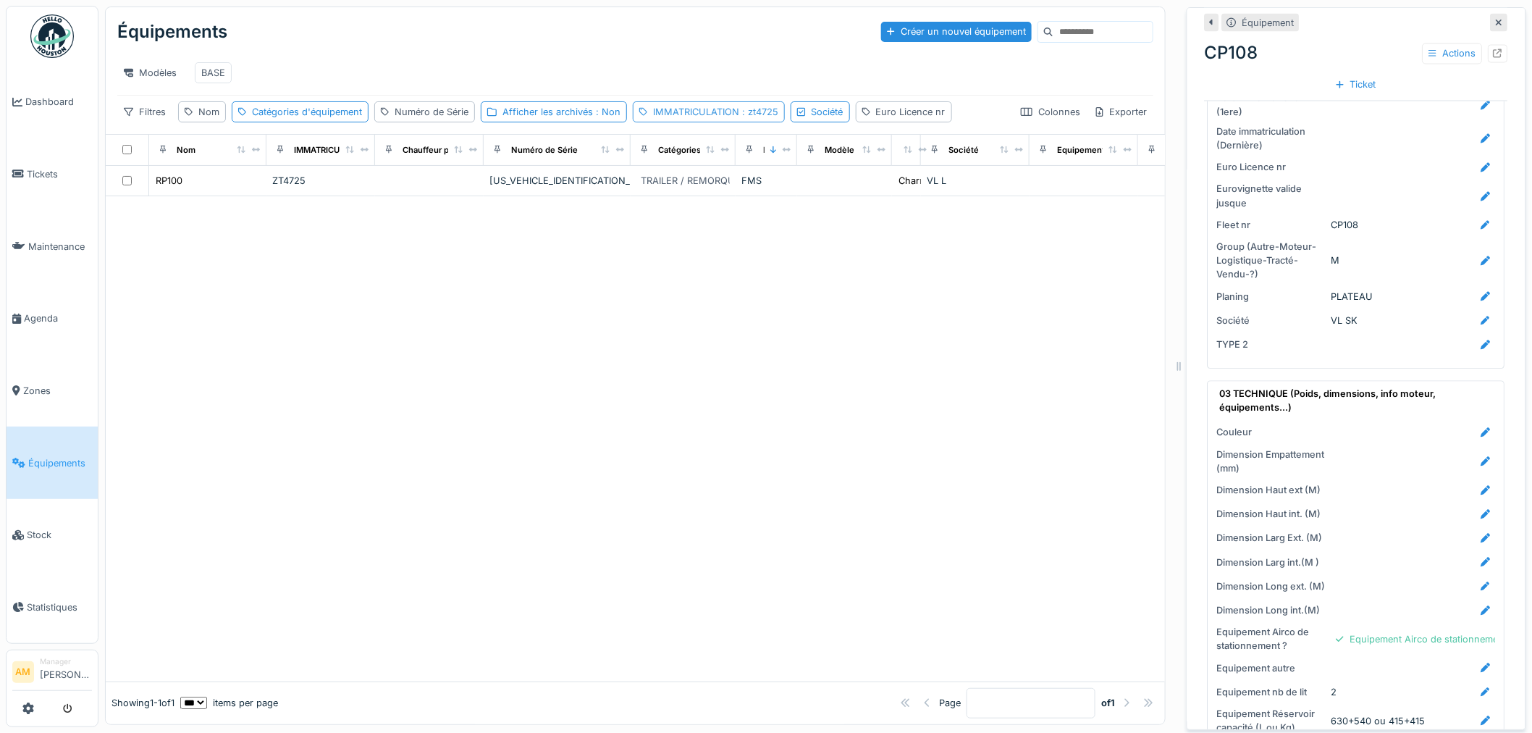
click at [751, 112] on span ": zt4725" at bounding box center [758, 111] width 39 height 11
drag, startPoint x: 697, startPoint y: 177, endPoint x: 290, endPoint y: 243, distance: 413.1
click at [400, 245] on body "Dashboard Tickets Maintenance [GEOGRAPHIC_DATA] Zones Équipements Stock Statist…" at bounding box center [766, 366] width 1532 height 733
drag, startPoint x: 704, startPoint y: 183, endPoint x: 361, endPoint y: 211, distance: 344.4
click at [378, 218] on body "Dashboard Tickets Maintenance [GEOGRAPHIC_DATA] Zones Équipements Stock Statist…" at bounding box center [766, 366] width 1532 height 733
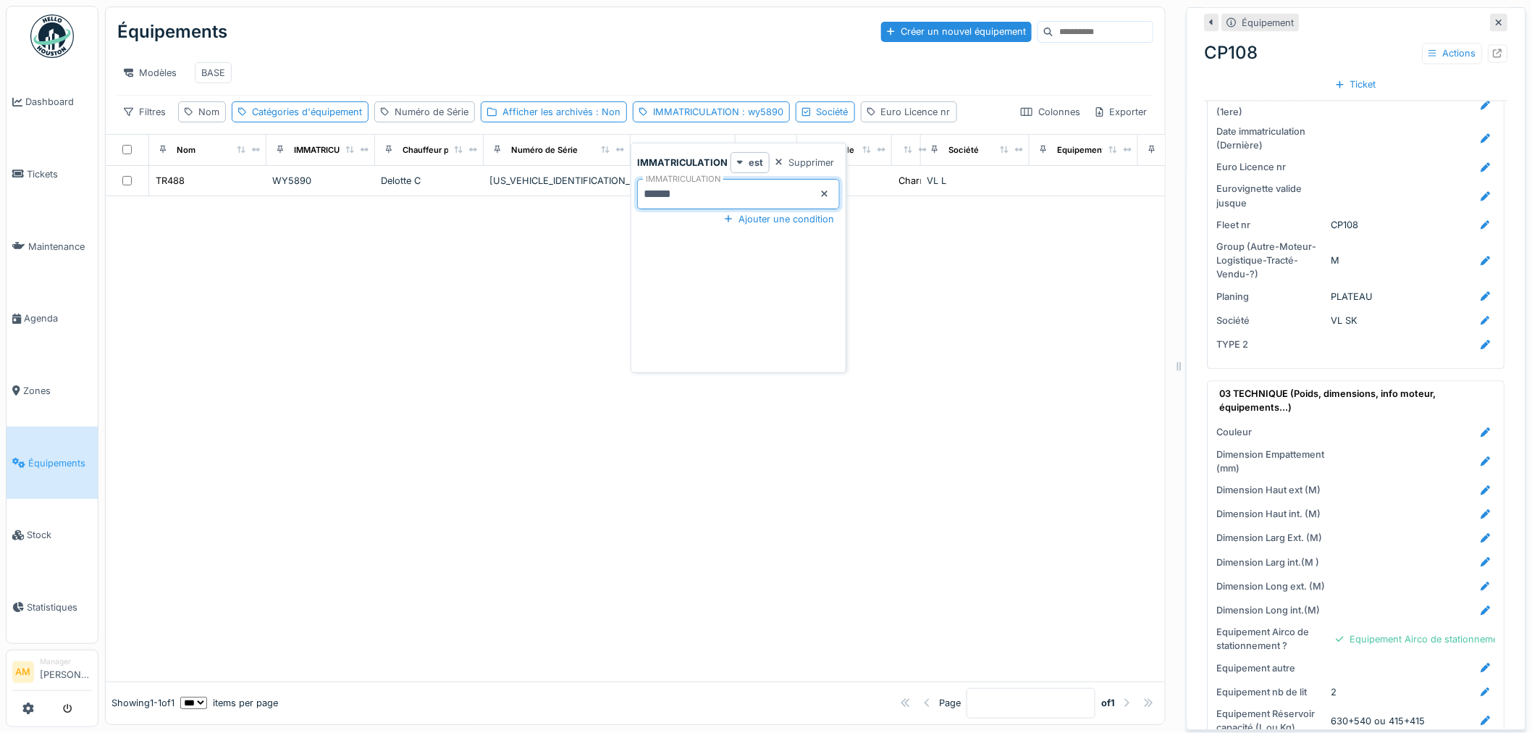
type input "******"
click at [343, 358] on div at bounding box center [636, 438] width 1060 height 485
drag, startPoint x: 716, startPoint y: 188, endPoint x: 705, endPoint y: 192, distance: 10.8
click at [716, 187] on div "TRACTOR / TRACTEUR" at bounding box center [683, 180] width 93 height 17
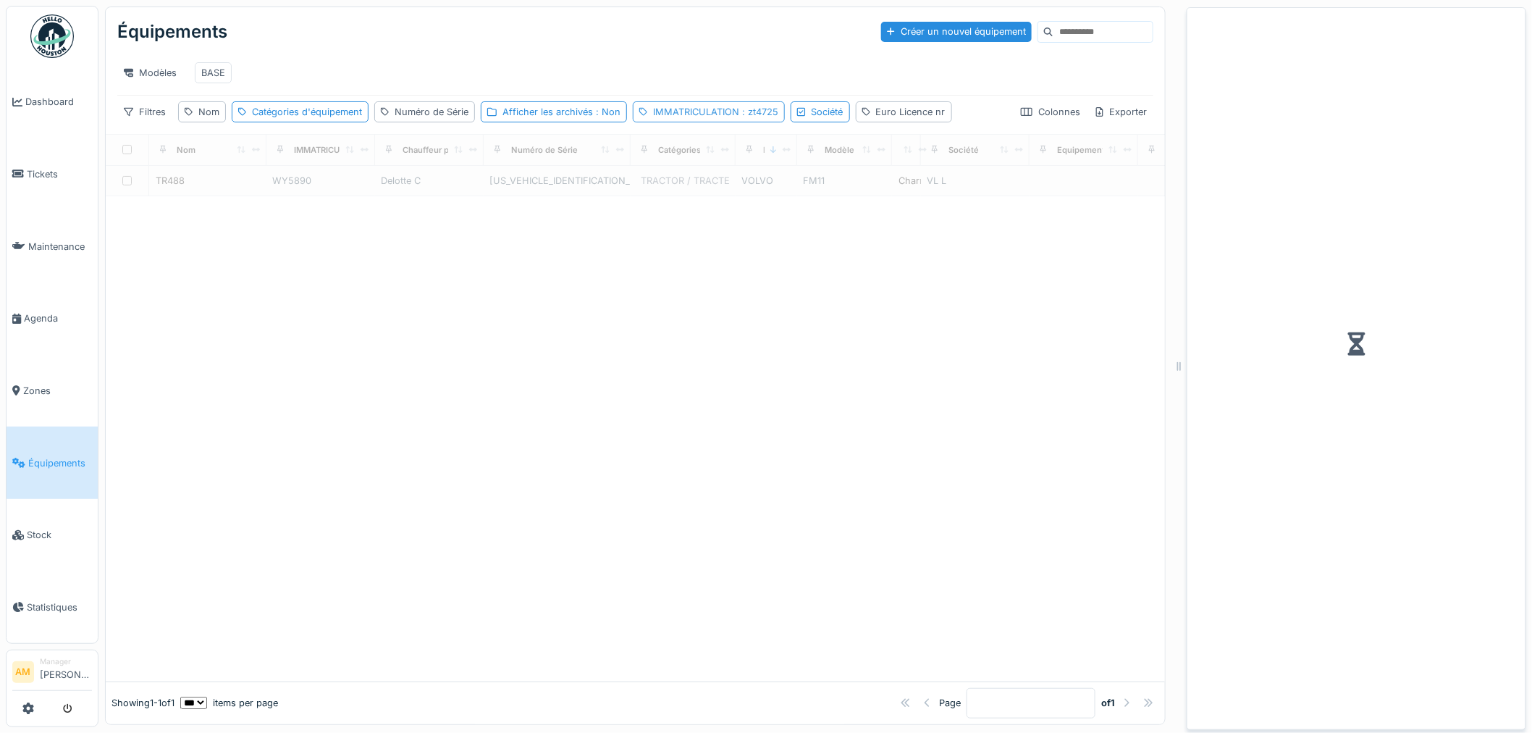
click at [740, 113] on span ": zt4725" at bounding box center [758, 111] width 39 height 11
drag, startPoint x: 714, startPoint y: 177, endPoint x: 716, endPoint y: 185, distance: 8.1
click at [716, 182] on input "******" at bounding box center [738, 194] width 203 height 30
drag, startPoint x: 718, startPoint y: 165, endPoint x: 718, endPoint y: 175, distance: 9.4
click at [718, 173] on label "IMMATRICULATION" at bounding box center [683, 179] width 80 height 12
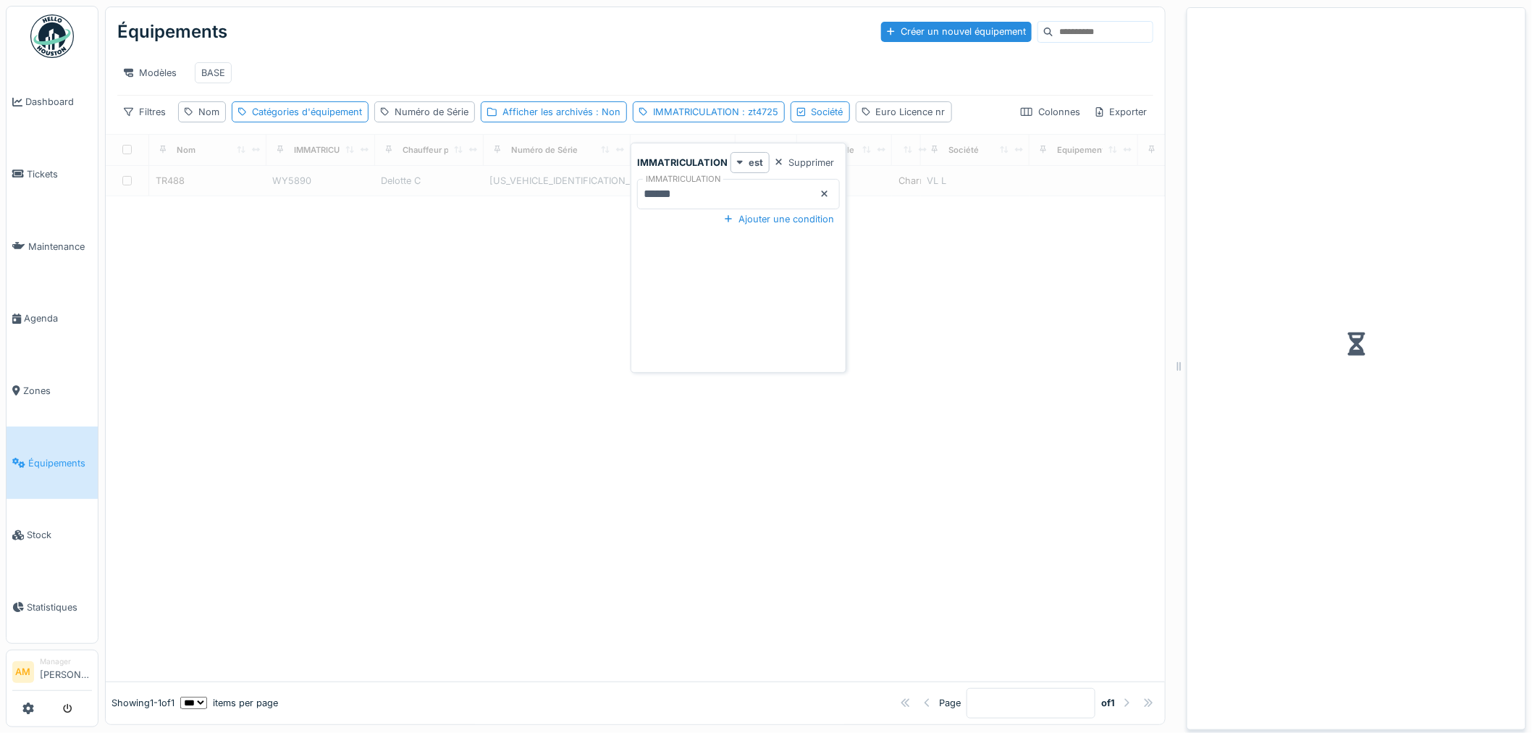
click at [718, 179] on input "******" at bounding box center [738, 194] width 203 height 30
click at [716, 179] on input "******" at bounding box center [738, 194] width 203 height 30
click at [758, 113] on span ": zt4725" at bounding box center [758, 111] width 39 height 11
drag, startPoint x: 710, startPoint y: 182, endPoint x: 339, endPoint y: 247, distance: 376.5
click at [424, 239] on body "Dashboard Tickets Maintenance [GEOGRAPHIC_DATA] Zones Équipements Stock Statist…" at bounding box center [766, 366] width 1532 height 733
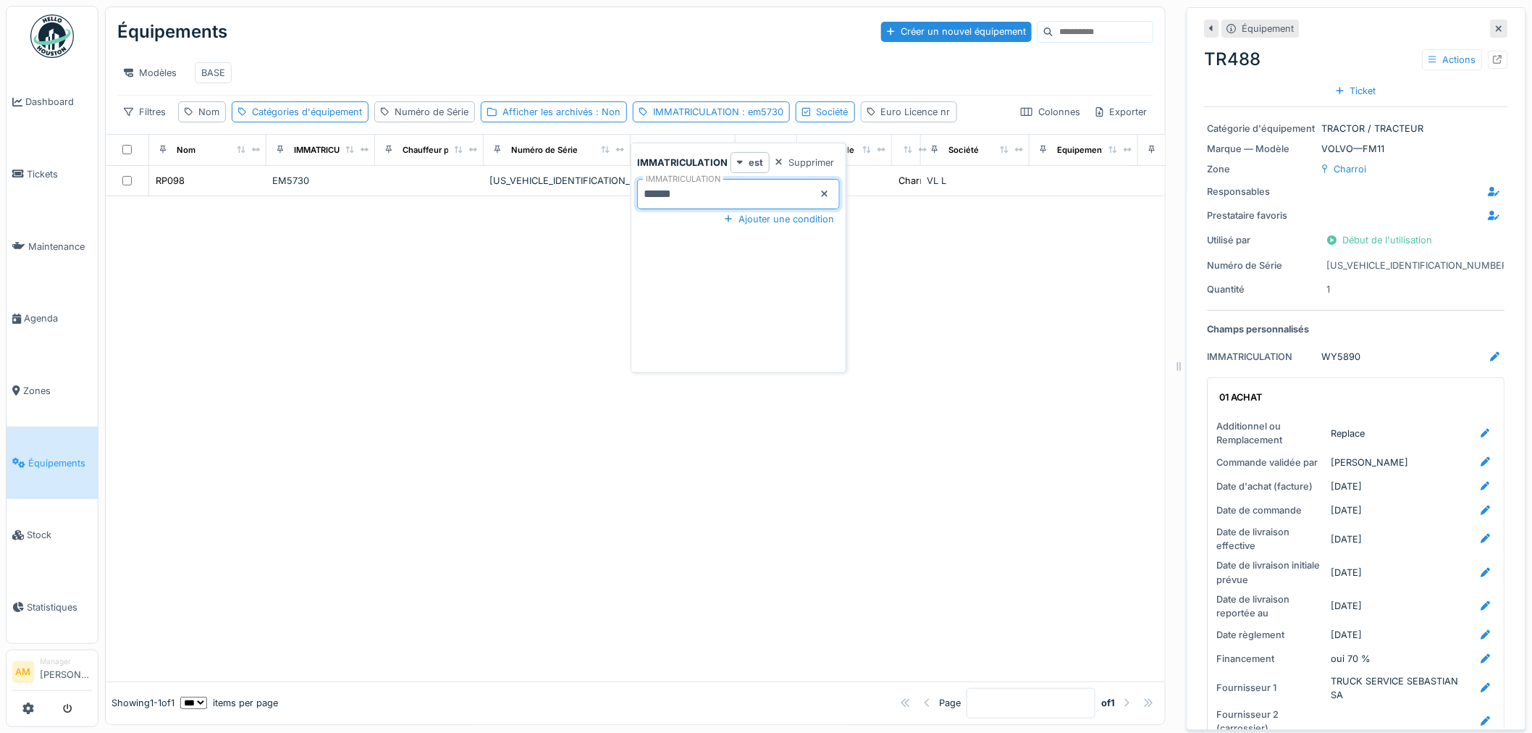
drag, startPoint x: 642, startPoint y: 182, endPoint x: 469, endPoint y: 164, distance: 174.8
click at [525, 170] on body "Dashboard Tickets Maintenance [GEOGRAPHIC_DATA] Zones Équipements Stock Statist…" at bounding box center [766, 366] width 1532 height 733
type input "******"
click at [364, 435] on div at bounding box center [636, 438] width 1060 height 485
click at [733, 113] on div "IMMATRICULATION : zt4724" at bounding box center [715, 112] width 125 height 14
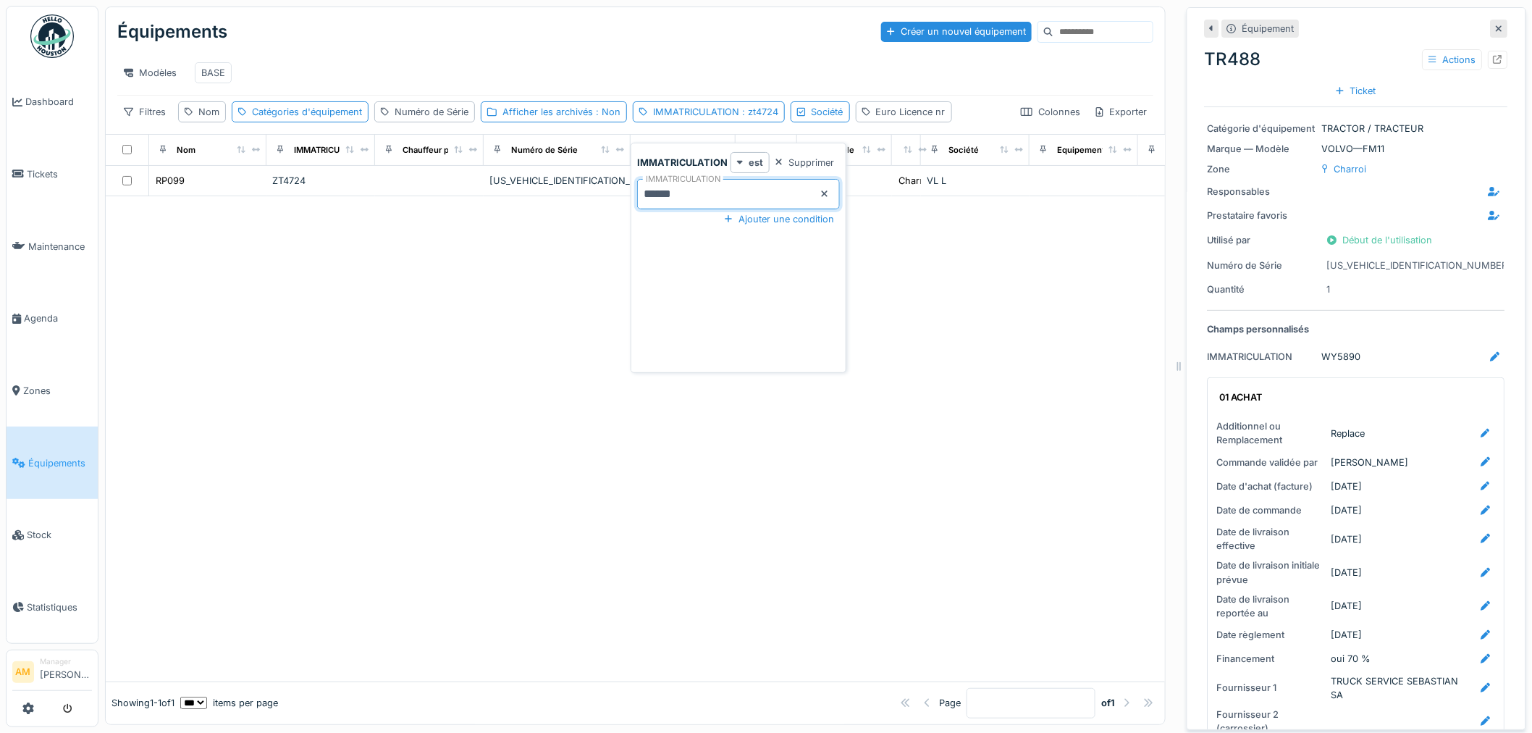
drag, startPoint x: 684, startPoint y: 186, endPoint x: 352, endPoint y: 223, distance: 333.7
click at [438, 213] on body "Dashboard Tickets Maintenance [GEOGRAPHIC_DATA] Zones Équipements Stock Statist…" at bounding box center [766, 366] width 1532 height 733
type input "******"
click at [742, 120] on div "IMMATRICULATION : wy5890" at bounding box center [711, 111] width 157 height 21
click at [744, 117] on span ": wy5890" at bounding box center [761, 111] width 44 height 11
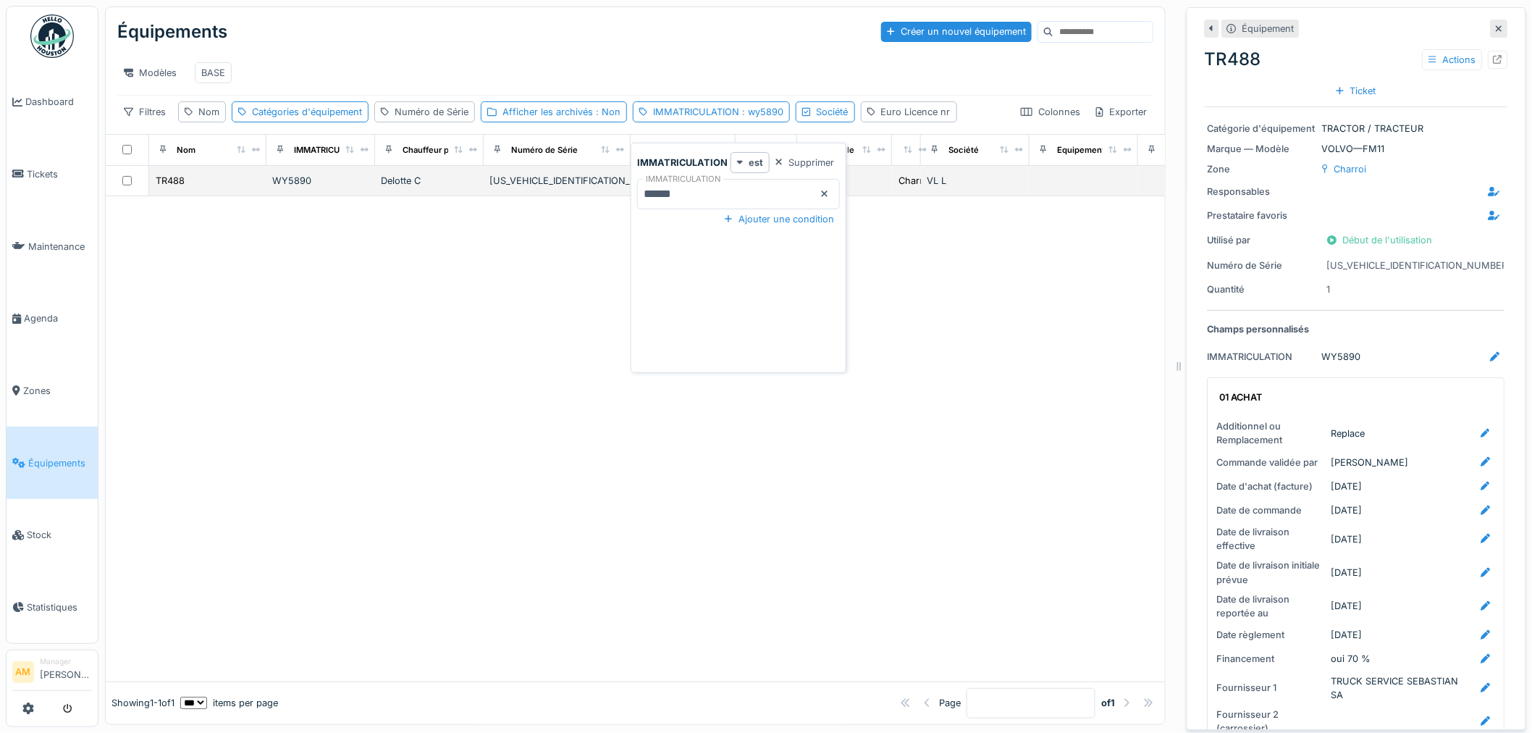
click at [474, 177] on body "Dashboard Tickets Maintenance [GEOGRAPHIC_DATA] Zones Équipements Stock Statist…" at bounding box center [766, 366] width 1532 height 733
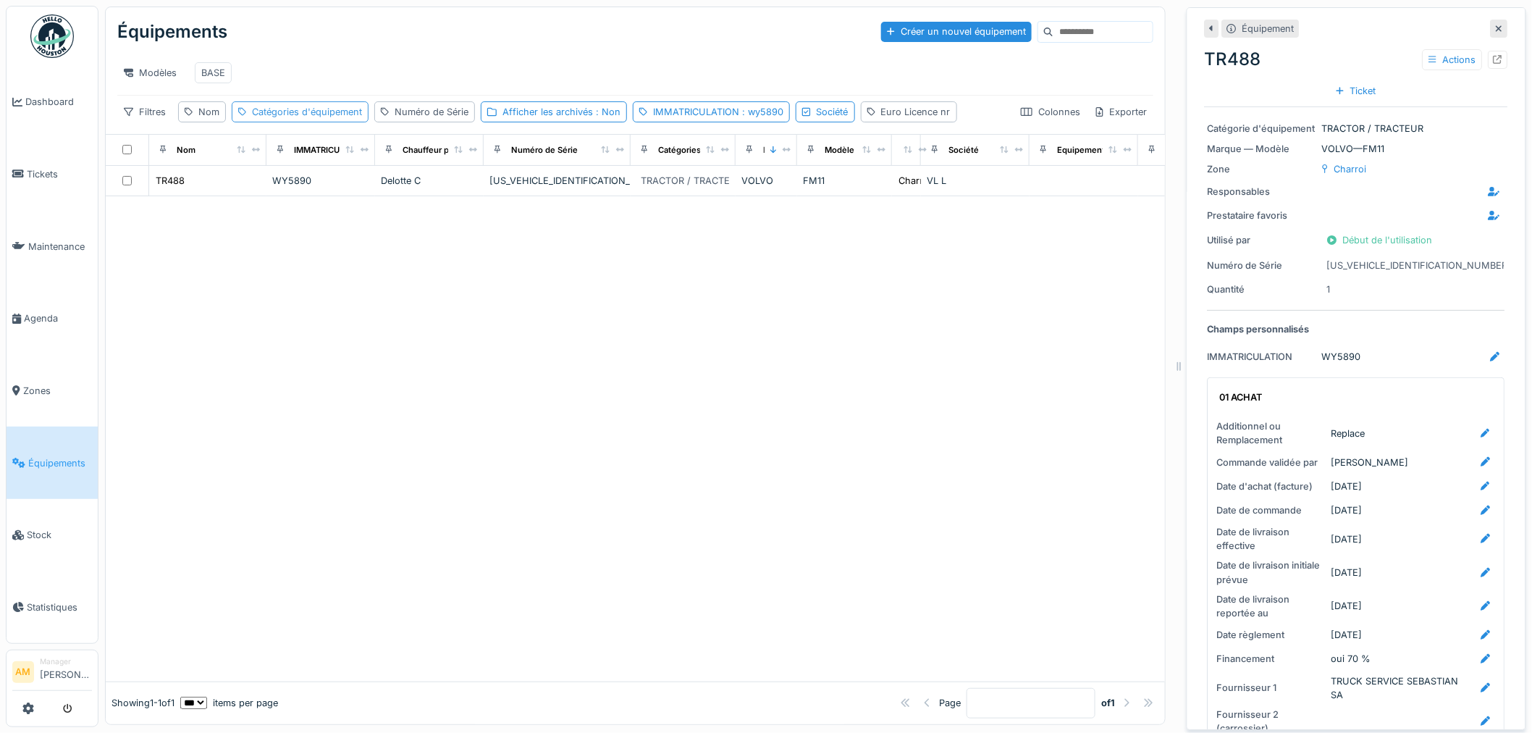
click at [302, 111] on div "Catégories d'équipement" at bounding box center [307, 112] width 110 height 14
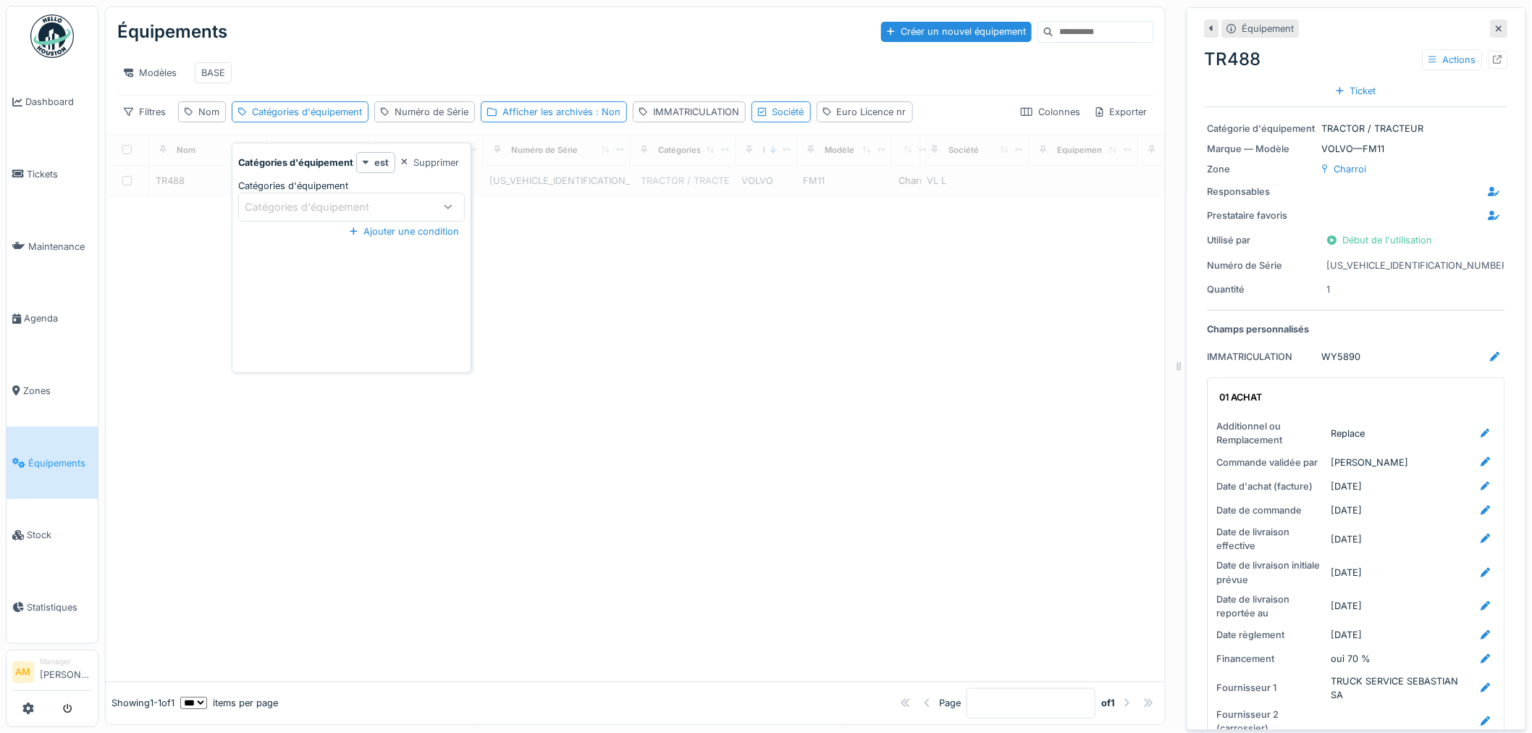
click at [288, 193] on div "Catégories d'équipement" at bounding box center [351, 207] width 227 height 29
click at [278, 181] on label "Catégories d'équipement" at bounding box center [293, 186] width 110 height 14
click at [298, 199] on div "Catégories d'équipement" at bounding box center [317, 207] width 145 height 16
type d\'équipement_Q1MjI "*"
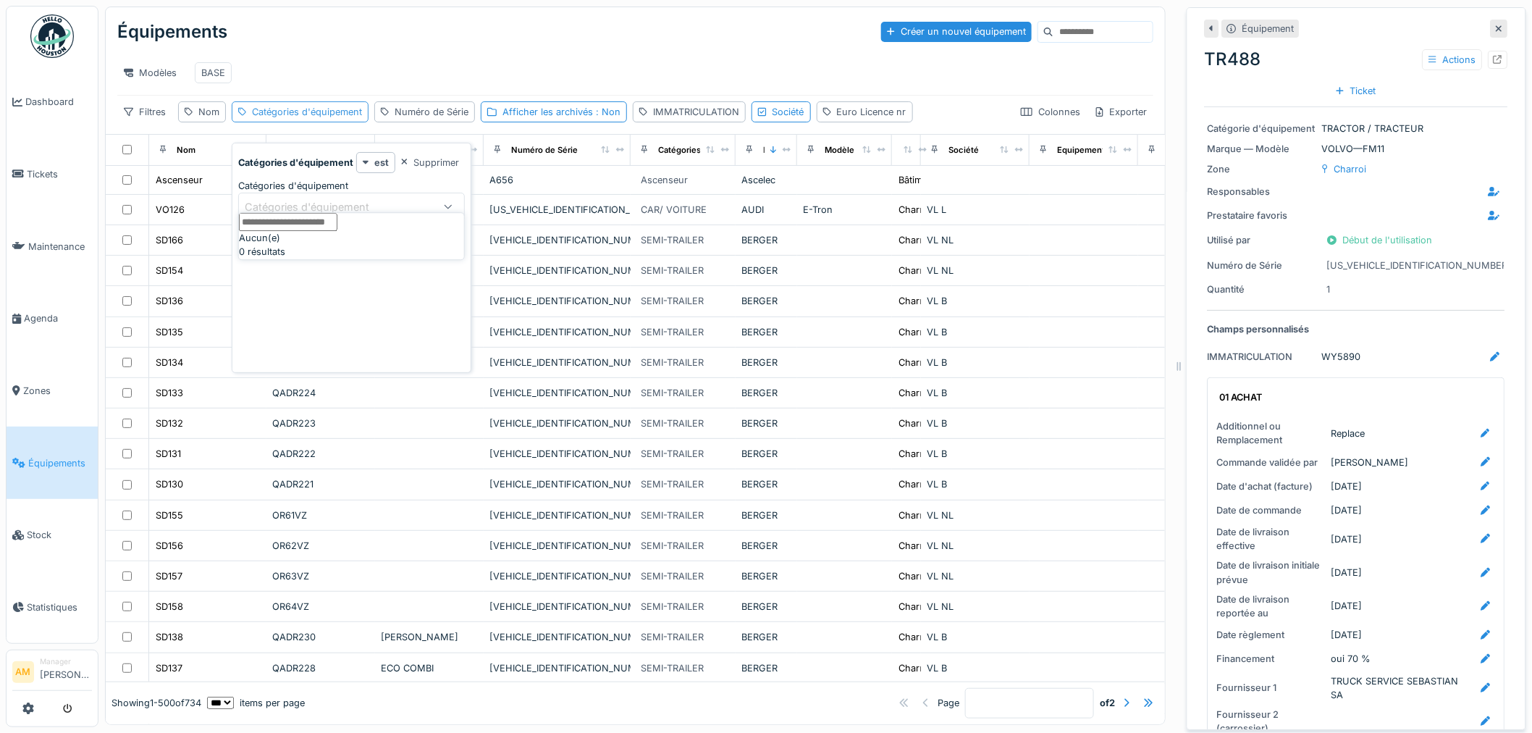
click at [218, 119] on div "Nom" at bounding box center [208, 112] width 21 height 14
click at [222, 198] on label "Nom" at bounding box center [206, 193] width 32 height 17
click at [222, 198] on input "Nom" at bounding box center [254, 194] width 139 height 30
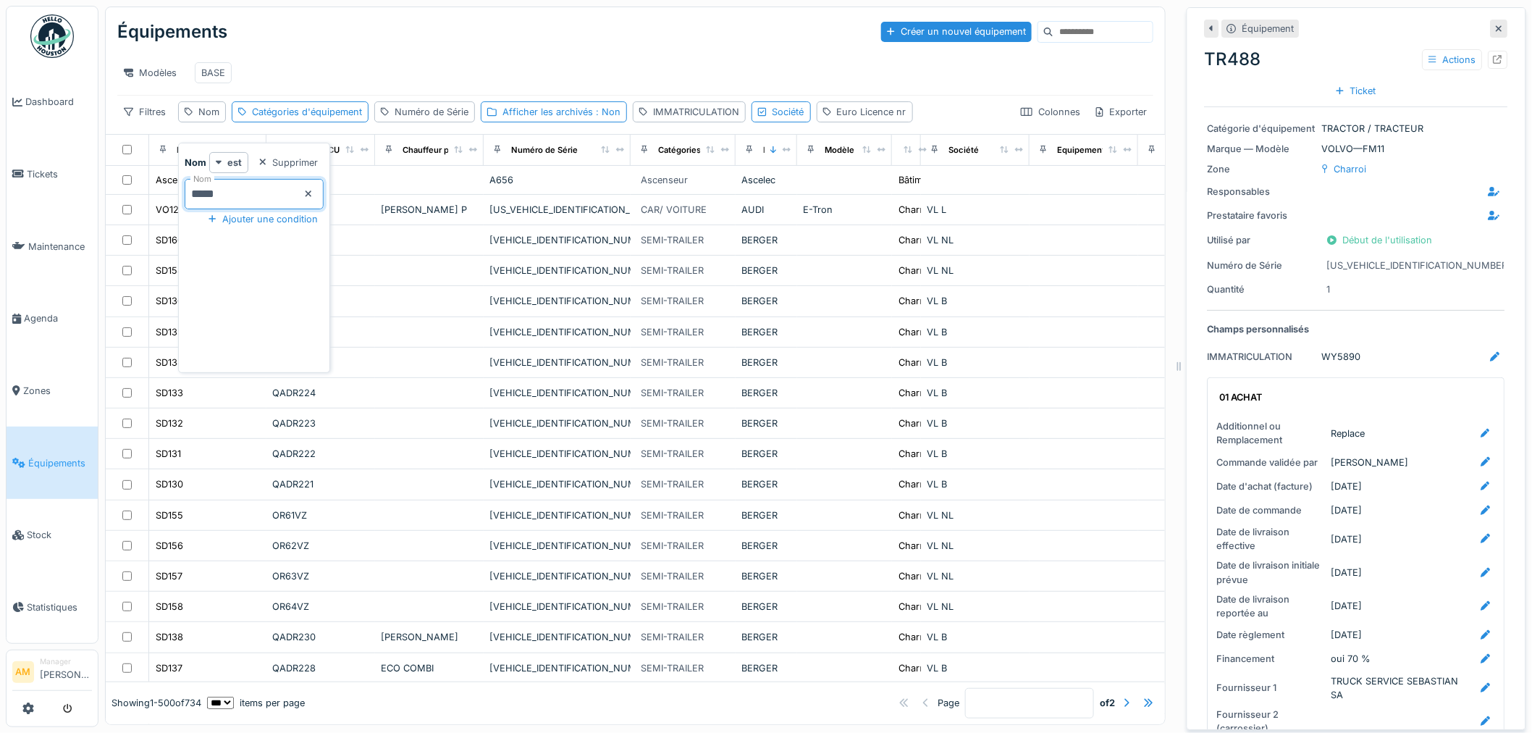
type input "*****"
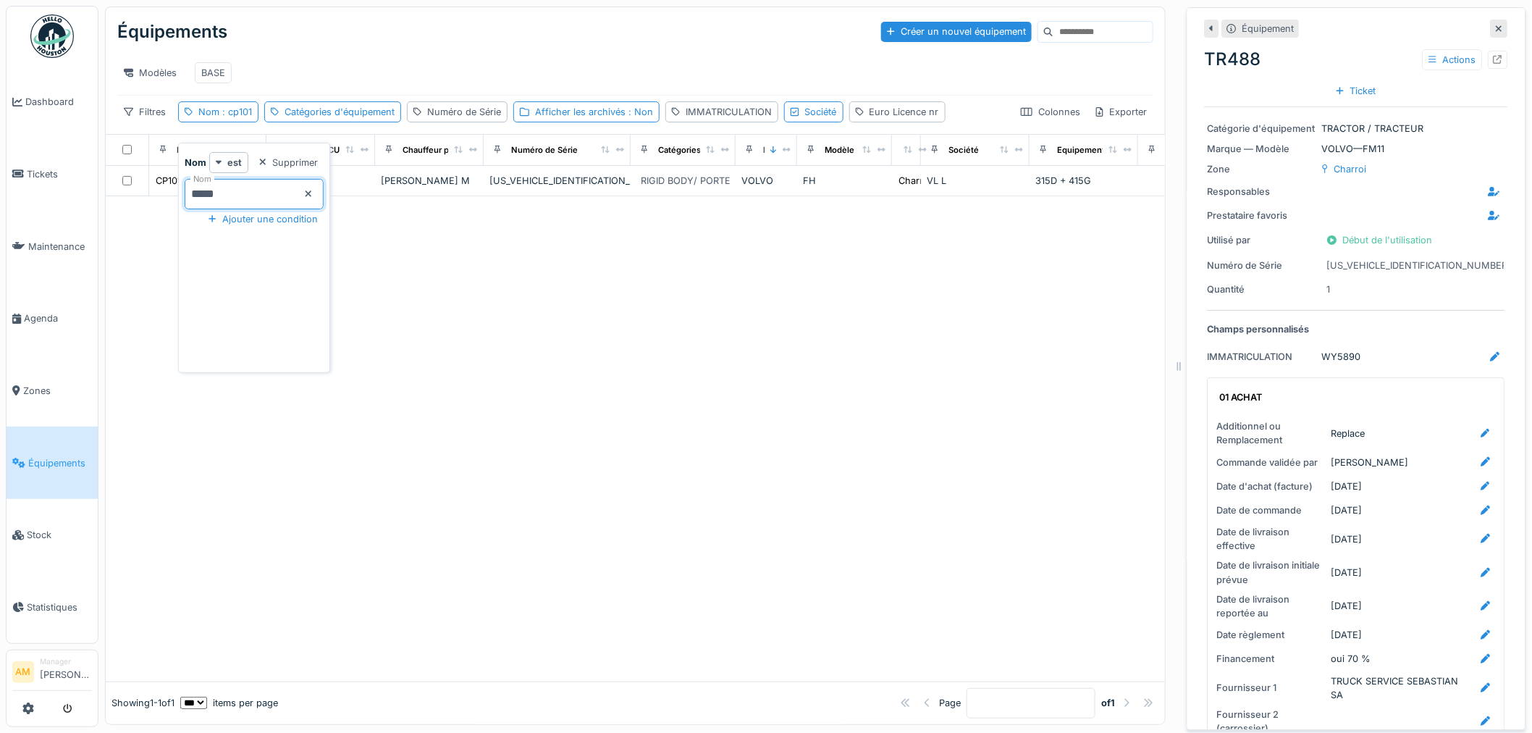
click at [706, 372] on div at bounding box center [636, 438] width 1060 height 485
click at [256, 122] on div "Nom : cp101" at bounding box center [218, 111] width 80 height 21
drag, startPoint x: 233, startPoint y: 190, endPoint x: 2, endPoint y: 210, distance: 231.9
click at [51, 201] on body "Dashboard Tickets Maintenance [GEOGRAPHIC_DATA] Zones Équipements Stock Statist…" at bounding box center [766, 366] width 1532 height 733
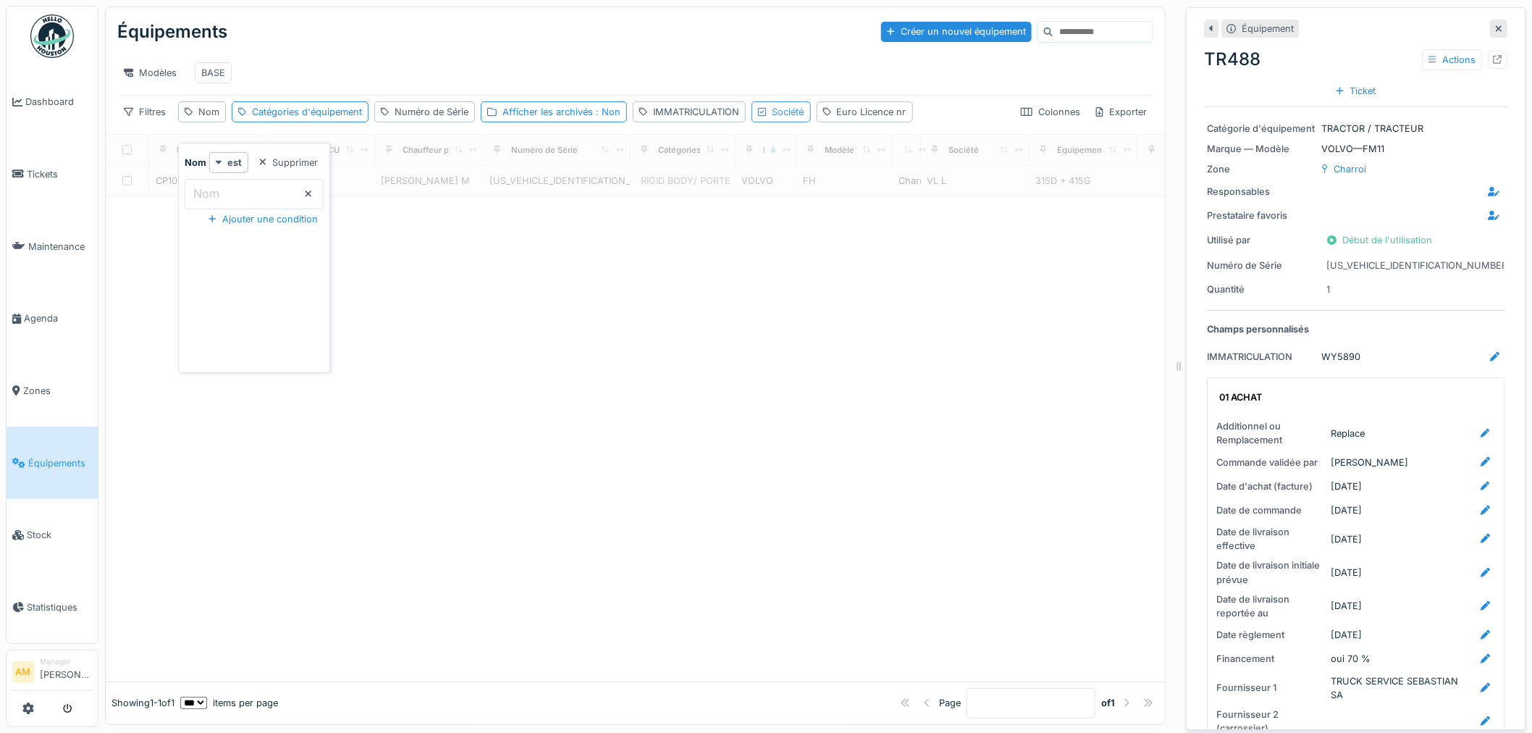
click at [778, 119] on div "Société" at bounding box center [789, 112] width 32 height 14
click at [772, 199] on div "Société" at bounding box center [791, 207] width 56 height 16
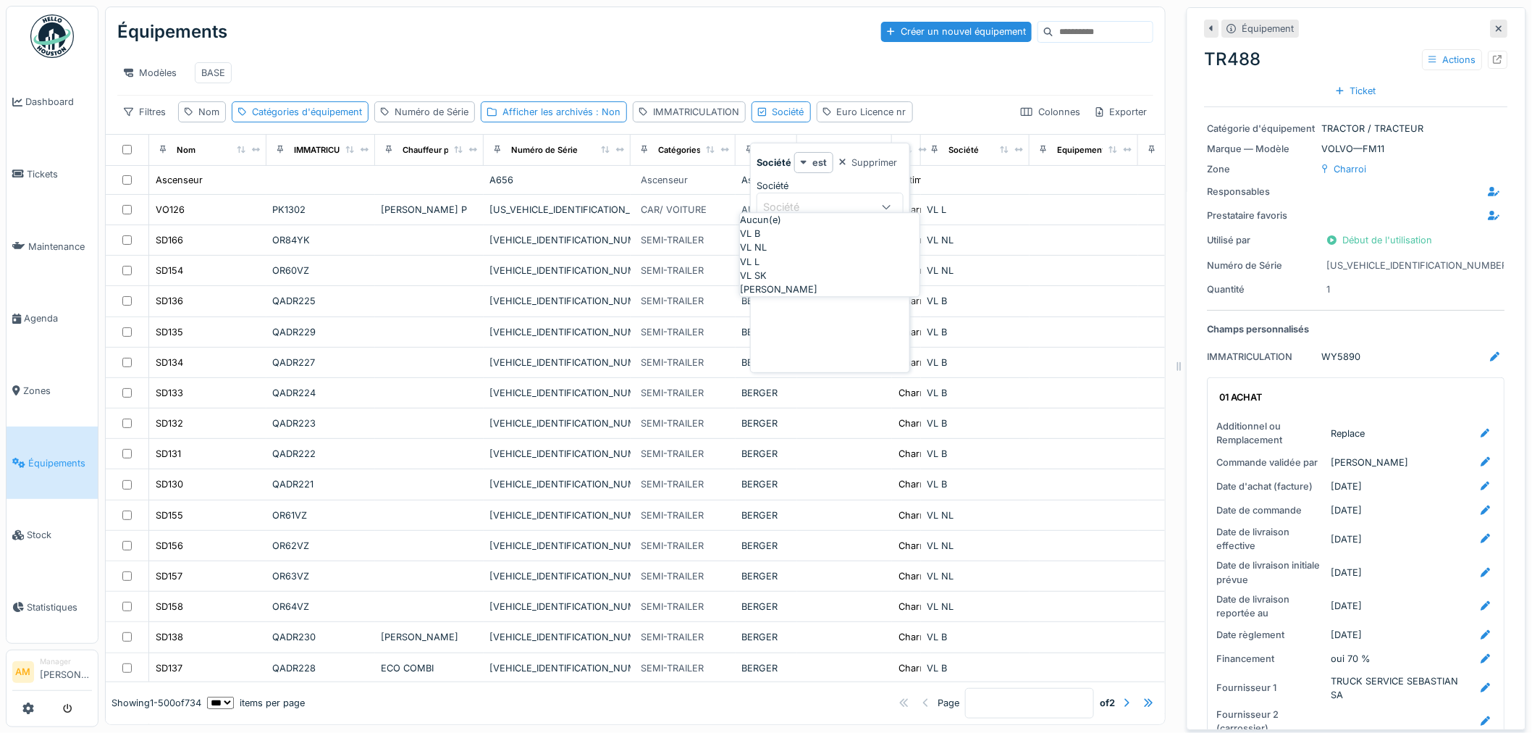
click at [780, 199] on div "Société" at bounding box center [791, 207] width 56 height 16
click at [670, 119] on div "IMMATRICULATION" at bounding box center [696, 112] width 86 height 14
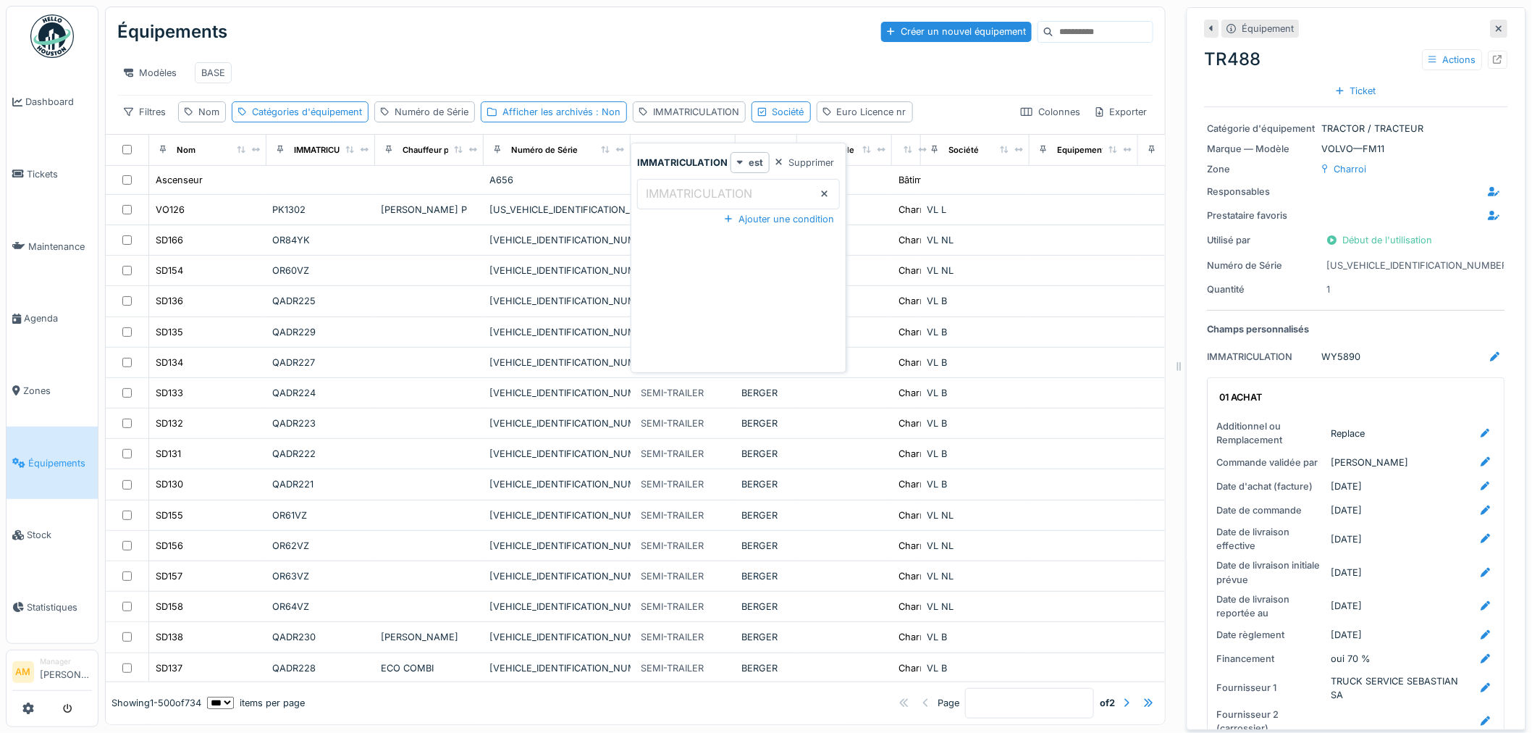
click at [718, 196] on label "IMMATRICULATION" at bounding box center [699, 193] width 112 height 17
click at [718, 196] on input "IMMATRICULATION" at bounding box center [738, 194] width 203 height 30
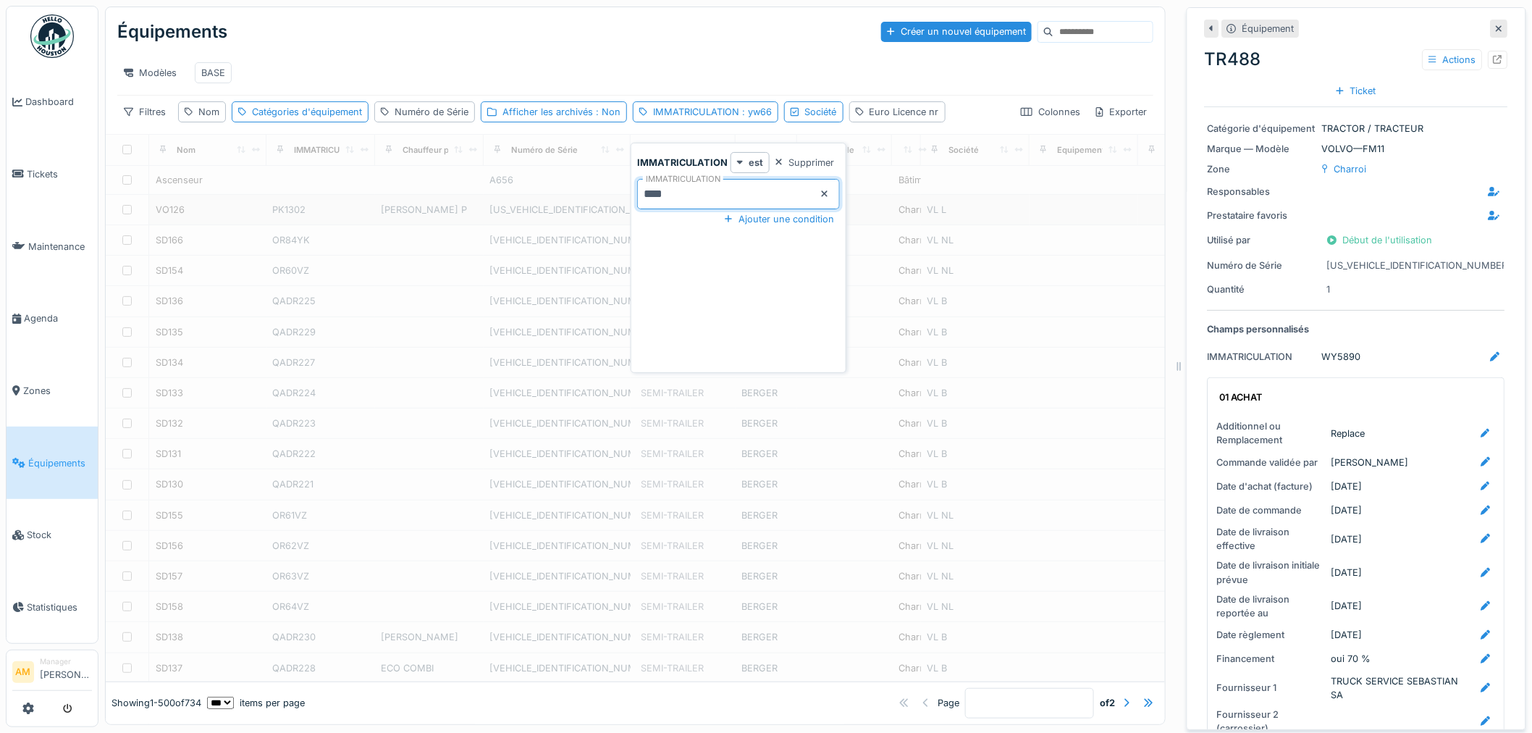
type input "******"
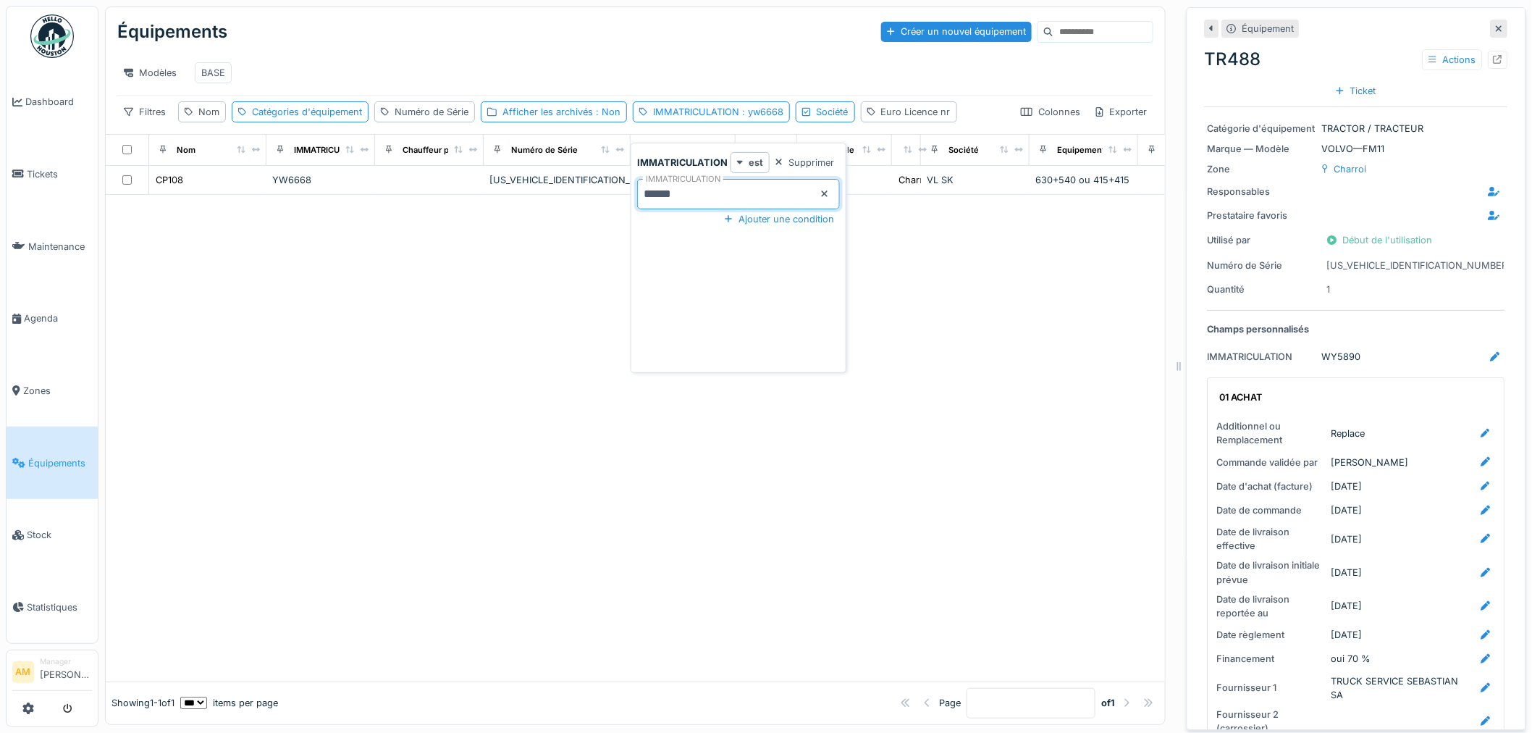
drag, startPoint x: 534, startPoint y: 297, endPoint x: 503, endPoint y: 295, distance: 31.9
click at [539, 295] on div at bounding box center [636, 438] width 1060 height 487
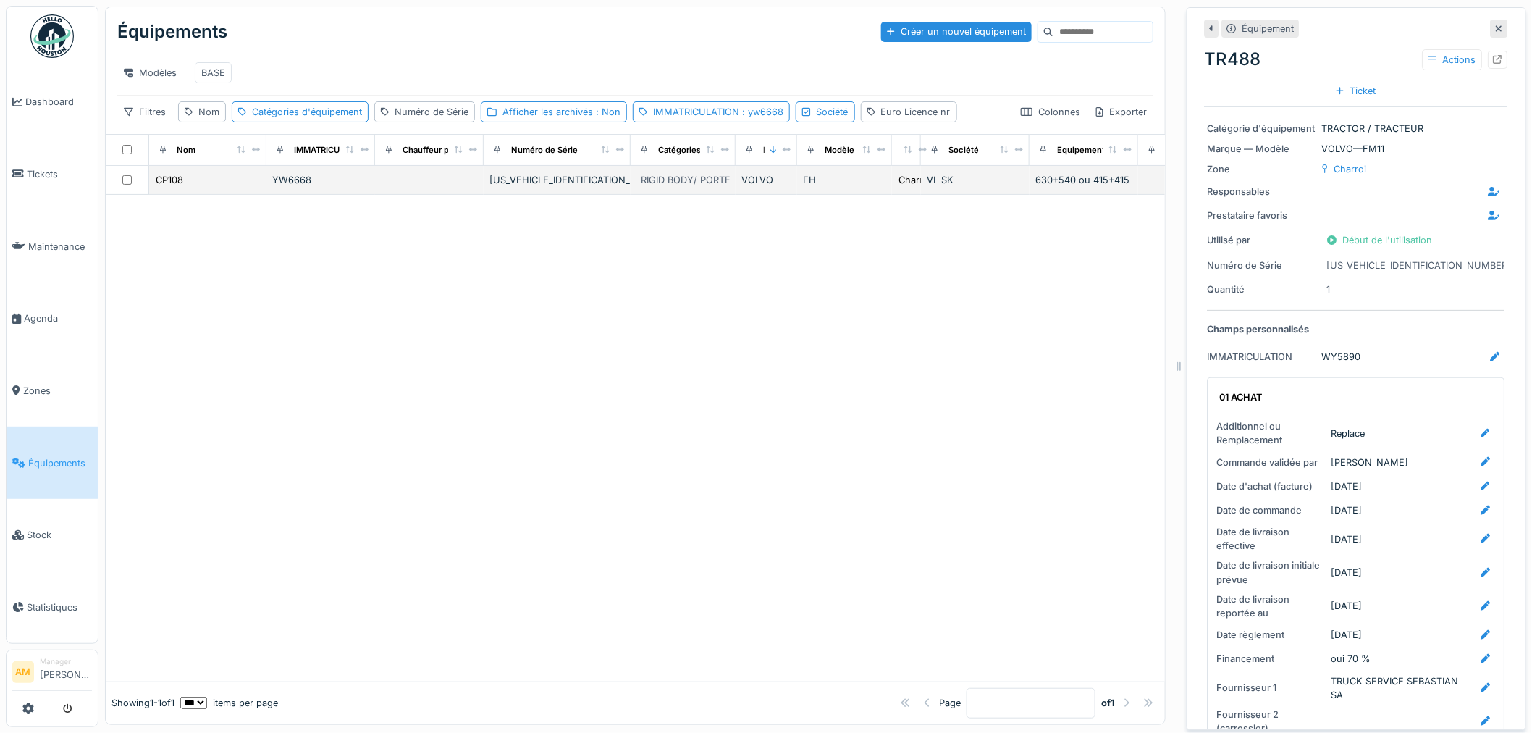
click at [348, 187] on div "YW6668" at bounding box center [320, 180] width 97 height 14
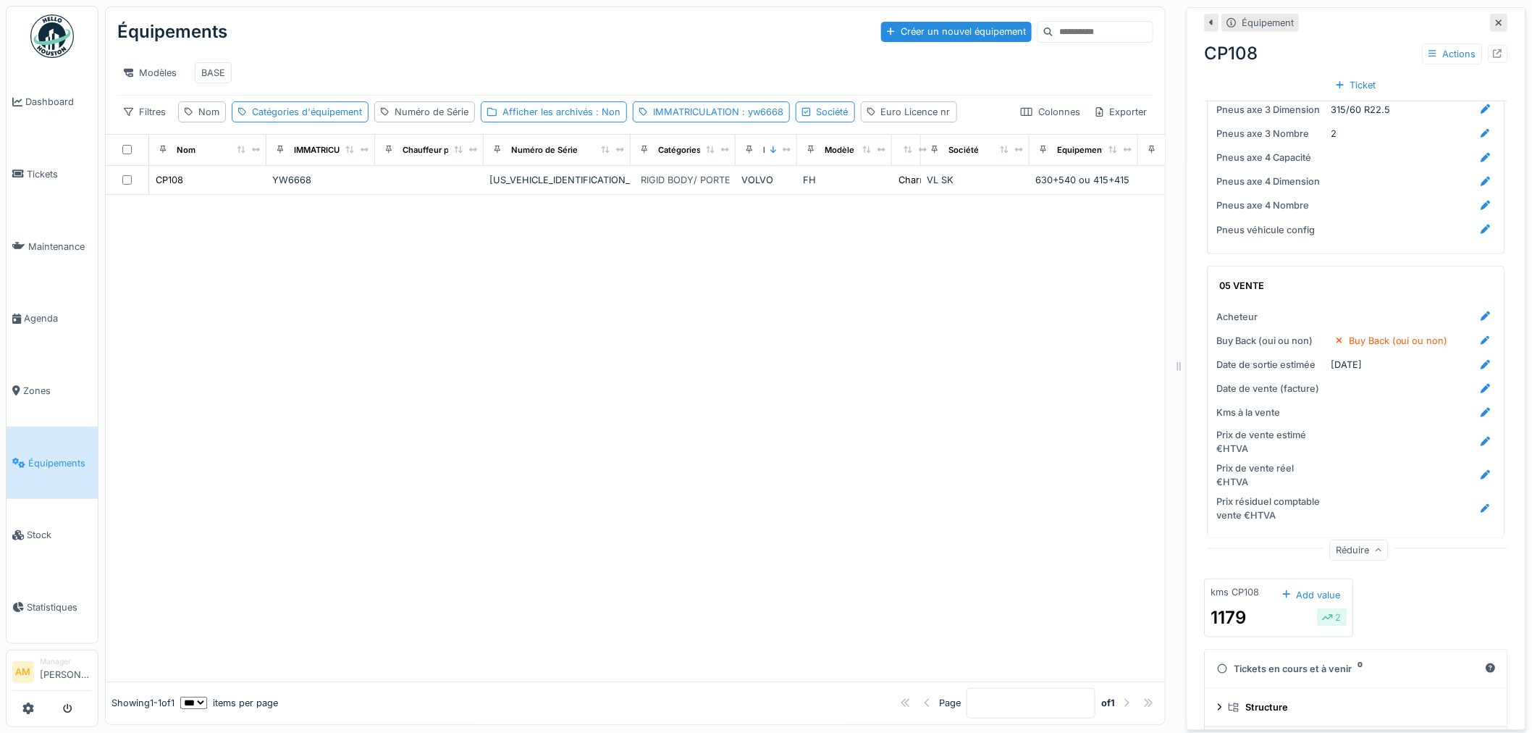
scroll to position [2688, 0]
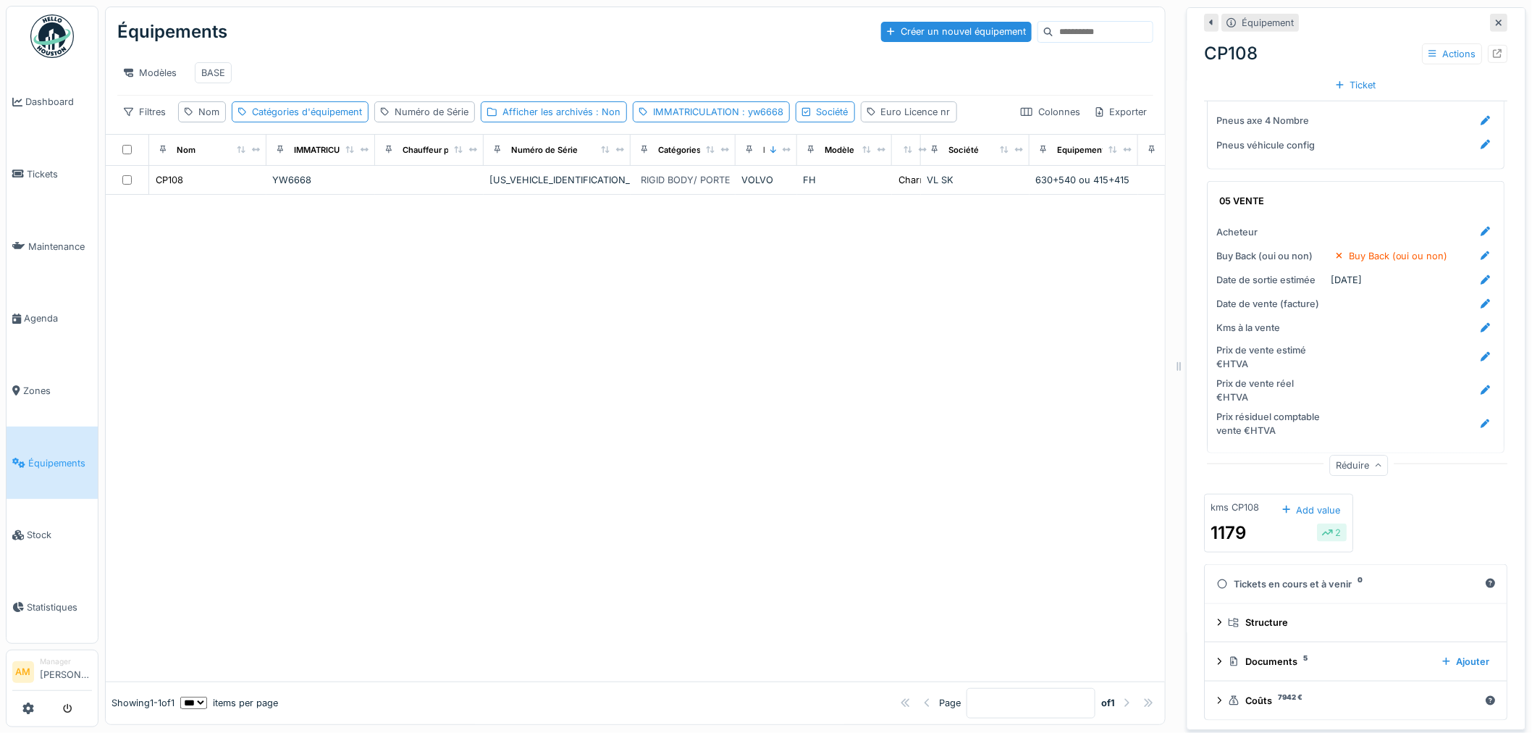
click at [1330, 462] on div "Réduire" at bounding box center [1359, 466] width 59 height 21
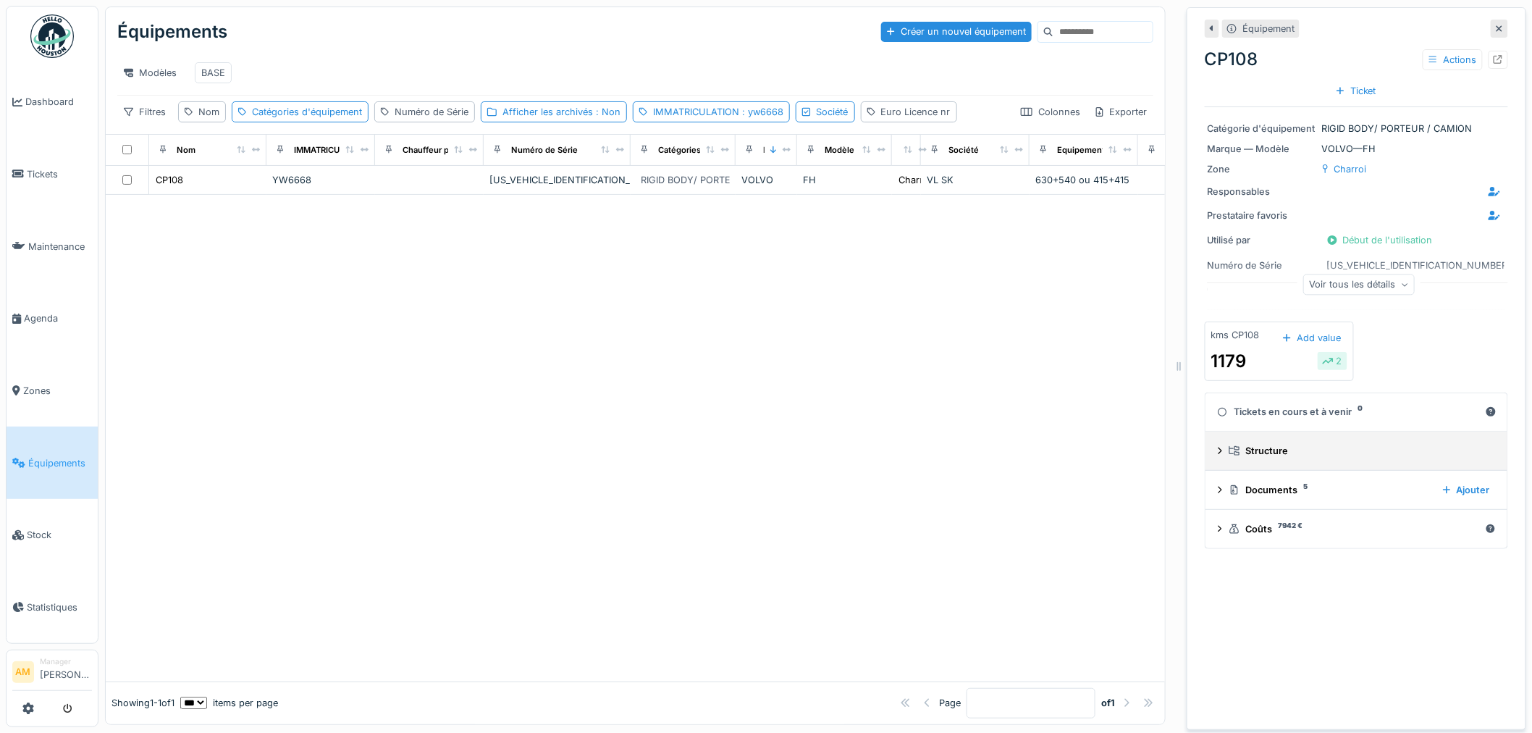
scroll to position [0, 0]
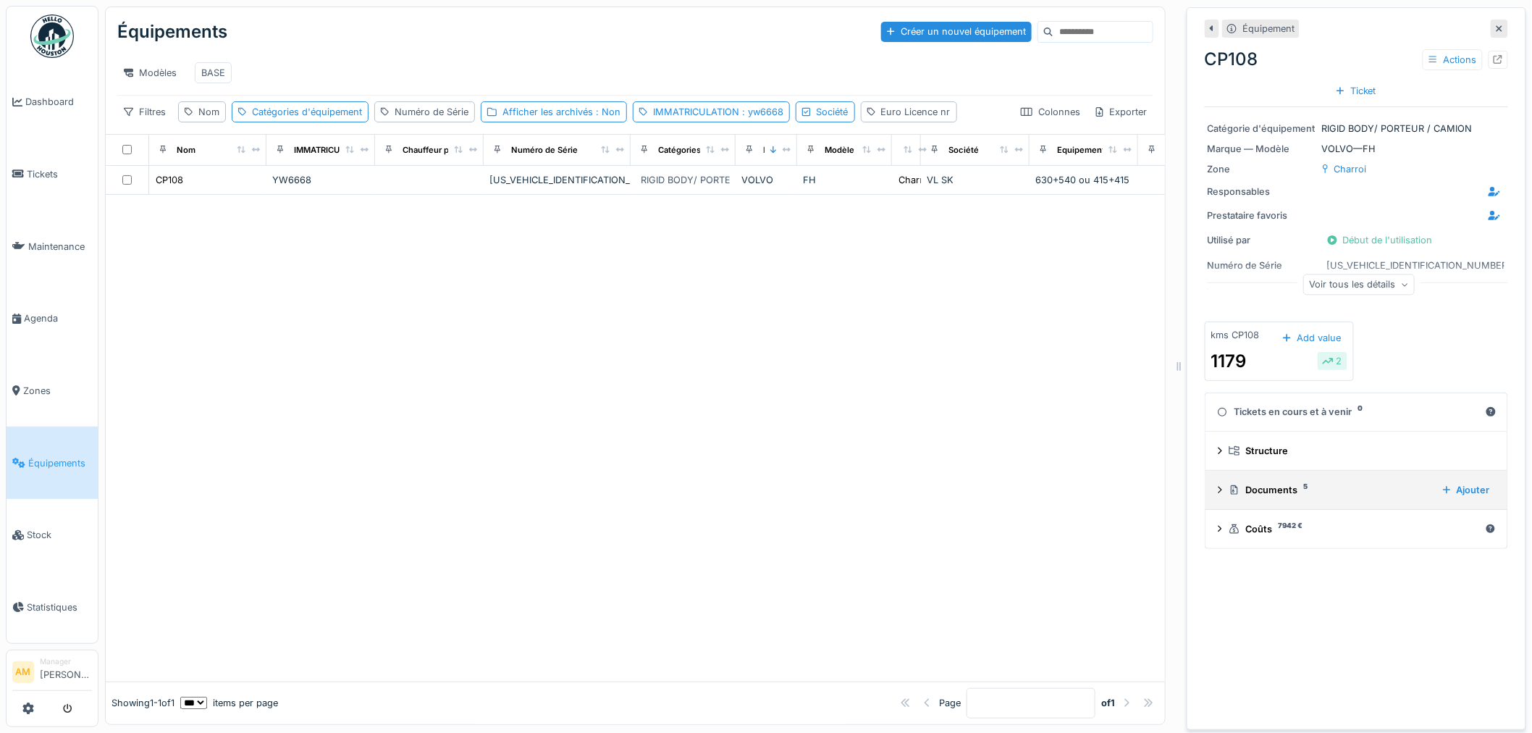
click at [1219, 493] on icon at bounding box center [1221, 490] width 4 height 7
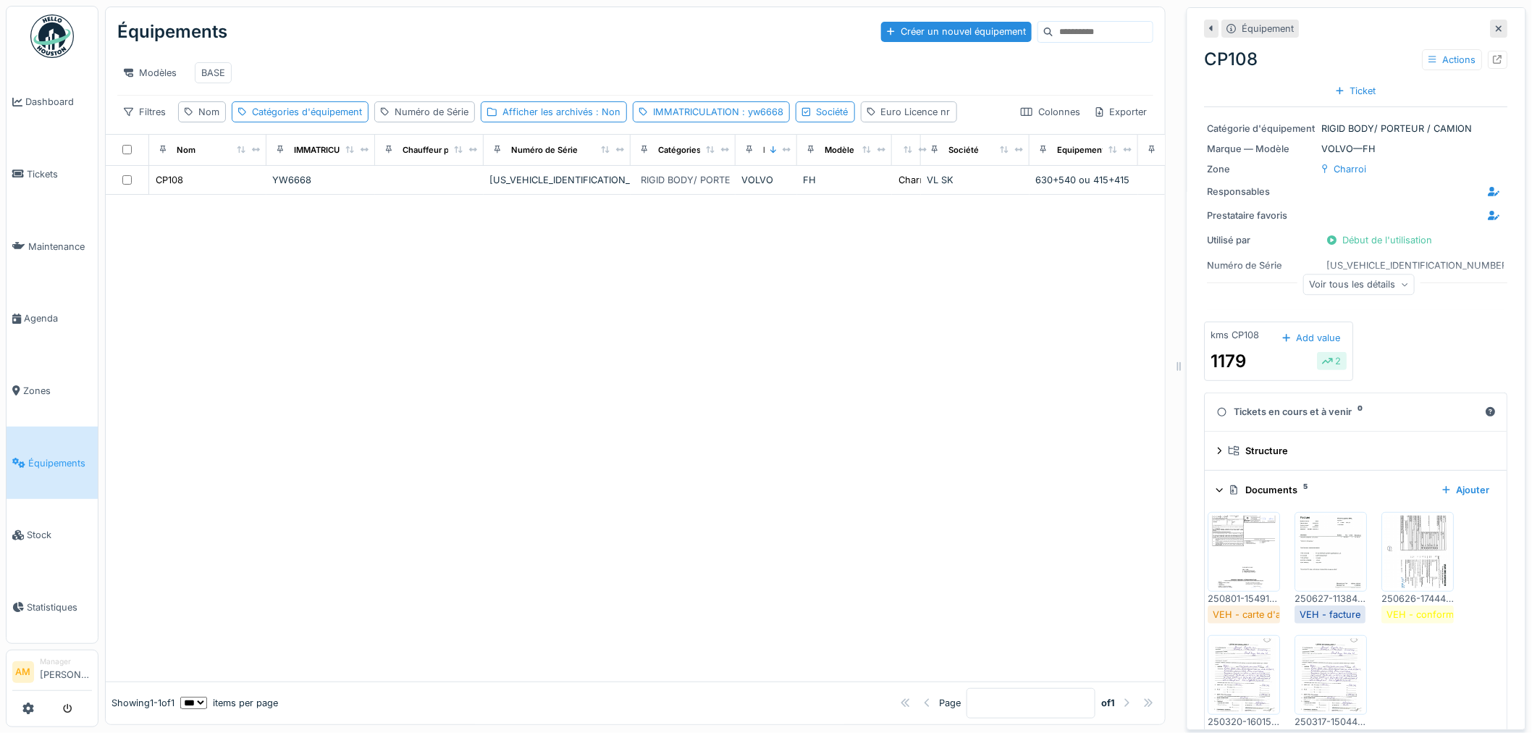
click at [1232, 562] on img at bounding box center [1244, 552] width 65 height 72
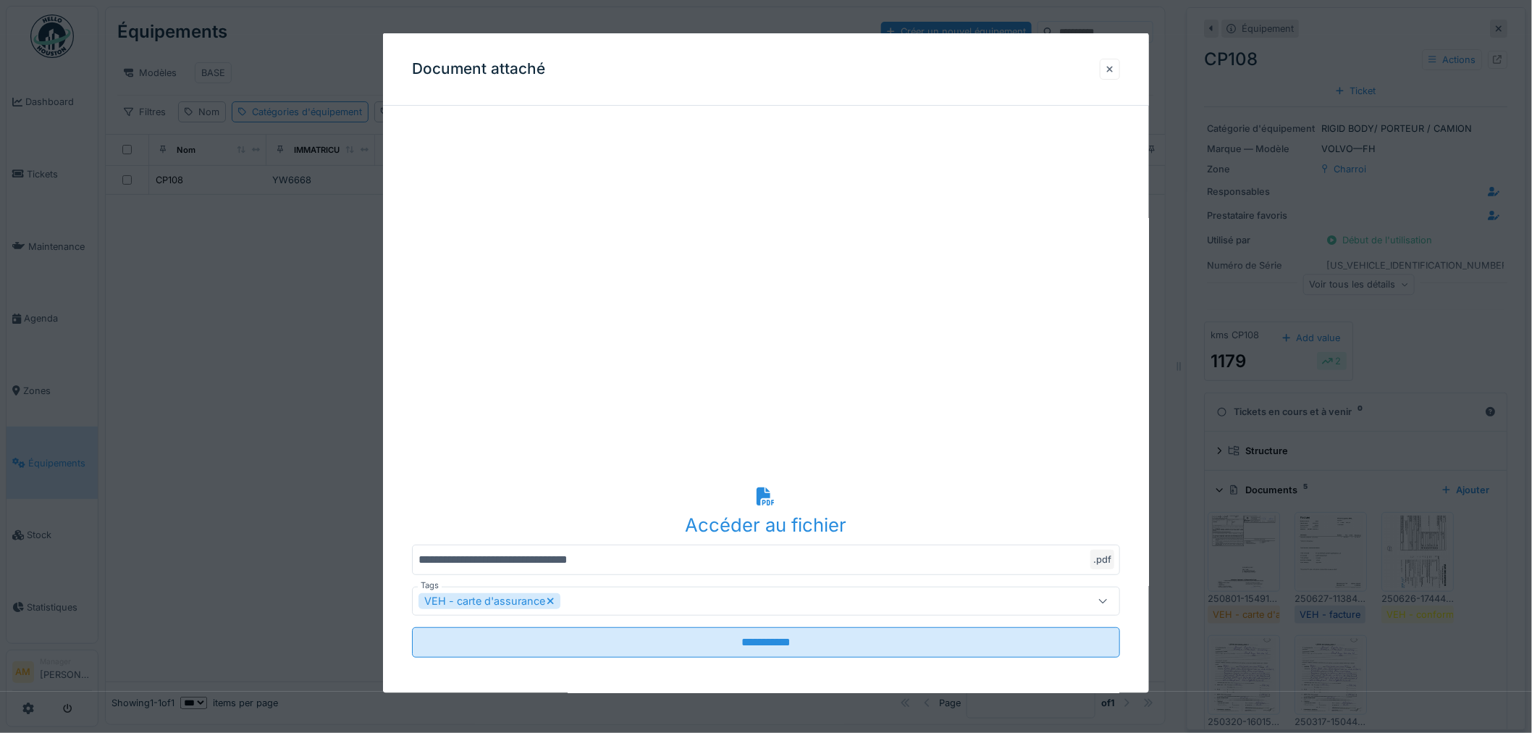
click at [1114, 72] on div at bounding box center [1110, 69] width 7 height 14
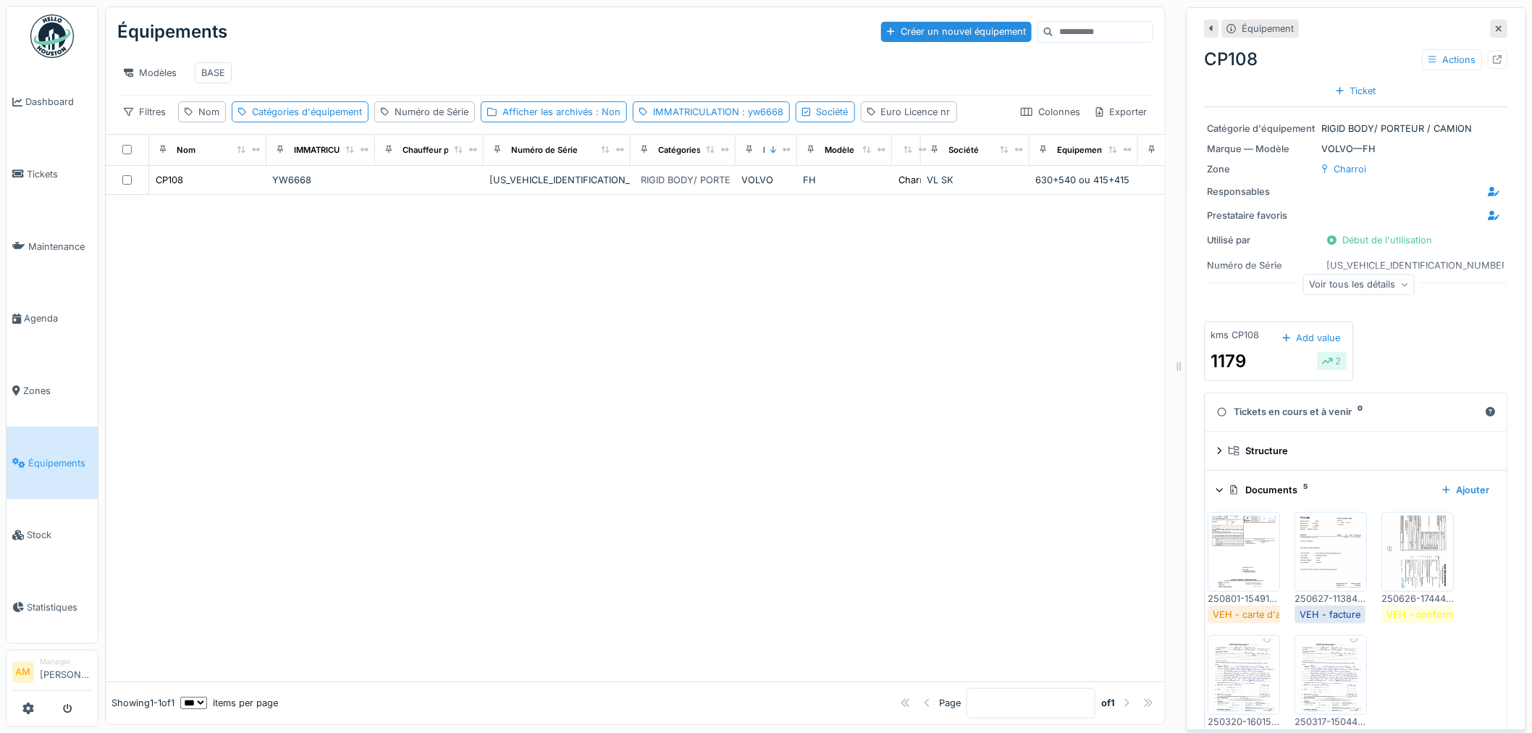
click at [250, 425] on div at bounding box center [636, 438] width 1060 height 487
click at [726, 119] on div "IMMATRICULATION : yw6668" at bounding box center [718, 112] width 130 height 14
drag, startPoint x: 534, startPoint y: 204, endPoint x: 511, endPoint y: 212, distance: 25.4
click at [522, 206] on body "Dashboard Tickets Maintenance [GEOGRAPHIC_DATA] Zones Équipements Stock Statist…" at bounding box center [766, 366] width 1532 height 733
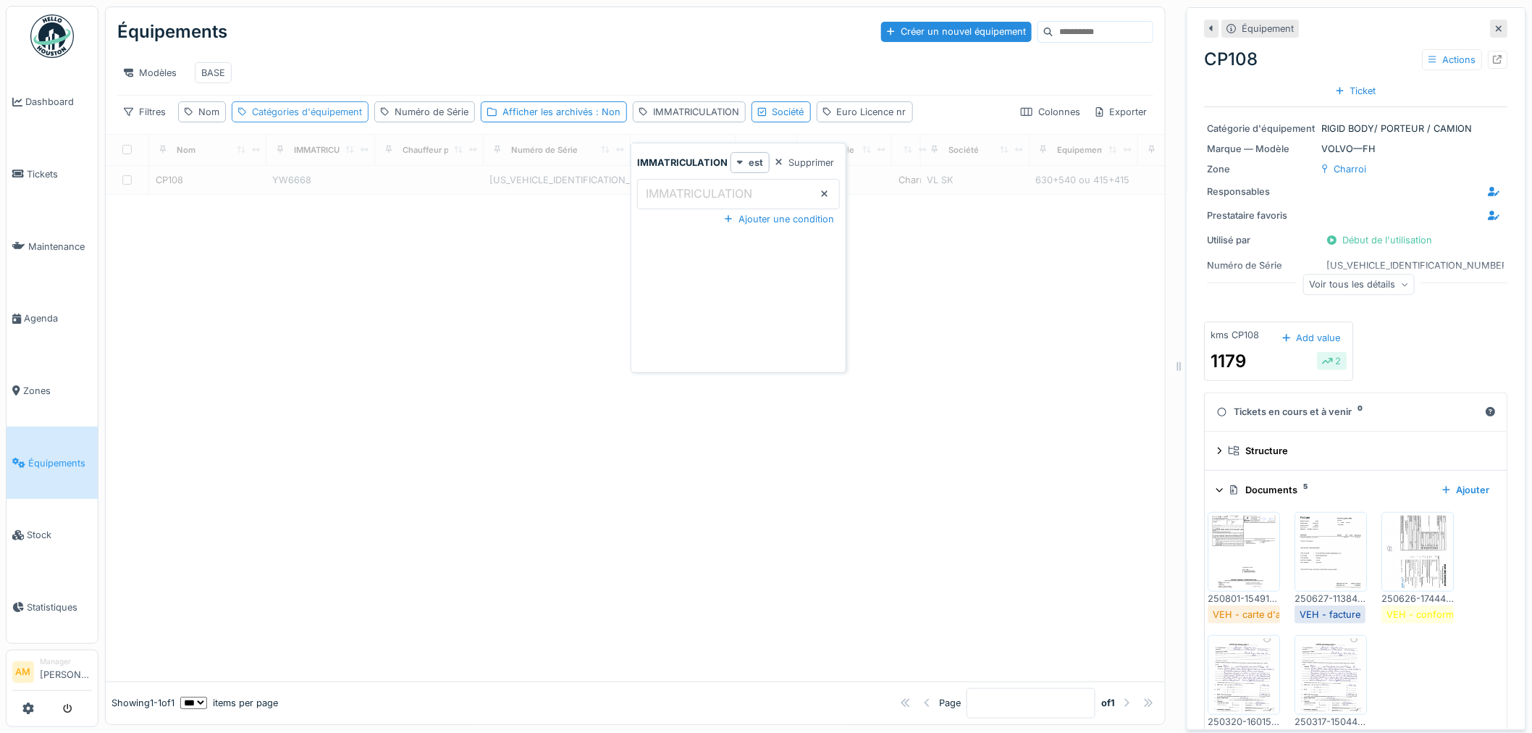
click at [266, 114] on div "Catégories d'équipement" at bounding box center [300, 111] width 137 height 21
click at [275, 199] on div "Catégories d'équipement" at bounding box center [317, 207] width 145 height 16
click at [274, 199] on div "Catégories d'équipement" at bounding box center [317, 207] width 145 height 16
click at [264, 199] on div "Catégories d'équipement" at bounding box center [317, 207] width 145 height 16
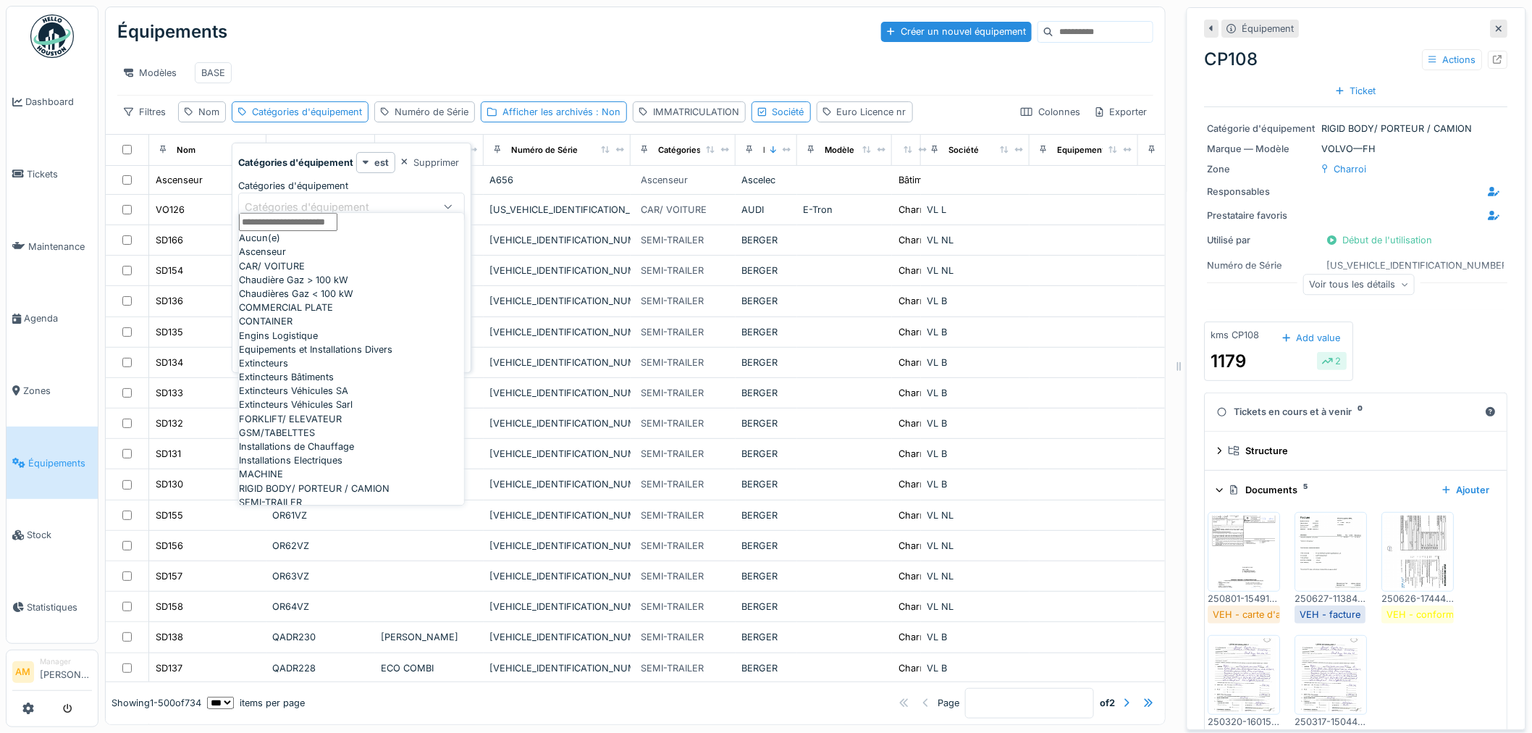
type d\'équipement_g0MjU "*"
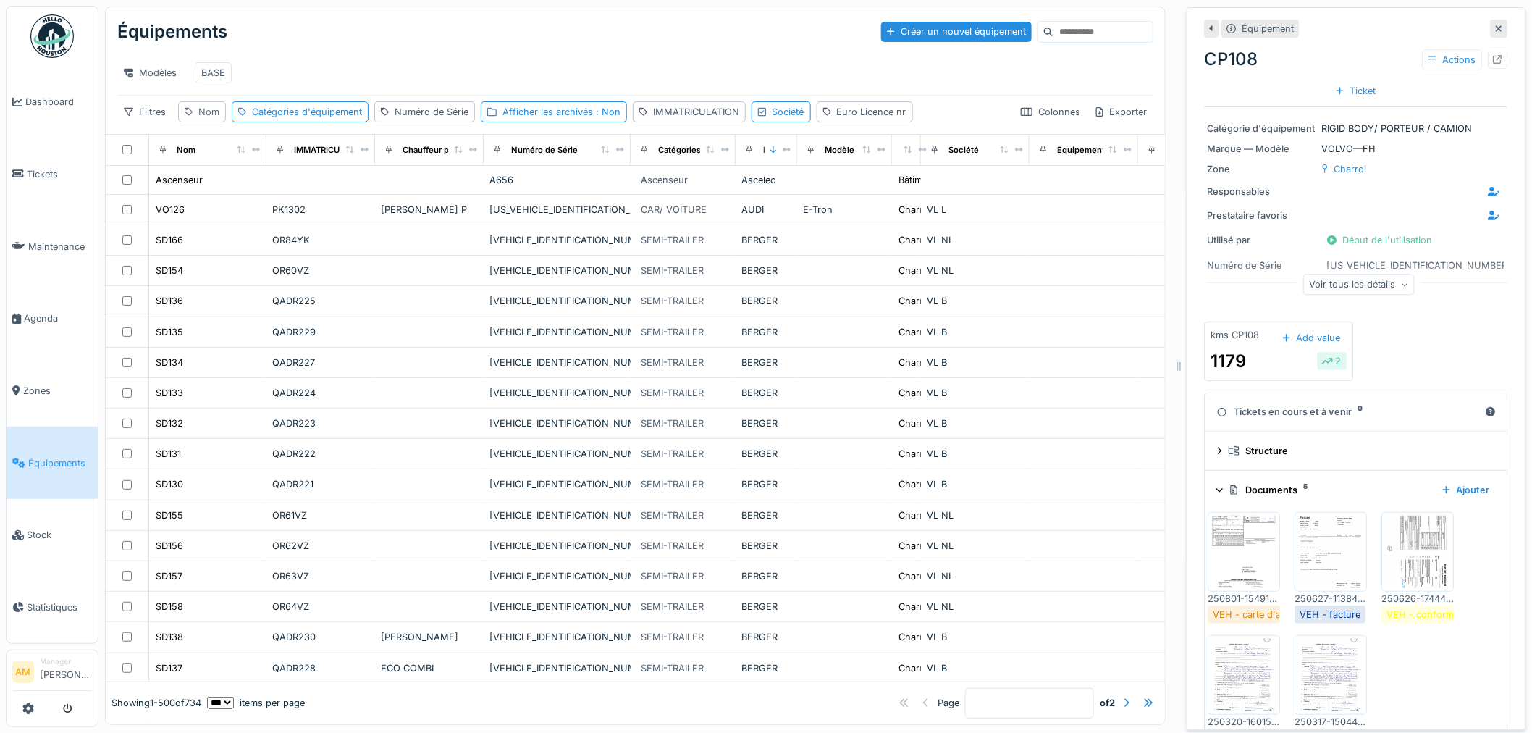
click at [201, 119] on div "Nom" at bounding box center [208, 112] width 21 height 14
click at [226, 193] on input "Nom" at bounding box center [254, 194] width 139 height 30
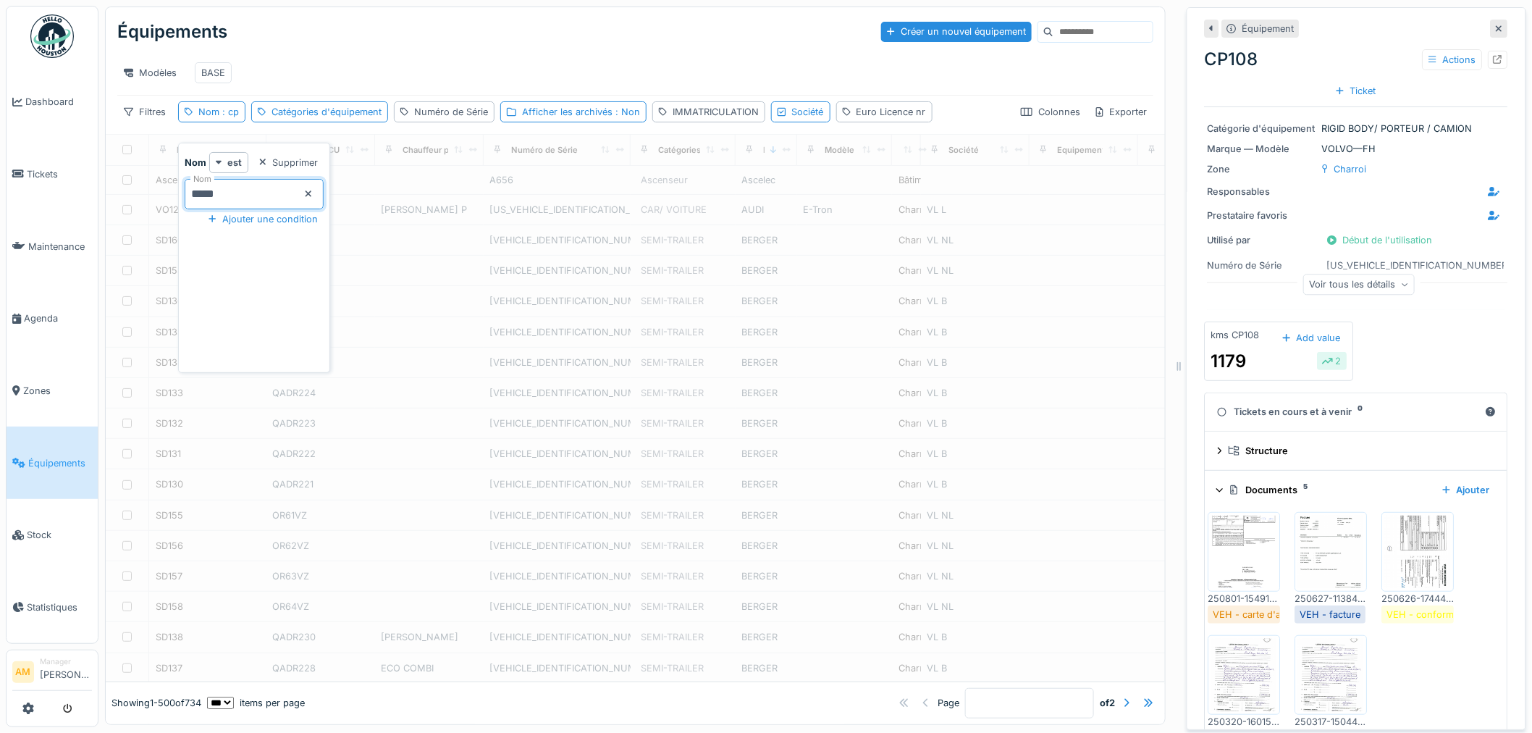
type input "*****"
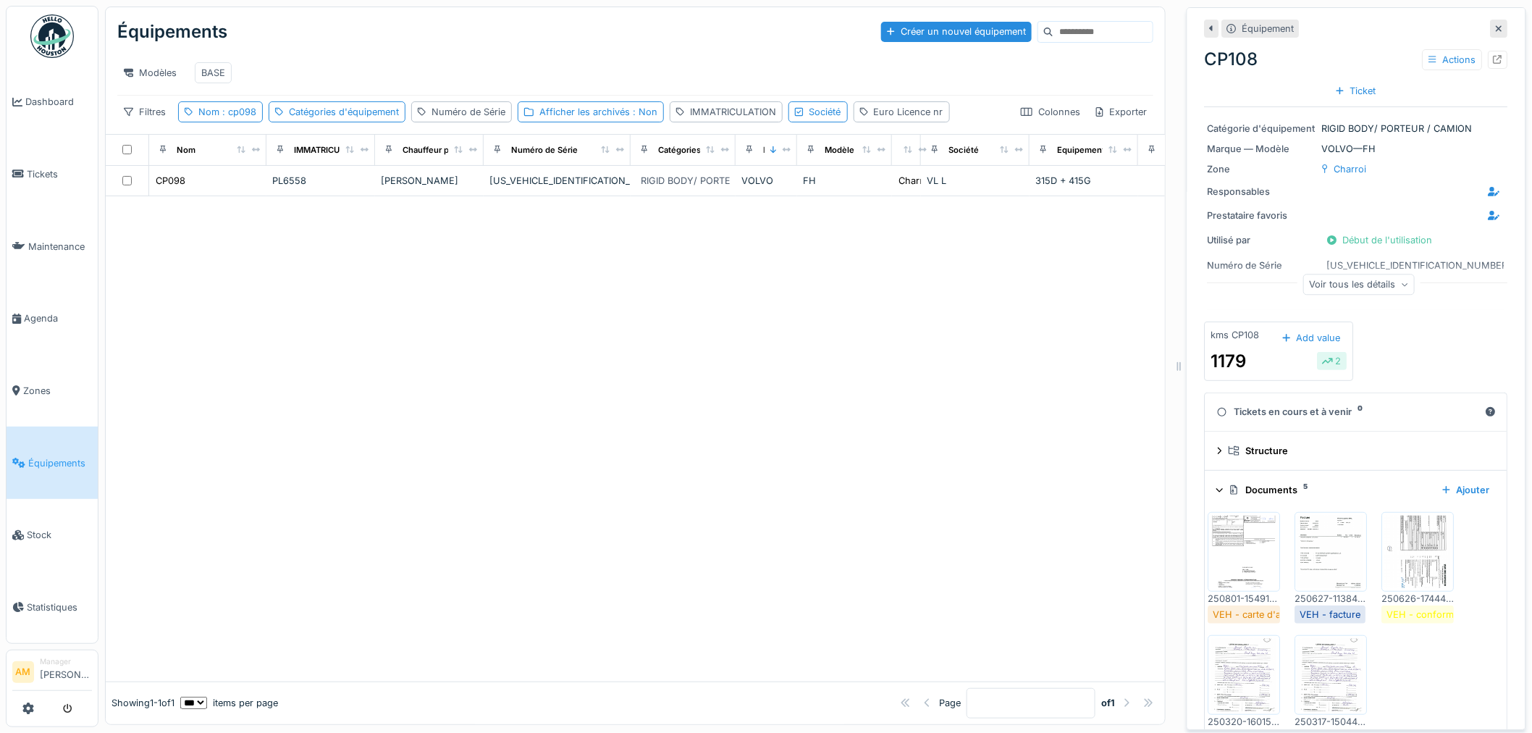
click at [306, 51] on div "Modèles BASE" at bounding box center [635, 73] width 1036 height 44
click at [214, 119] on div "Nom : cp098" at bounding box center [227, 112] width 58 height 14
drag, startPoint x: 227, startPoint y: 196, endPoint x: 208, endPoint y: 196, distance: 19.6
click at [208, 196] on input "*****" at bounding box center [254, 194] width 139 height 30
type input "*****"
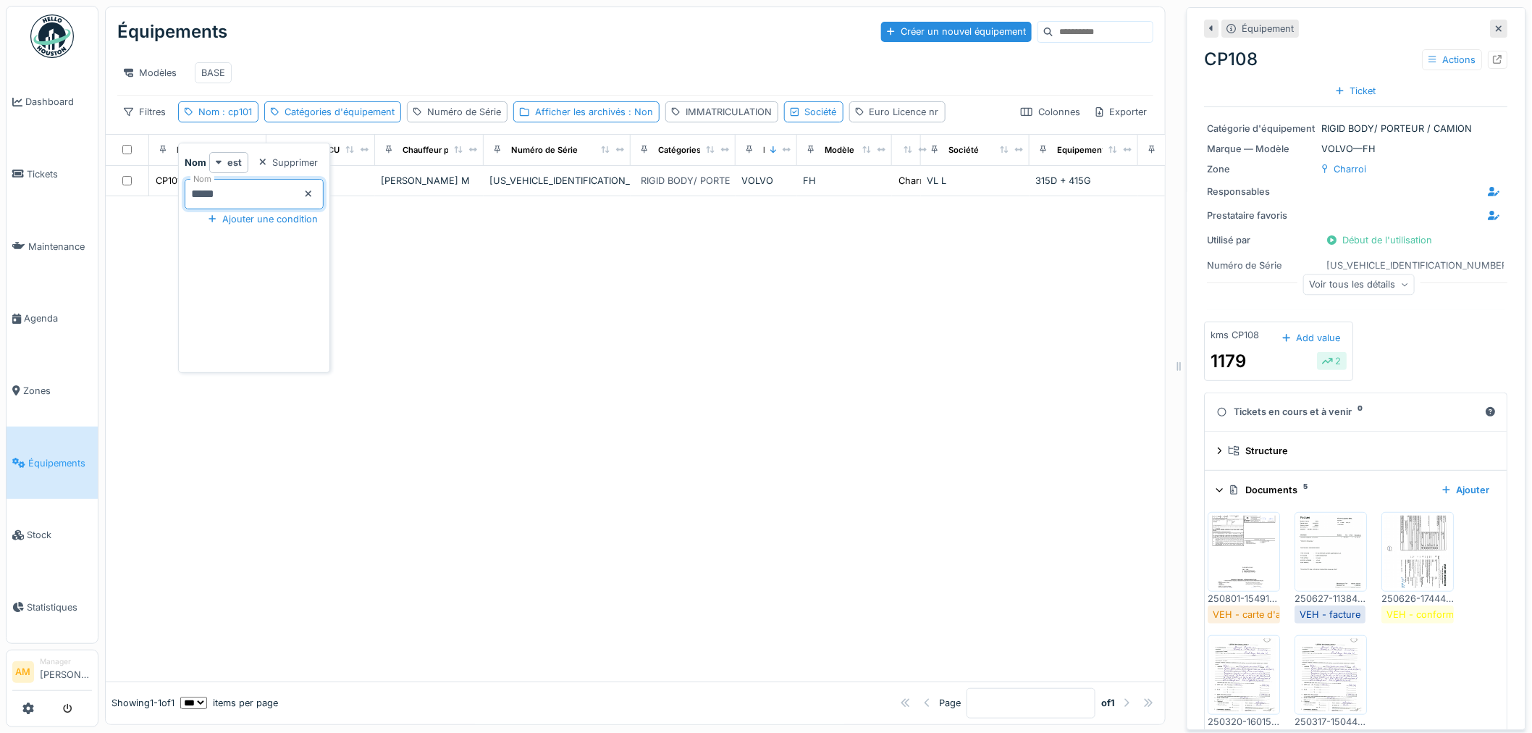
click at [540, 450] on div at bounding box center [636, 438] width 1060 height 485
click at [234, 122] on div "Nom : cp101" at bounding box center [218, 111] width 80 height 21
drag, startPoint x: 241, startPoint y: 192, endPoint x: 46, endPoint y: 183, distance: 195.7
click at [73, 190] on body "Dashboard Tickets Maintenance [GEOGRAPHIC_DATA] Zones Équipements Stock Statist…" at bounding box center [766, 366] width 1532 height 733
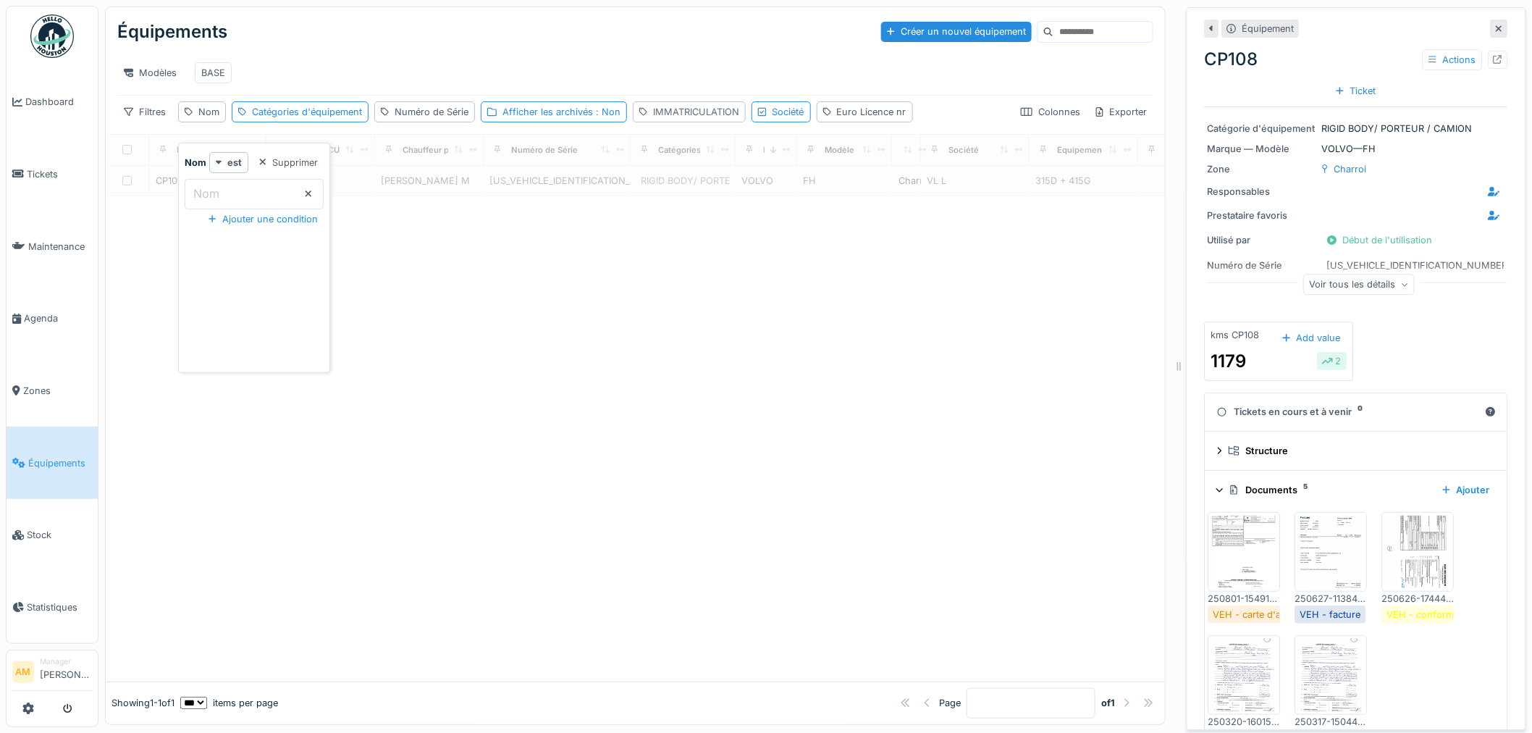
click at [714, 119] on div "IMMATRICULATION" at bounding box center [696, 112] width 86 height 14
click at [691, 193] on label "IMMATRICULATION" at bounding box center [699, 193] width 112 height 17
click at [691, 193] on input "IMMATRICULATION" at bounding box center [738, 194] width 203 height 30
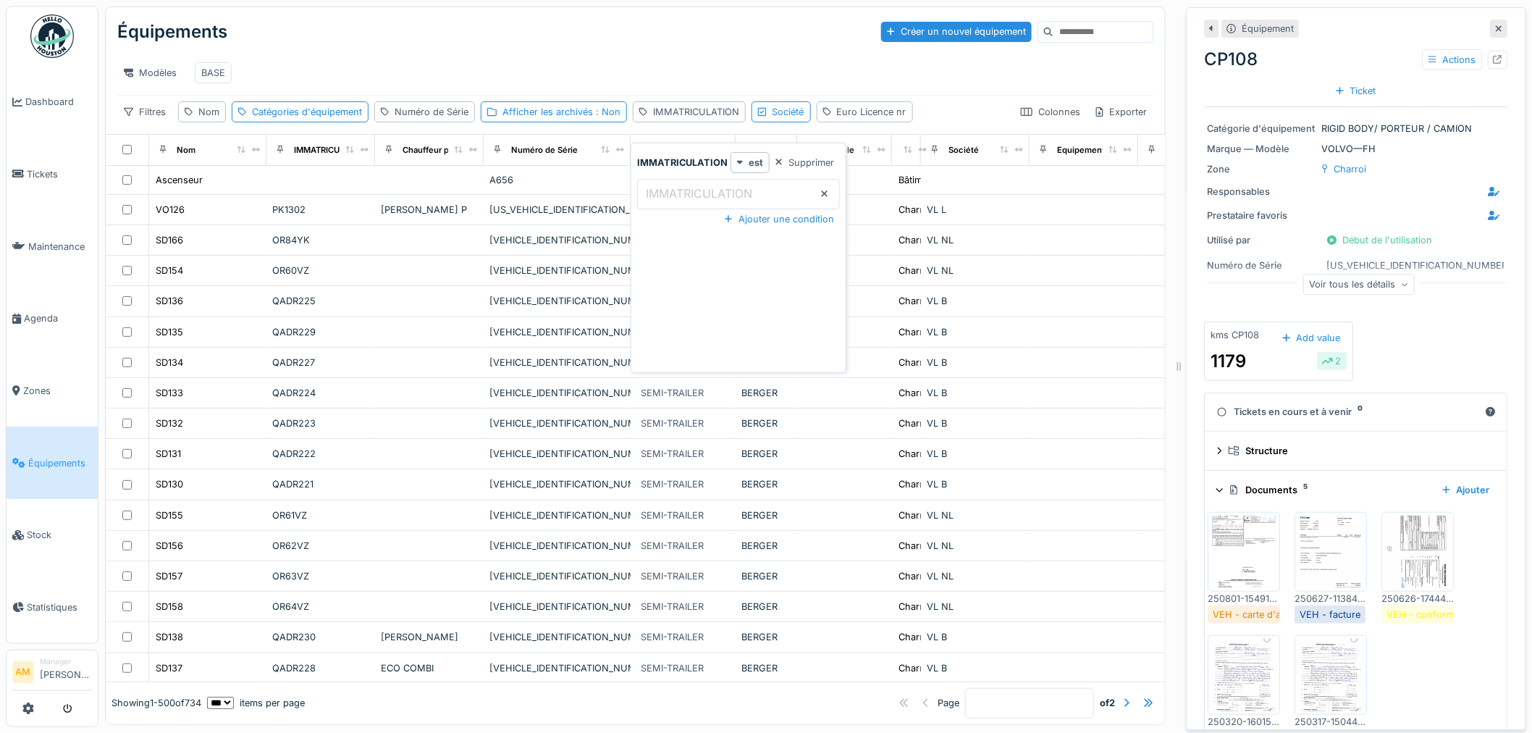
click at [679, 190] on label "IMMATRICULATION" at bounding box center [699, 193] width 112 height 17
click at [679, 190] on input "IMMATRICULATION" at bounding box center [738, 194] width 203 height 30
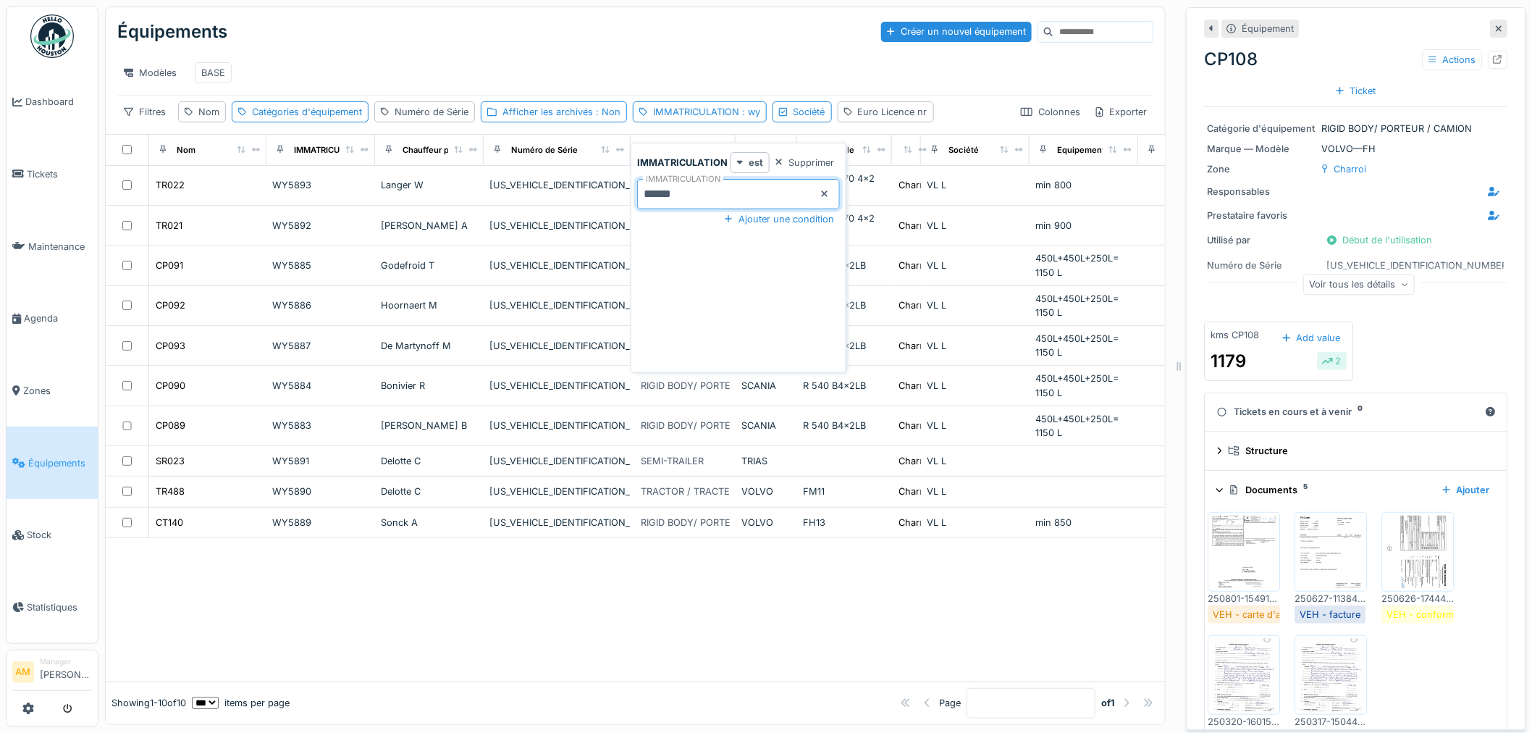
type input "******"
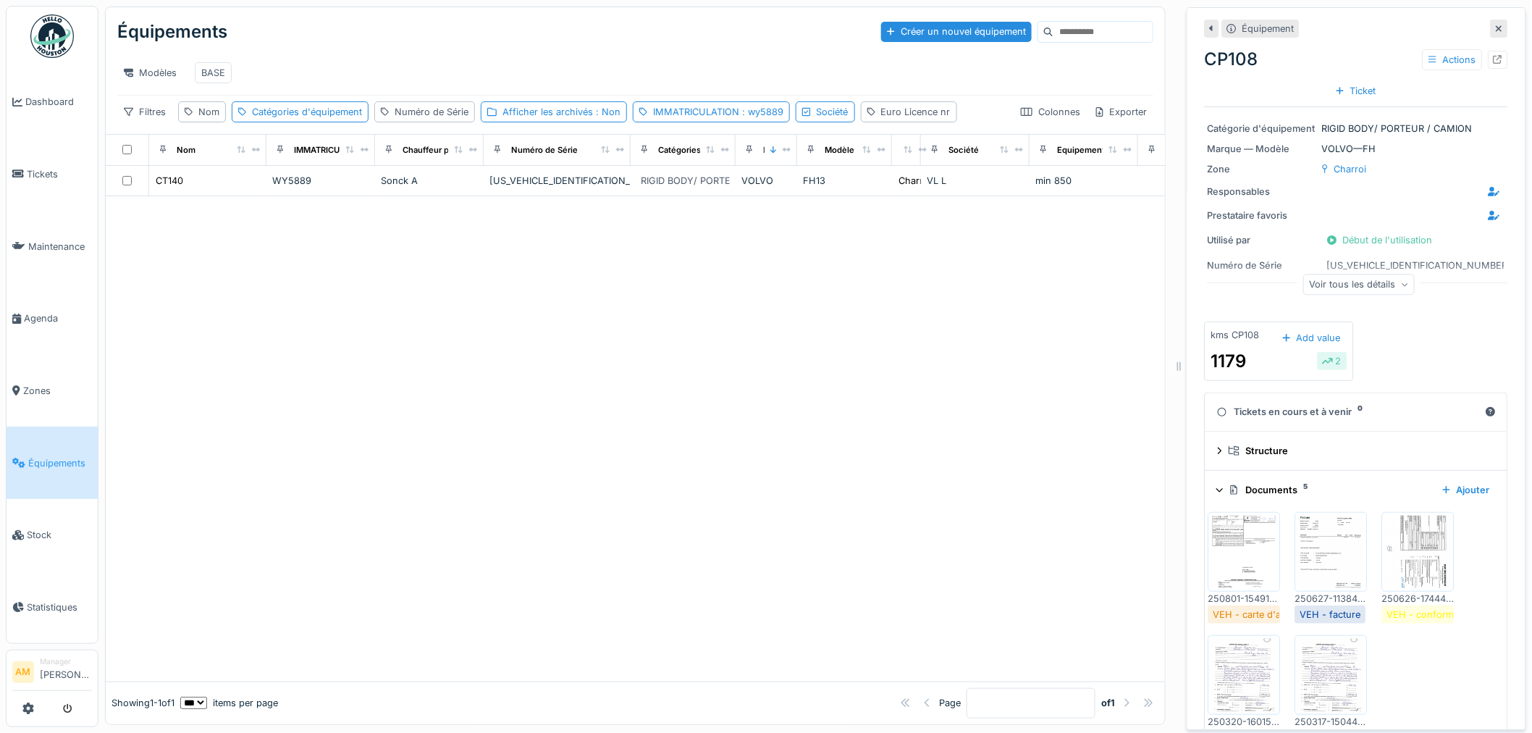
click at [262, 408] on div at bounding box center [636, 438] width 1060 height 485
click at [212, 533] on div at bounding box center [636, 438] width 1060 height 485
click at [733, 119] on div "IMMATRICULATION : wy5889" at bounding box center [718, 112] width 130 height 14
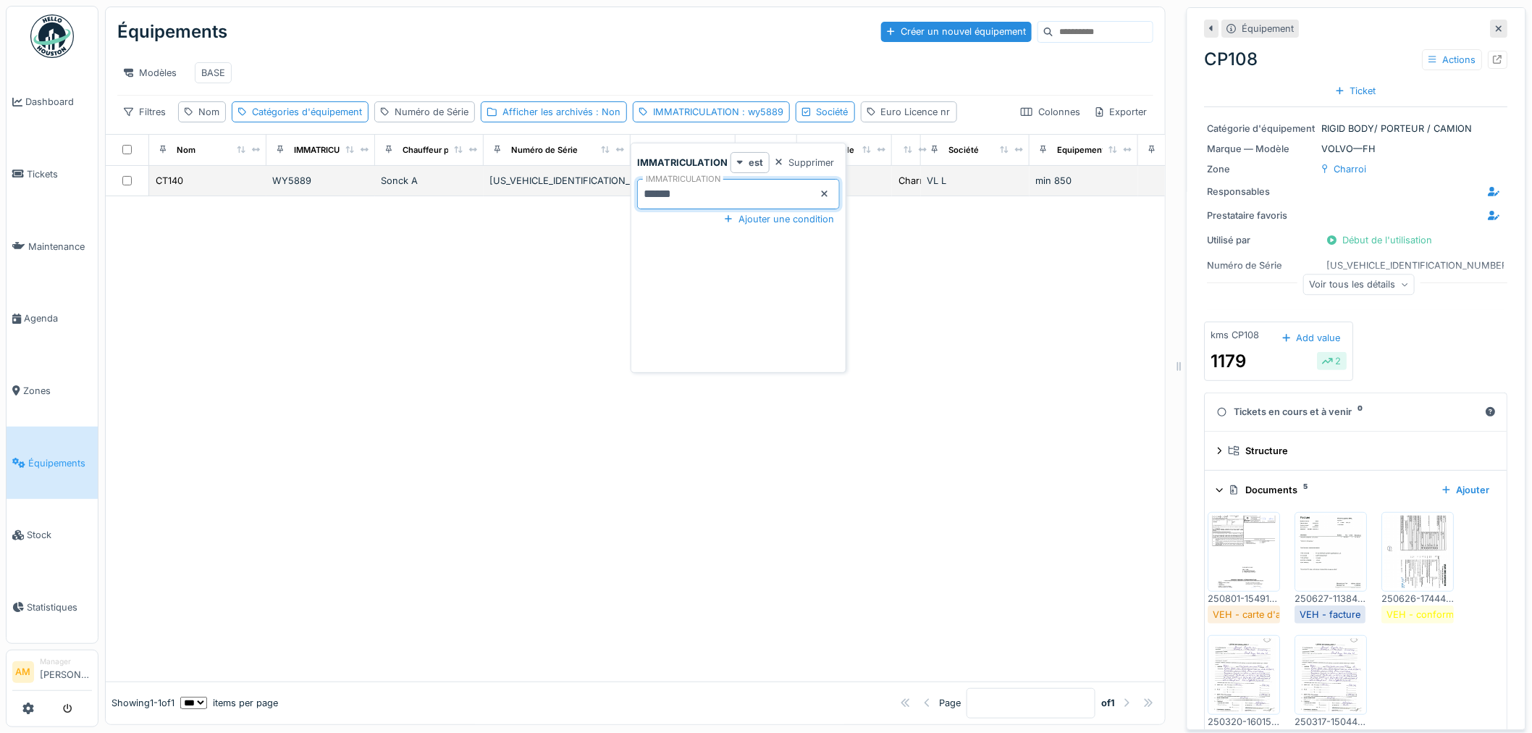
drag, startPoint x: 687, startPoint y: 189, endPoint x: 447, endPoint y: 180, distance: 239.9
click at [504, 189] on body "Dashboard Tickets Maintenance [GEOGRAPHIC_DATA] Zones Équipements Stock Statist…" at bounding box center [766, 366] width 1532 height 733
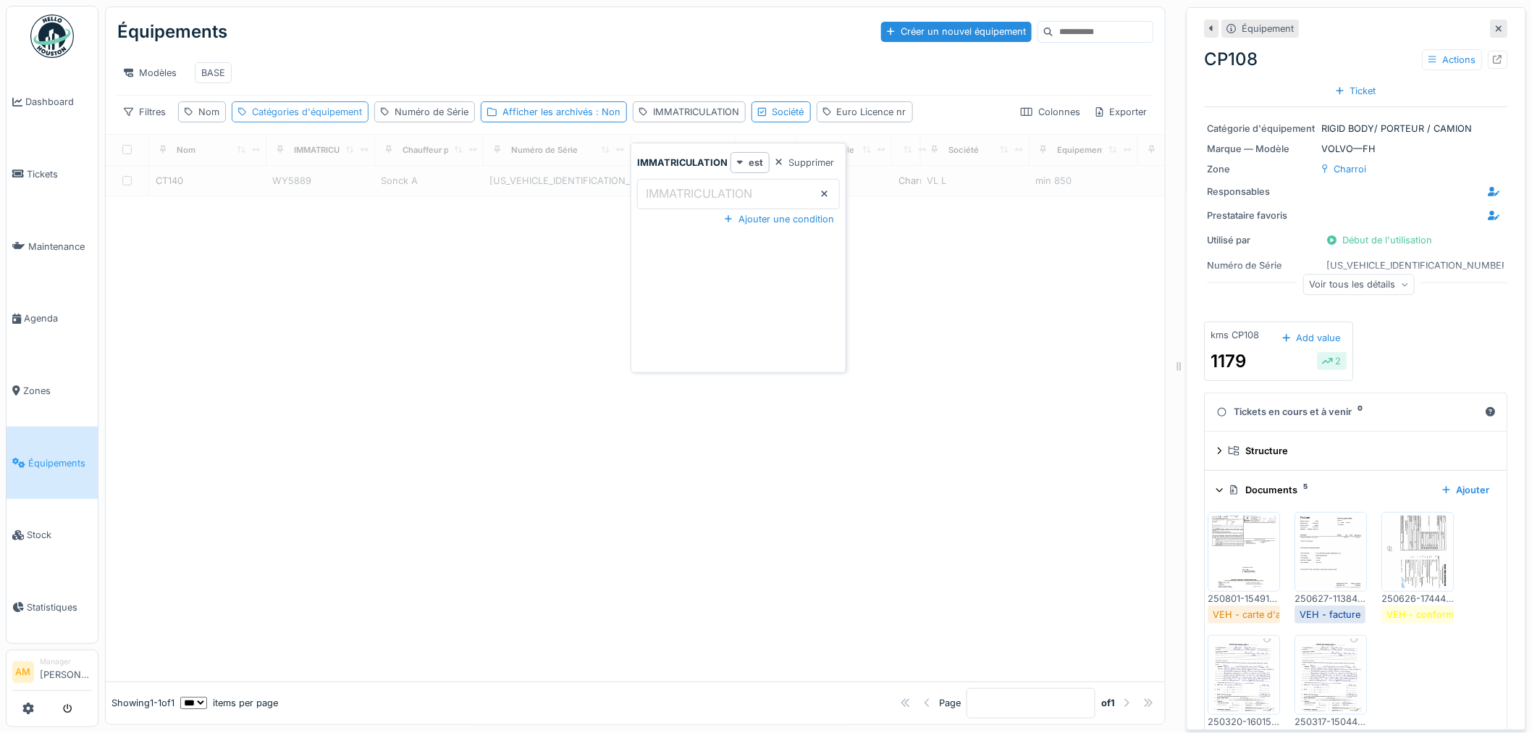
click at [264, 119] on div "Catégories d'équipement" at bounding box center [307, 112] width 110 height 14
click at [197, 122] on div "Nom" at bounding box center [202, 111] width 48 height 21
drag, startPoint x: 226, startPoint y: 201, endPoint x: 241, endPoint y: 190, distance: 18.3
click at [226, 200] on input "Nom" at bounding box center [254, 194] width 139 height 30
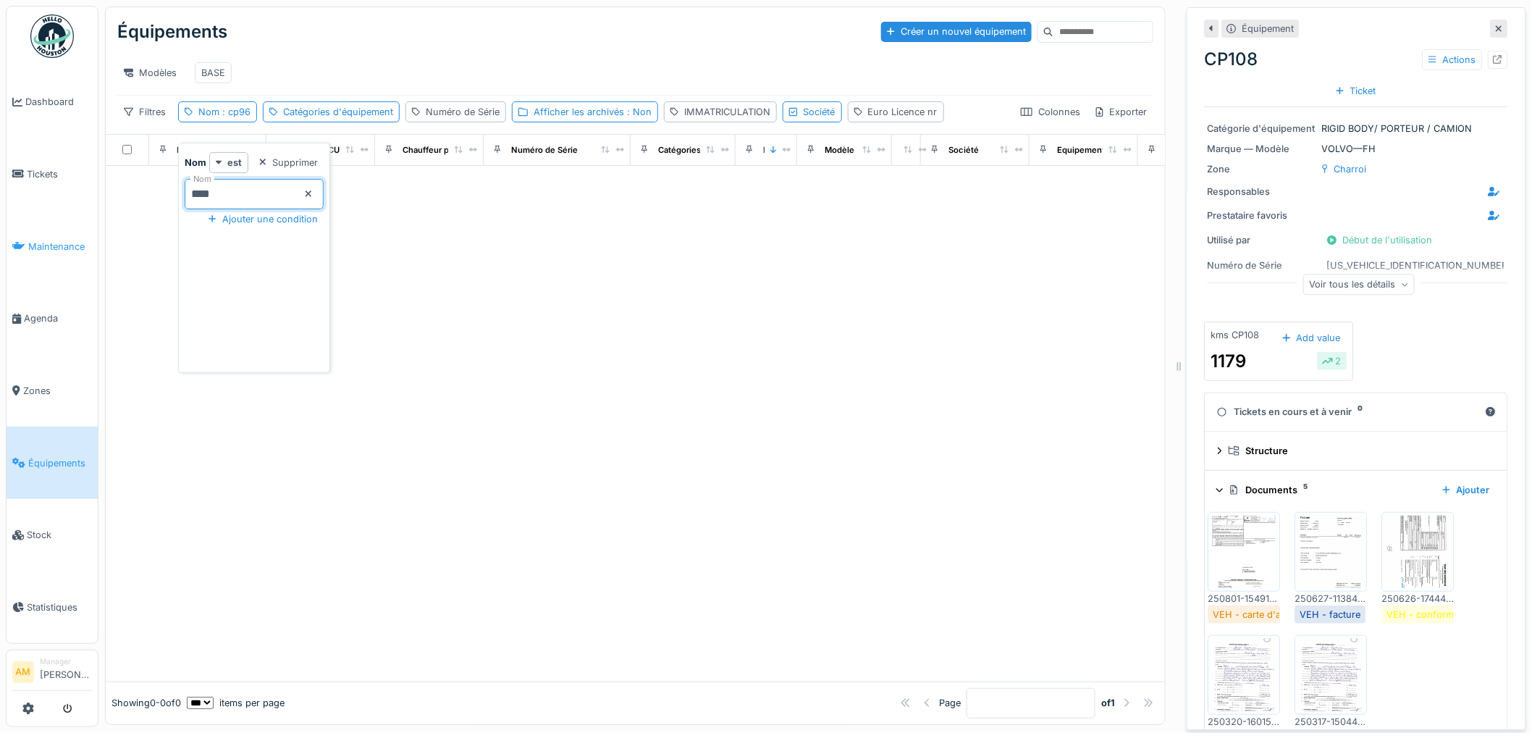
drag, startPoint x: 234, startPoint y: 191, endPoint x: 74, endPoint y: 226, distance: 163.8
click at [95, 216] on body "Dashboard Tickets Maintenance [GEOGRAPHIC_DATA] Zones Équipements Stock Statist…" at bounding box center [766, 366] width 1532 height 733
drag, startPoint x: 295, startPoint y: 185, endPoint x: 138, endPoint y: 205, distance: 158.4
click at [141, 205] on body "Dashboard Tickets Maintenance [GEOGRAPHIC_DATA] Zones Équipements Stock Statist…" at bounding box center [766, 366] width 1532 height 733
type input "*****"
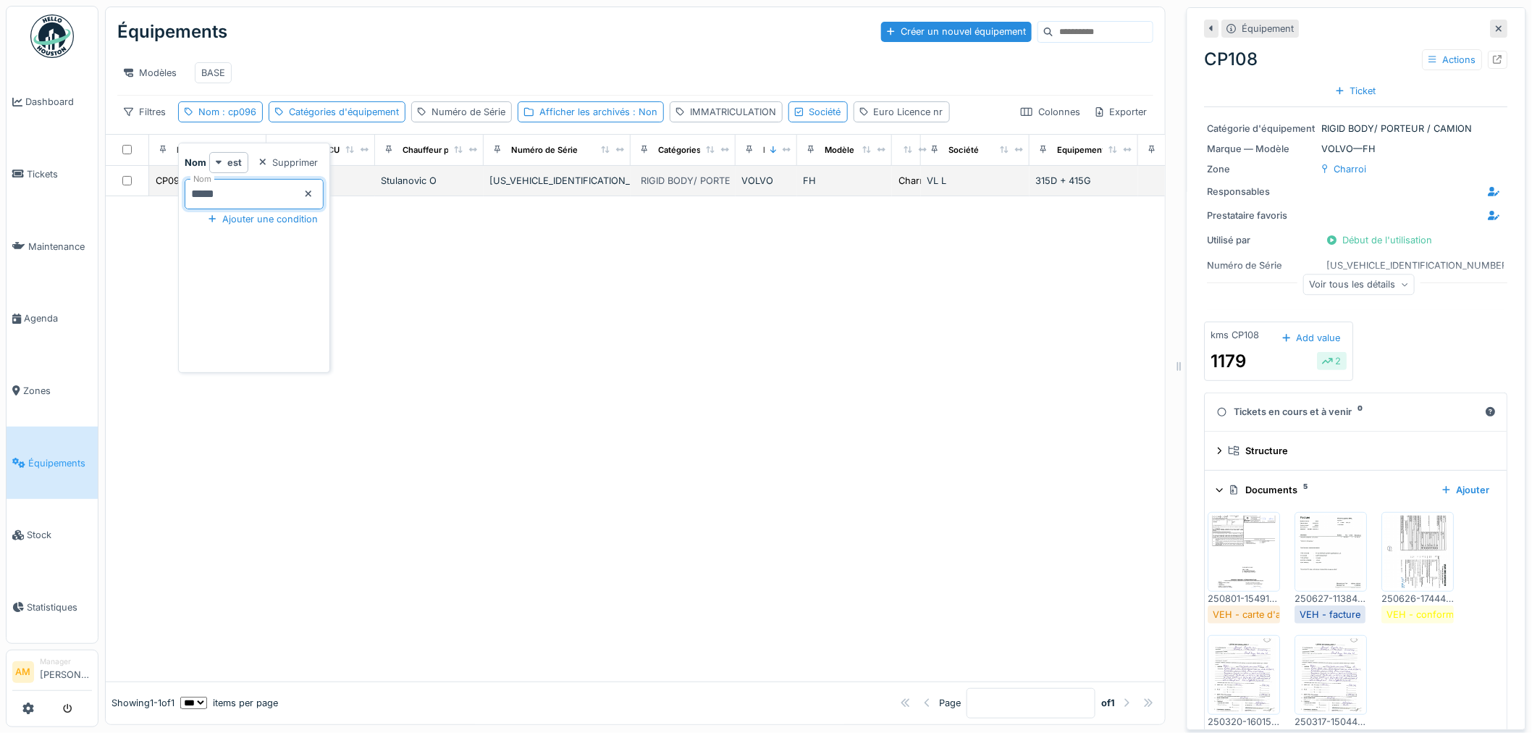
click at [480, 193] on td "Stulanovic O" at bounding box center [429, 181] width 109 height 30
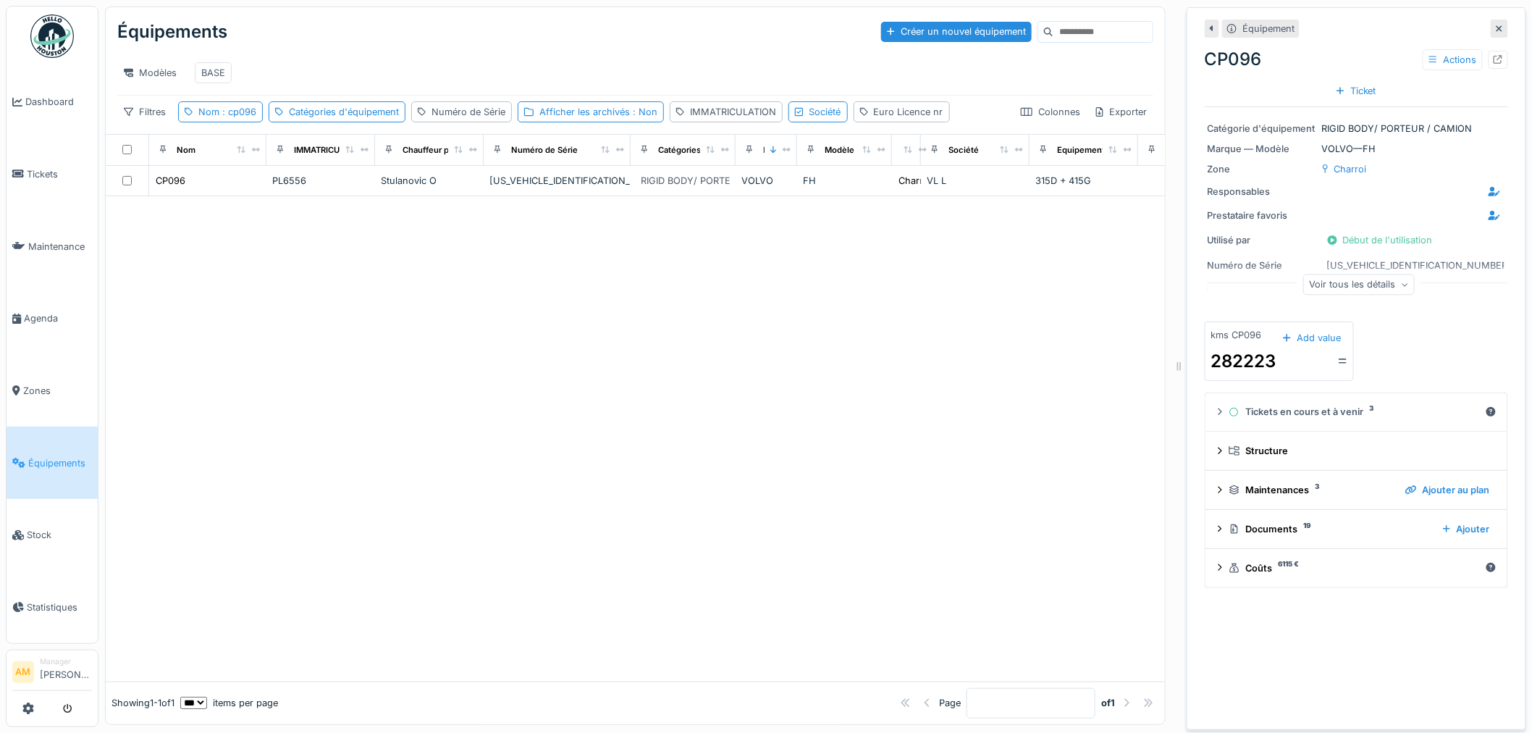
click at [433, 433] on div at bounding box center [636, 438] width 1060 height 485
drag, startPoint x: 518, startPoint y: 406, endPoint x: 513, endPoint y: 414, distance: 9.4
click at [516, 414] on div at bounding box center [636, 438] width 1060 height 485
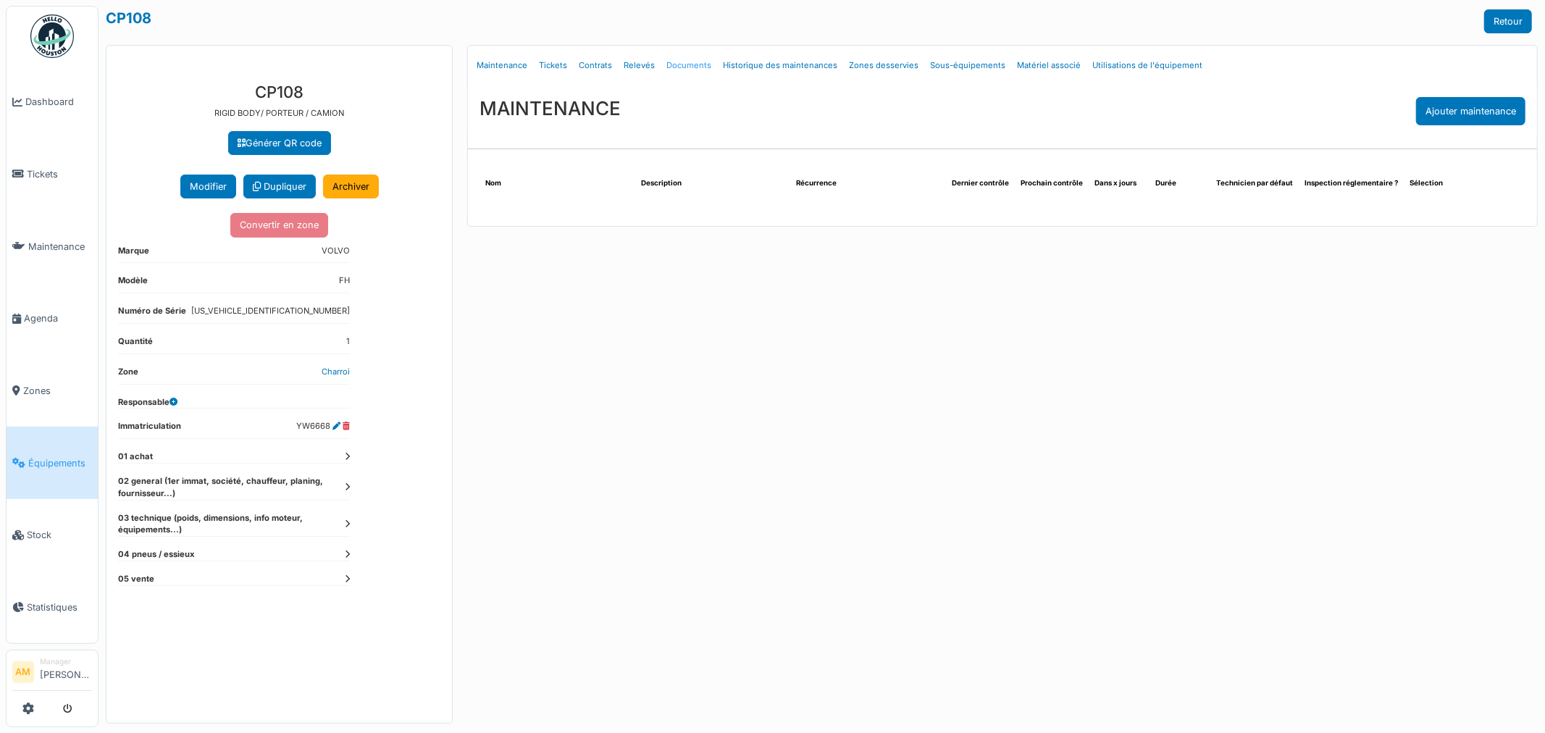
select select "***"
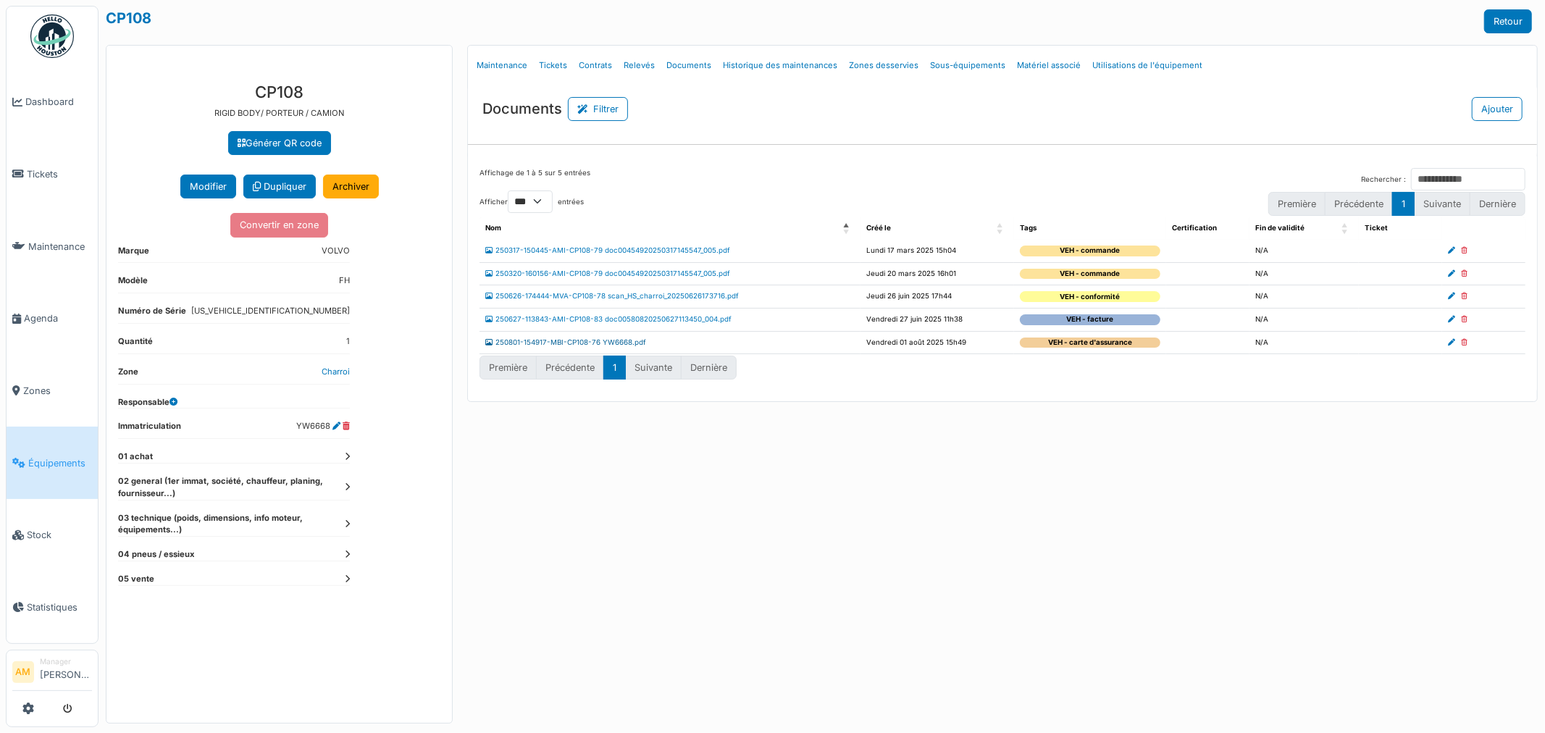
click at [543, 343] on link "250801-154917-MBI-CP108-76 YW6668.pdf" at bounding box center [565, 342] width 161 height 8
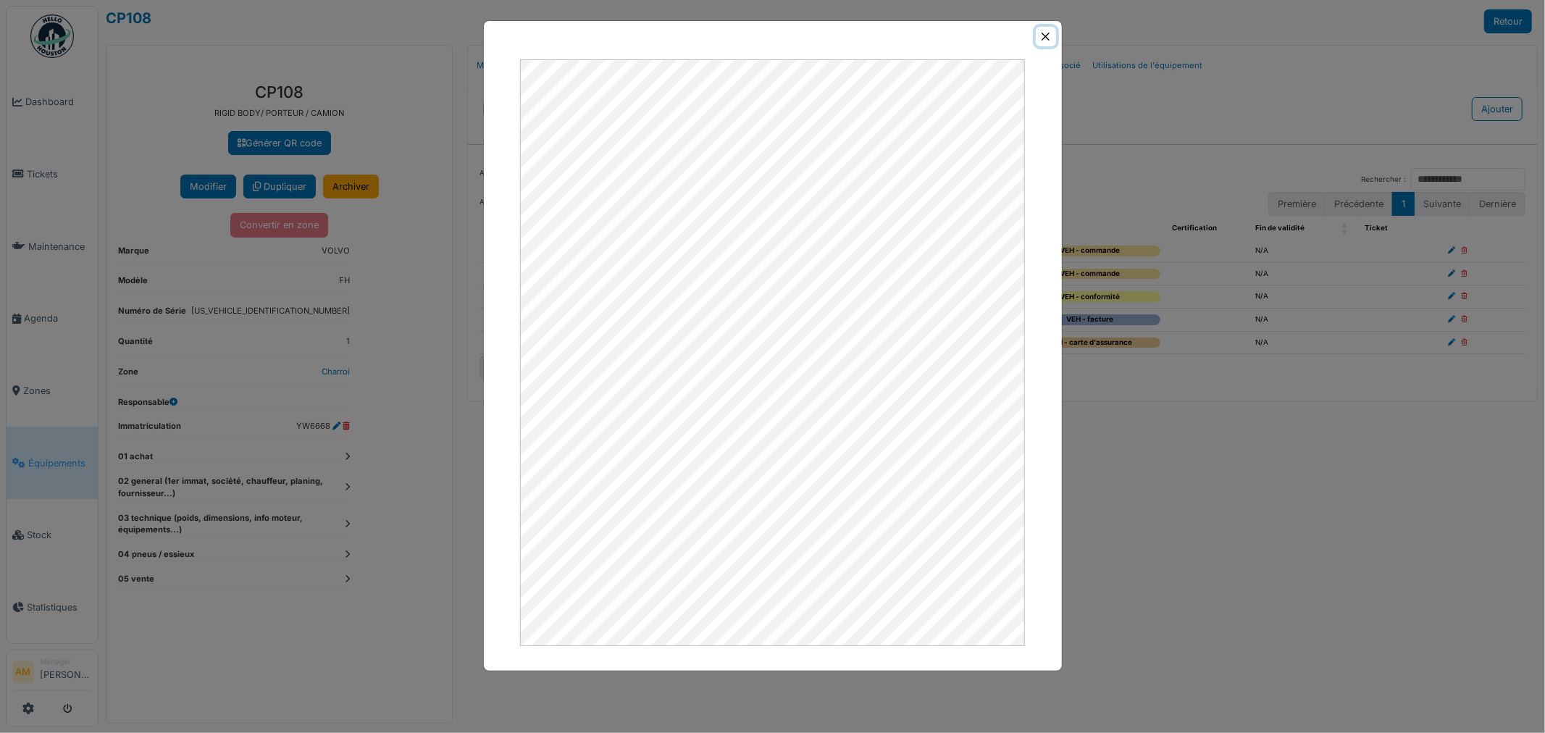
click at [1044, 33] on button "Close" at bounding box center [1046, 37] width 20 height 20
